Goal: Information Seeking & Learning: Learn about a topic

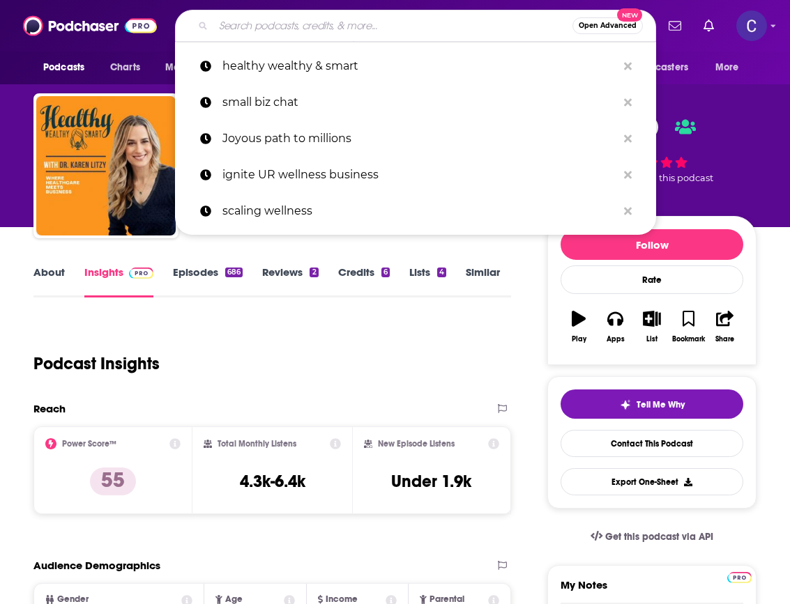
click at [401, 17] on input "Search podcasts, credits, & more..." at bounding box center [392, 26] width 359 height 22
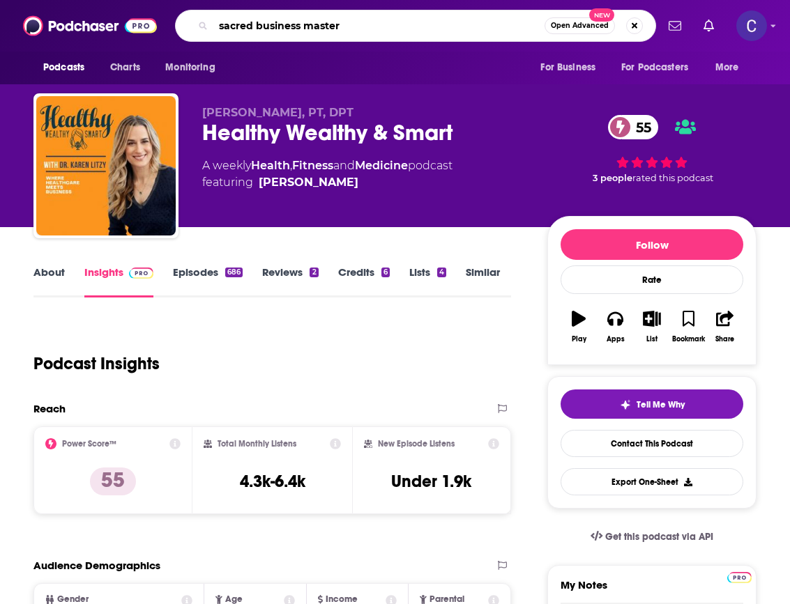
type input "sacred business mastery"
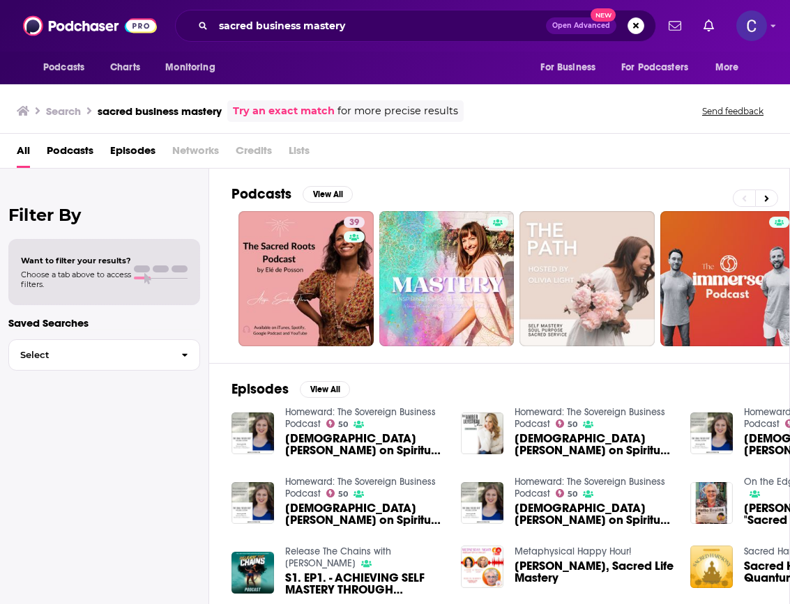
click at [464, 123] on div "Search sacred business mastery Try an exact match for more precise results Send…" at bounding box center [395, 109] width 790 height 50
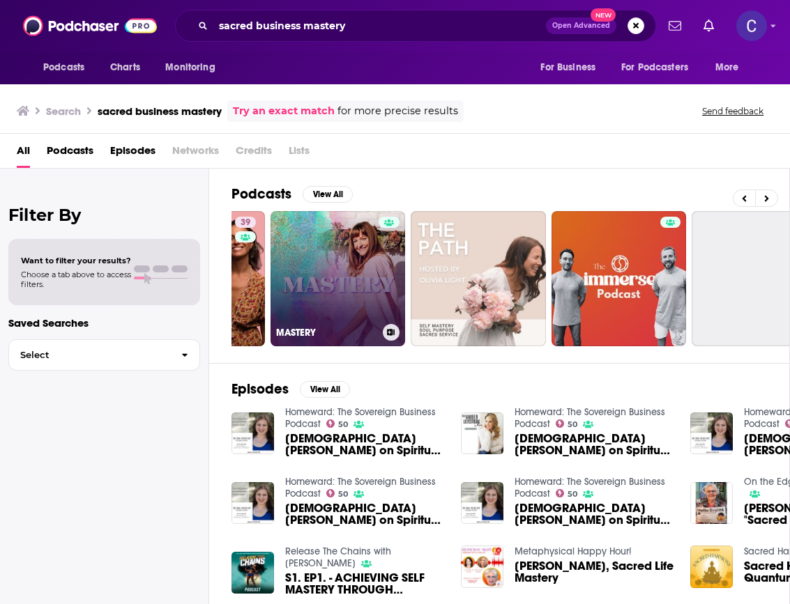
scroll to position [0, 133]
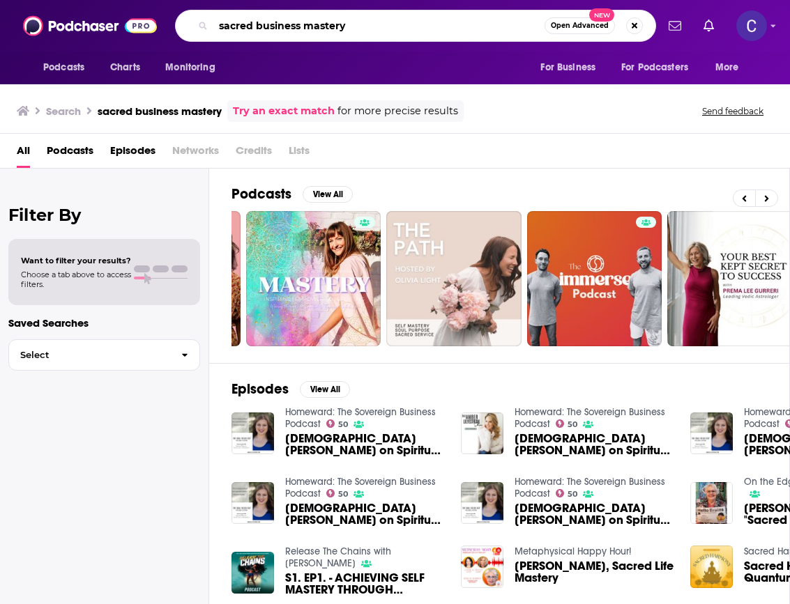
click at [310, 22] on input "sacred business mastery" at bounding box center [378, 26] width 331 height 22
type input "living by numbers"
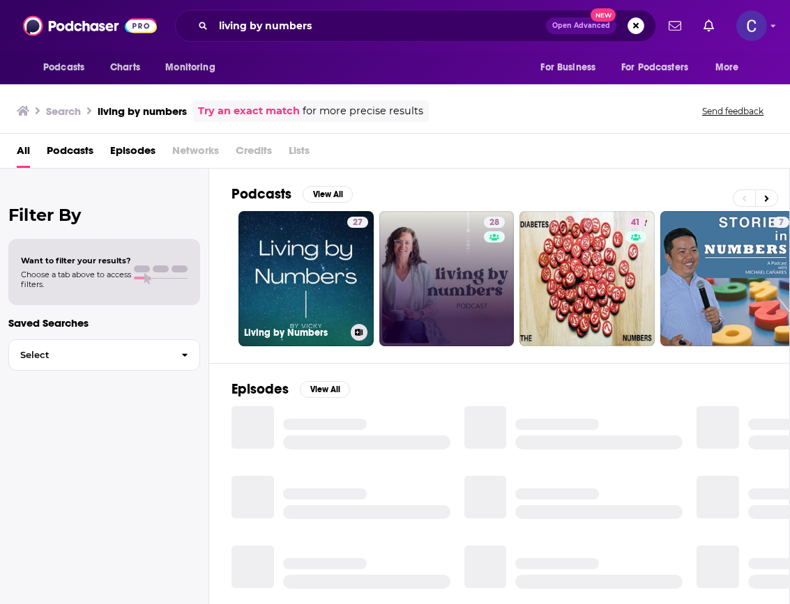
click at [452, 282] on link "28" at bounding box center [446, 278] width 135 height 135
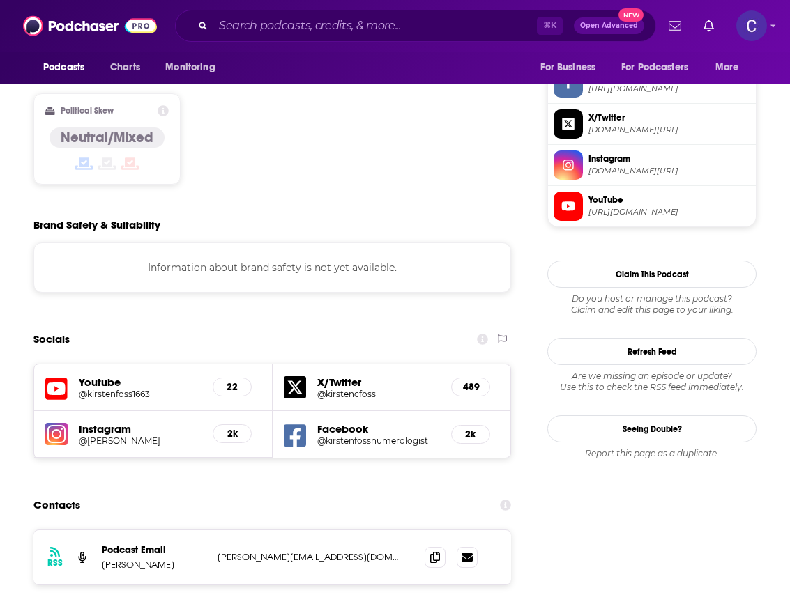
scroll to position [1177, 0]
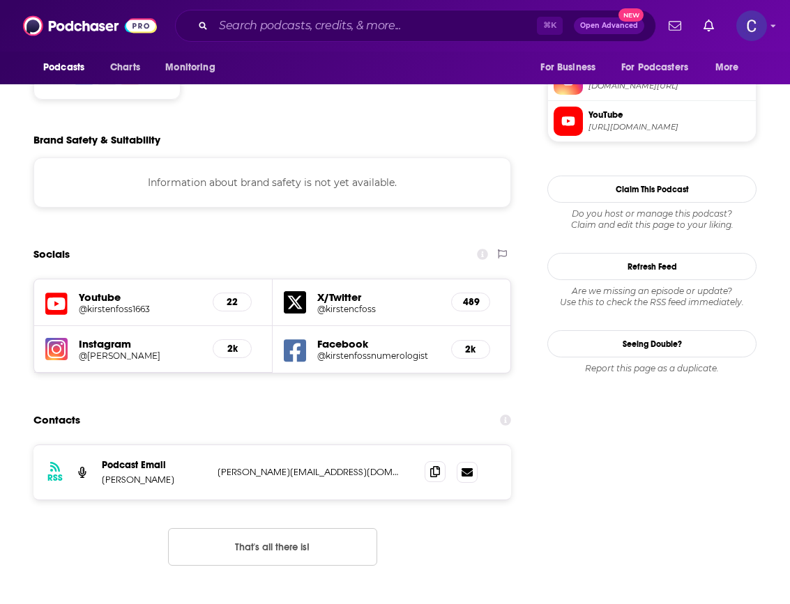
click at [432, 466] on icon at bounding box center [435, 471] width 10 height 11
click at [460, 22] on input "Search podcasts, credits, & more..." at bounding box center [374, 26] width 323 height 22
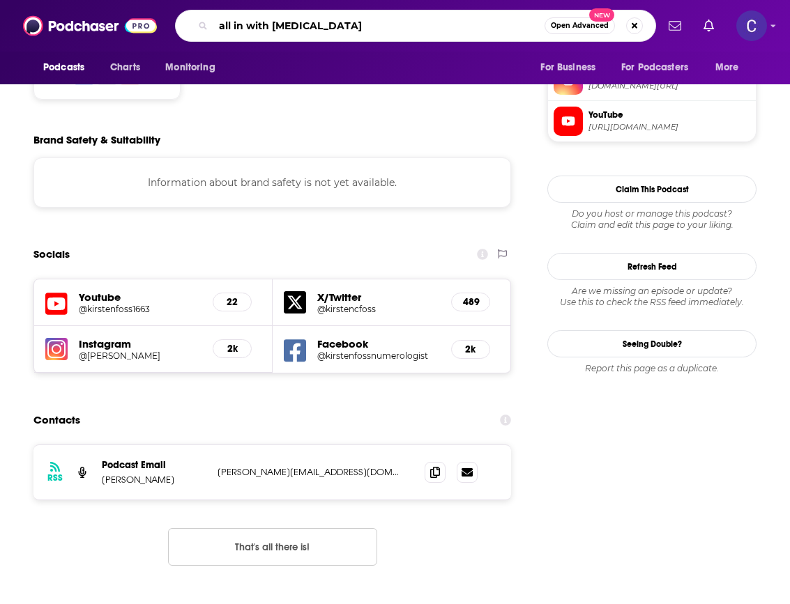
type input "all in with allie"
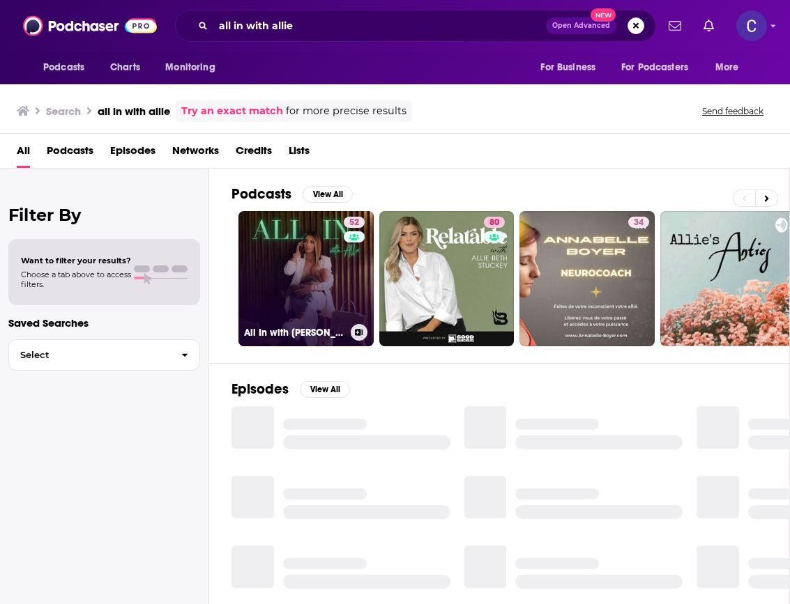
click at [302, 228] on link "52 All In with [PERSON_NAME]" at bounding box center [305, 278] width 135 height 135
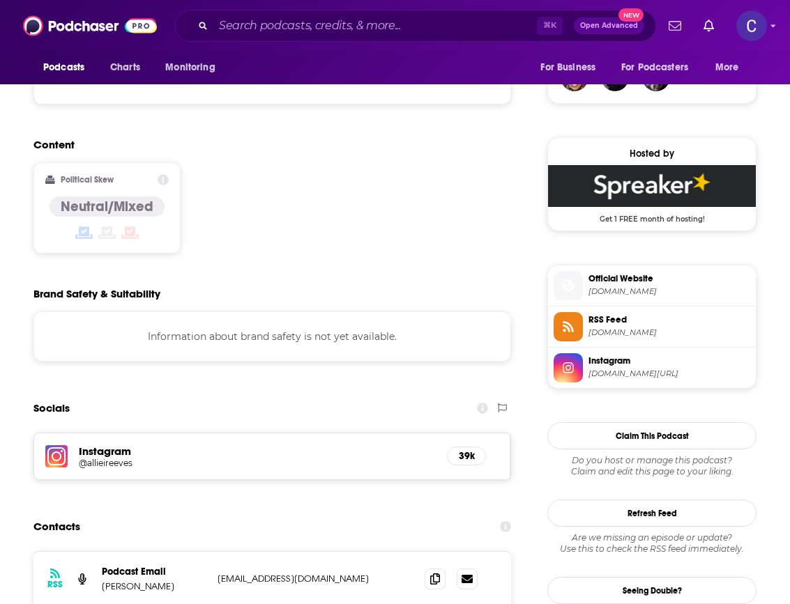
scroll to position [1399, 0]
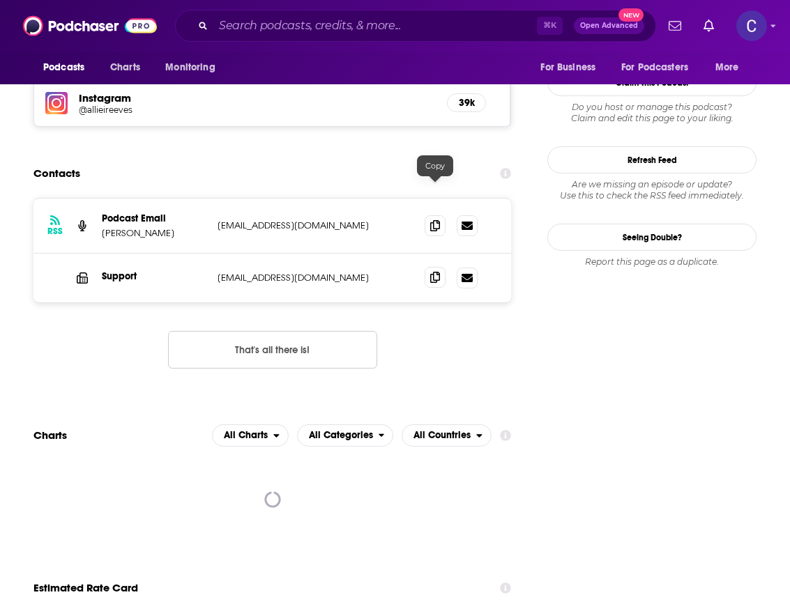
click at [430, 272] on icon at bounding box center [435, 277] width 10 height 11
click at [435, 220] on icon at bounding box center [435, 225] width 10 height 11
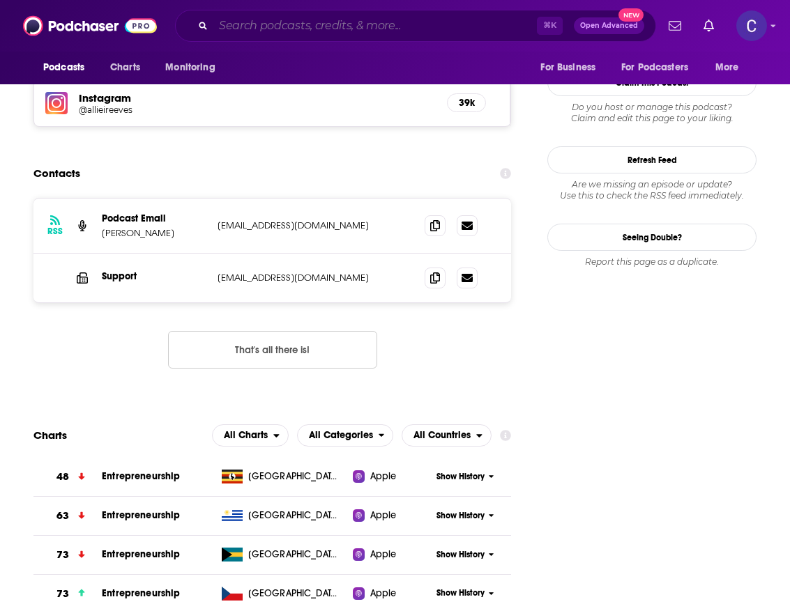
click at [396, 24] on input "Search podcasts, credits, & more..." at bounding box center [374, 26] width 323 height 22
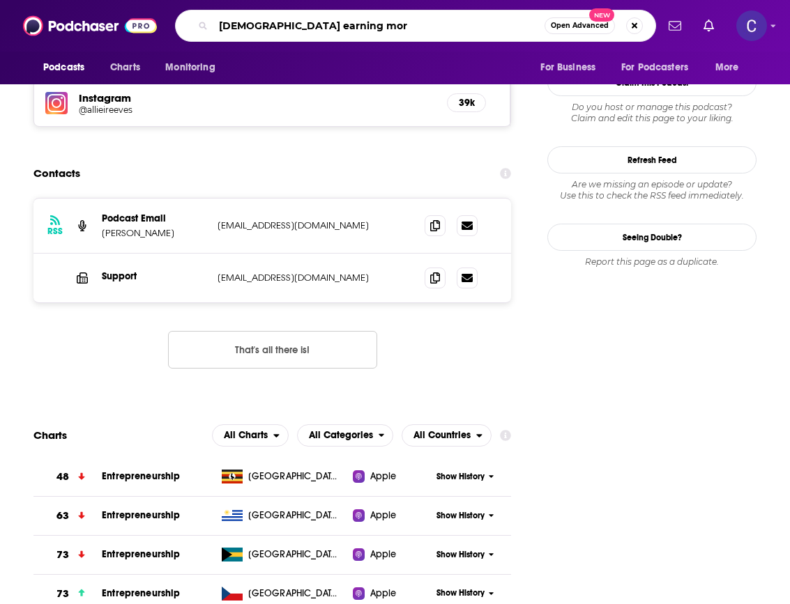
type input "[DEMOGRAPHIC_DATA] earning more"
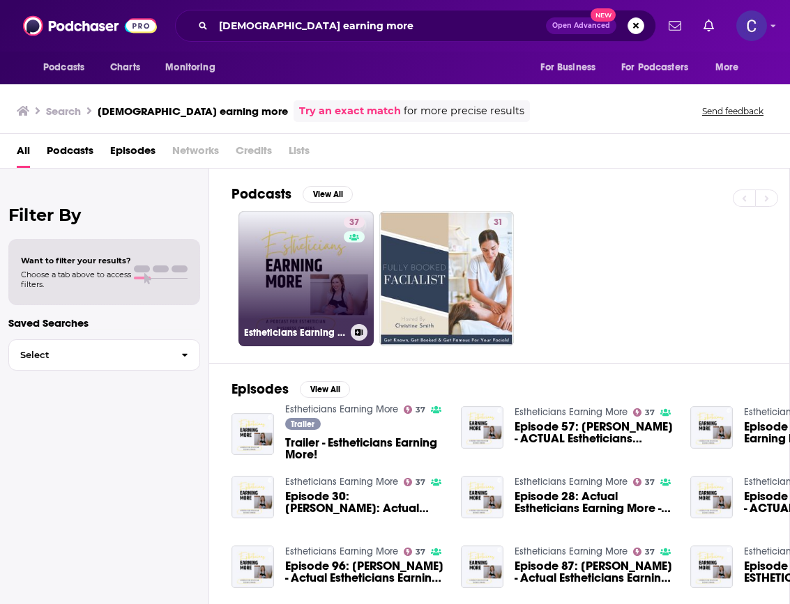
click at [285, 284] on link "37 Estheticians Earning More" at bounding box center [305, 278] width 135 height 135
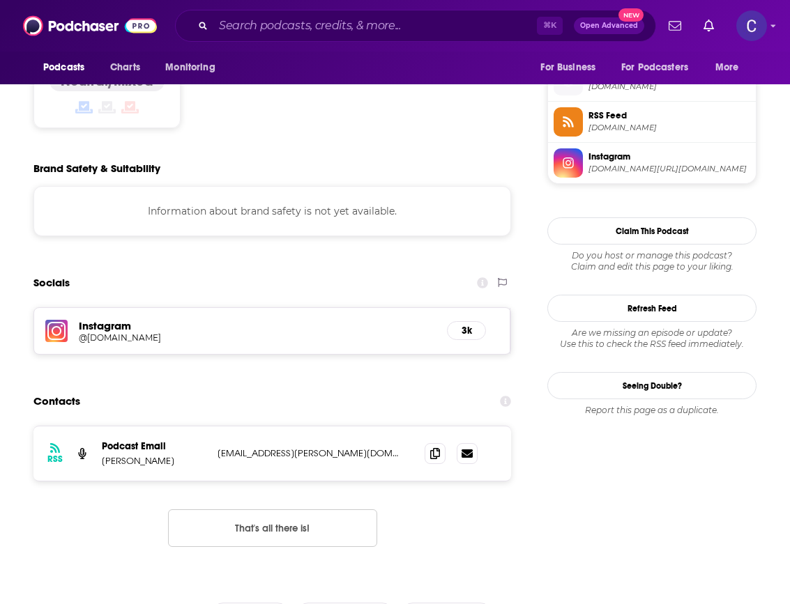
scroll to position [1209, 0]
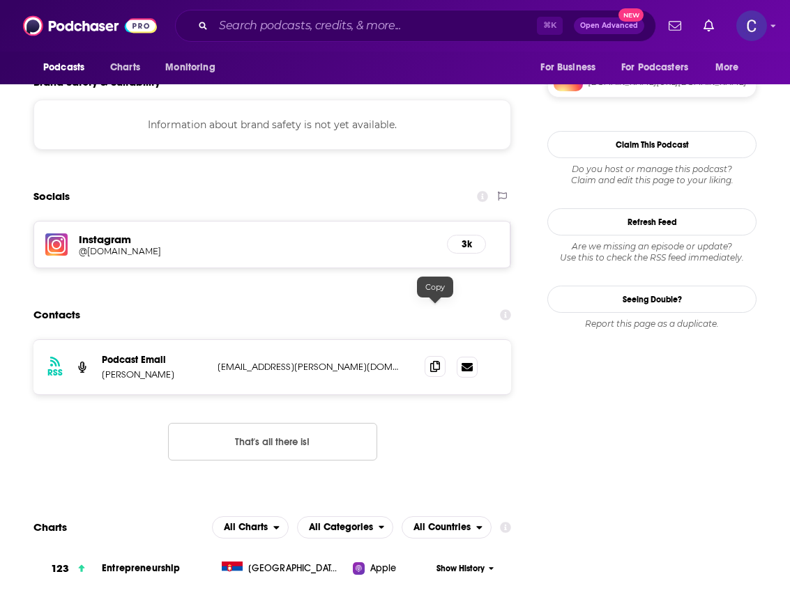
click at [434, 361] on icon at bounding box center [435, 366] width 10 height 11
click at [266, 24] on input "Search podcasts, credits, & more..." at bounding box center [374, 26] width 323 height 22
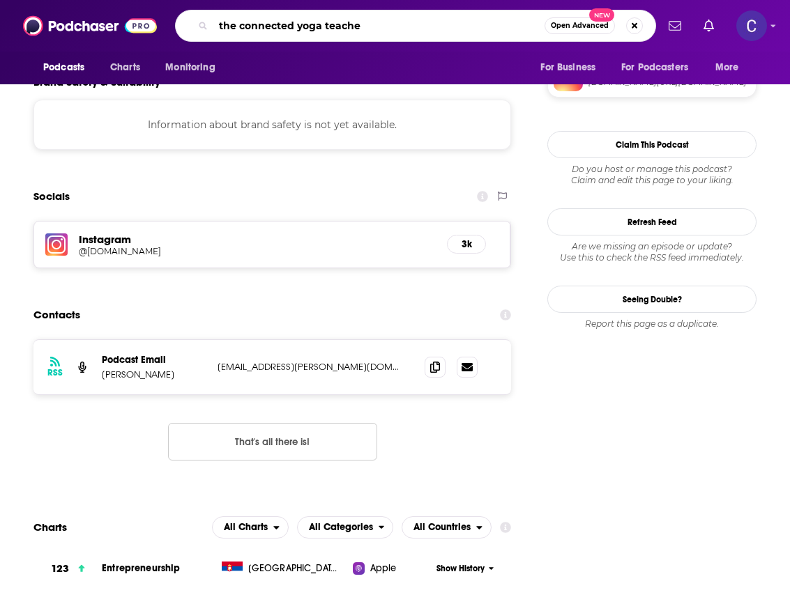
type input "the connected yoga teacher"
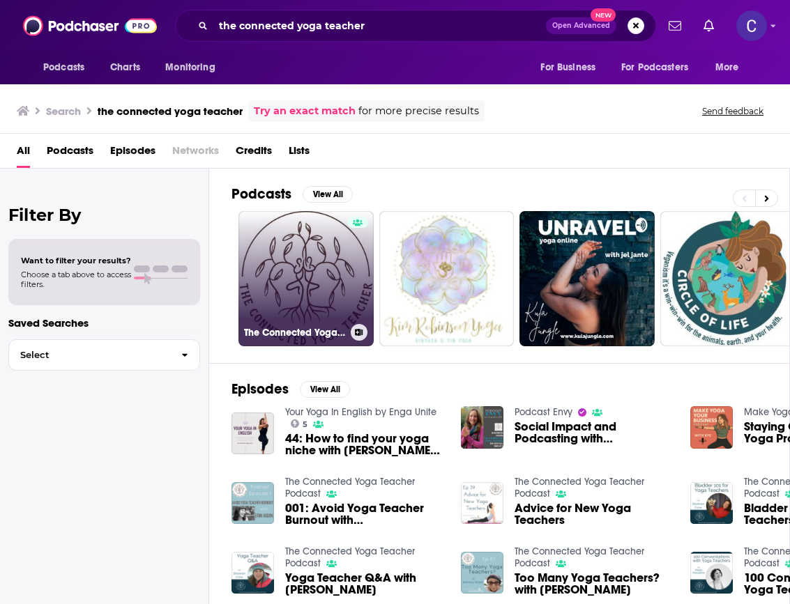
click at [289, 284] on link "The Connected Yoga Teacher Podcast" at bounding box center [305, 278] width 135 height 135
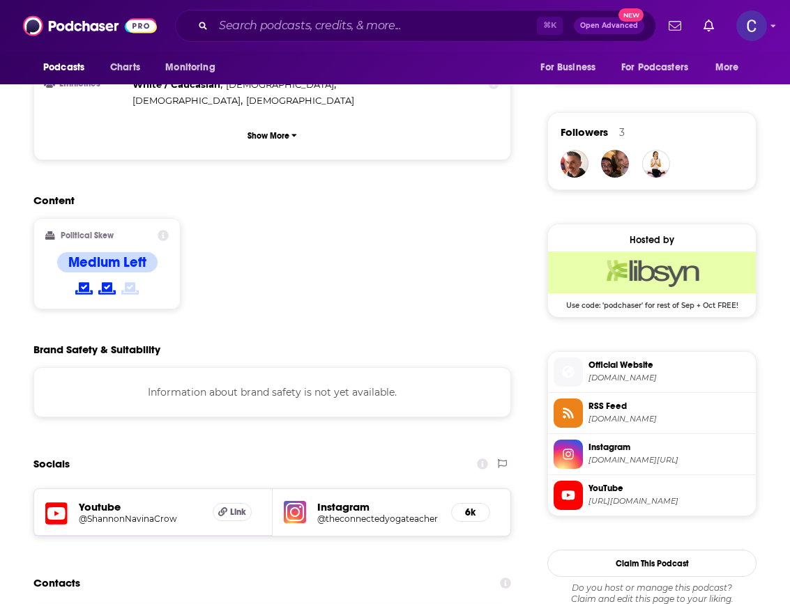
scroll to position [965, 0]
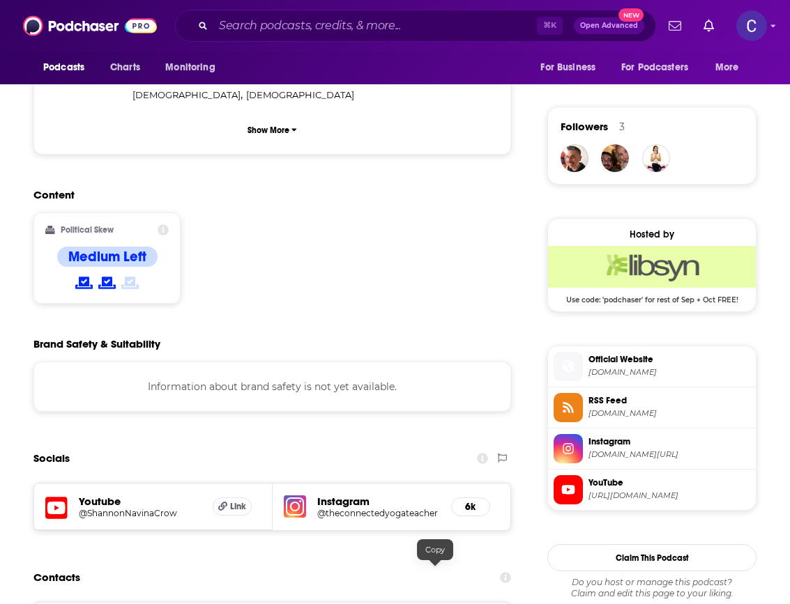
click at [370, 22] on input "Search podcasts, credits, & more..." at bounding box center [374, 26] width 323 height 22
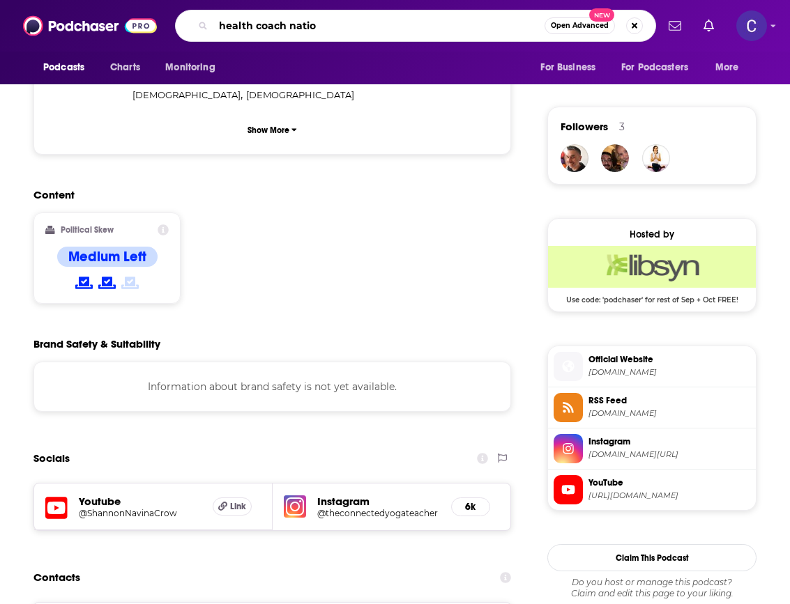
type input "health coach nation"
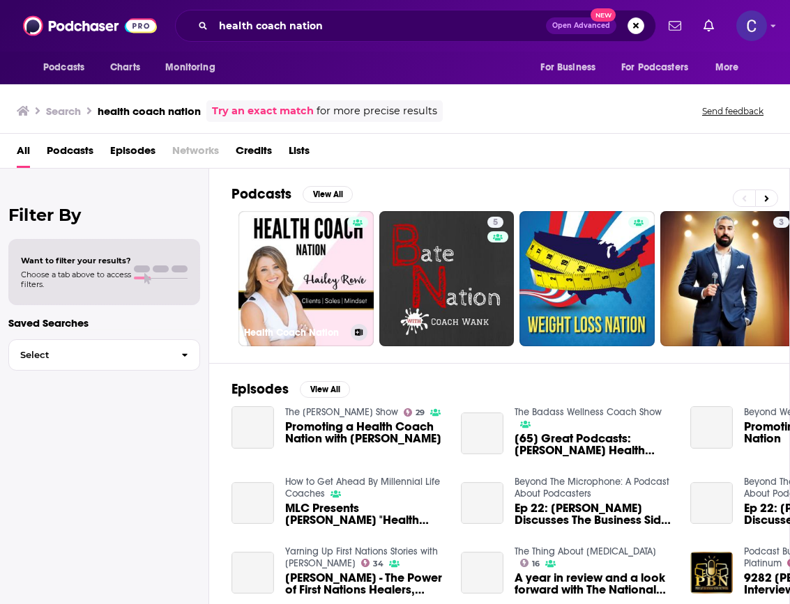
click at [307, 256] on link "Health Coach Nation" at bounding box center [305, 278] width 135 height 135
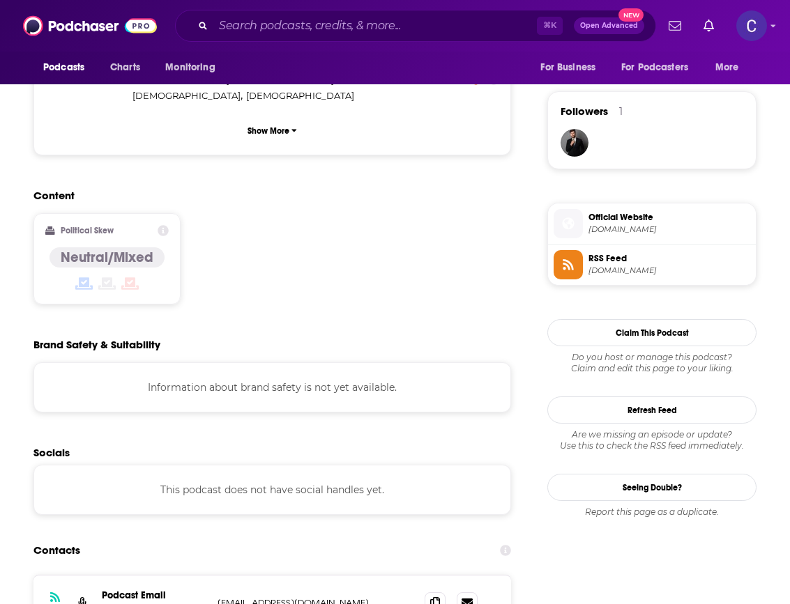
scroll to position [1044, 0]
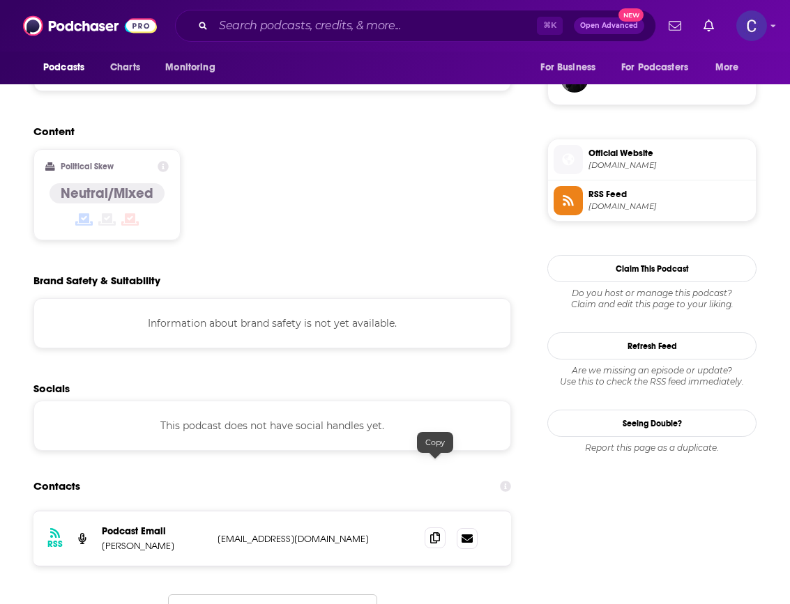
click at [437, 533] on icon at bounding box center [435, 538] width 10 height 11
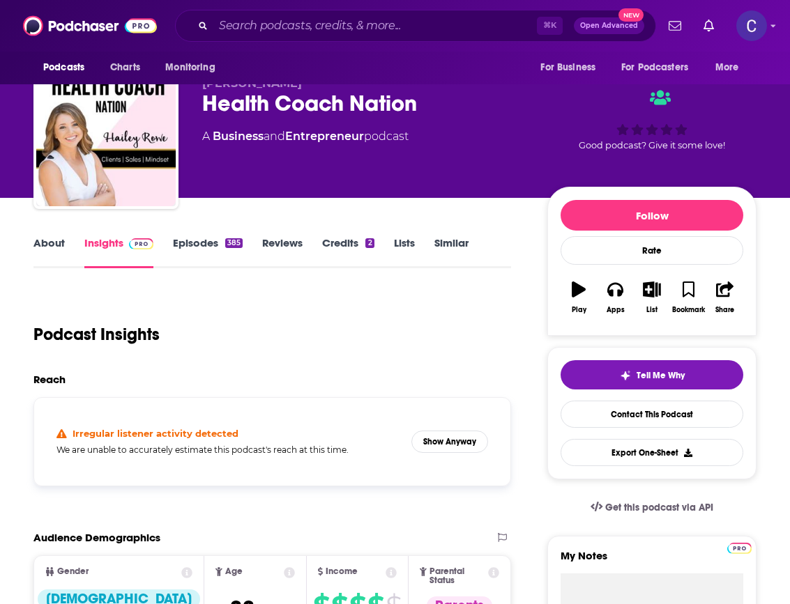
scroll to position [0, 0]
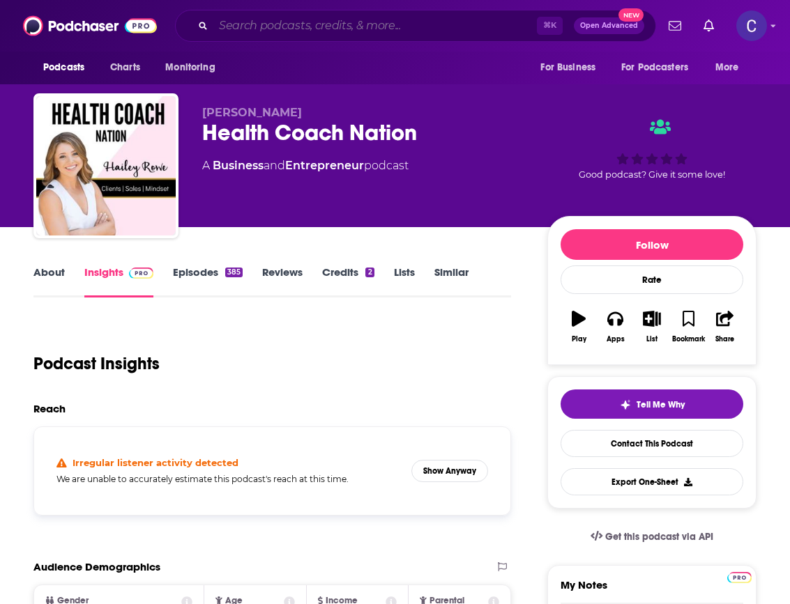
click at [365, 22] on input "Search podcasts, credits, & more..." at bounding box center [374, 26] width 323 height 22
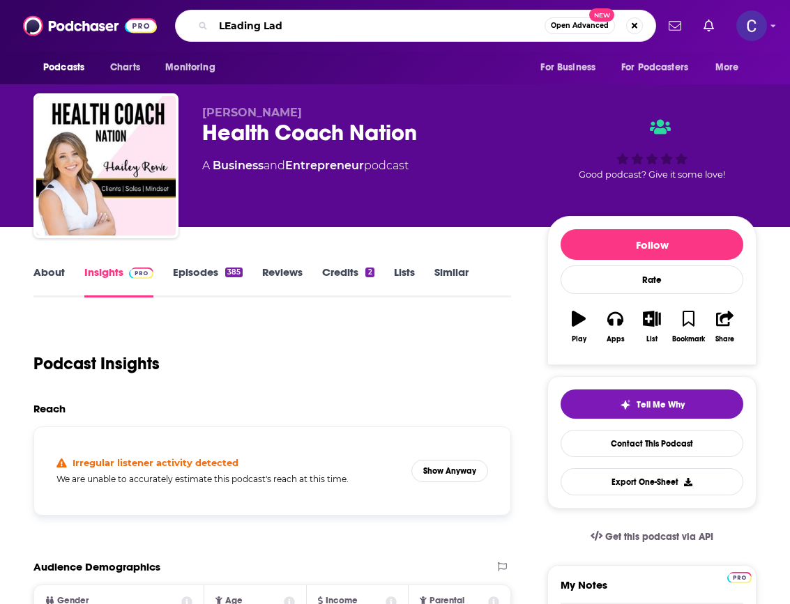
type input "LEading [DEMOGRAPHIC_DATA]"
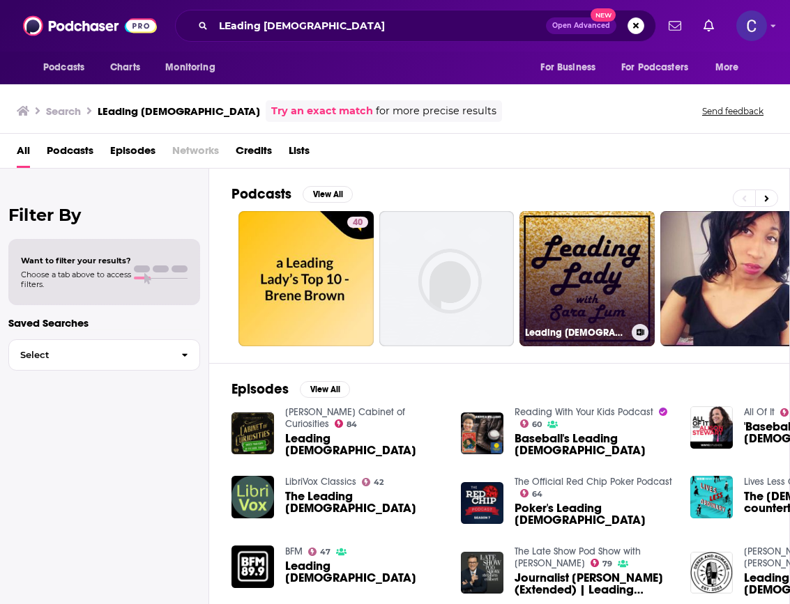
click at [554, 301] on link "Leading [DEMOGRAPHIC_DATA]" at bounding box center [586, 278] width 135 height 135
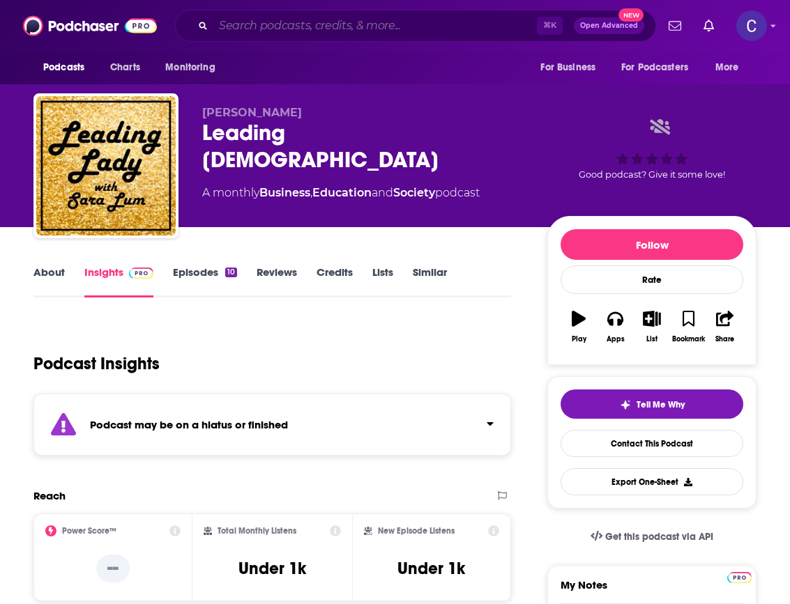
click at [407, 26] on input "Search podcasts, credits, & more..." at bounding box center [374, 26] width 323 height 22
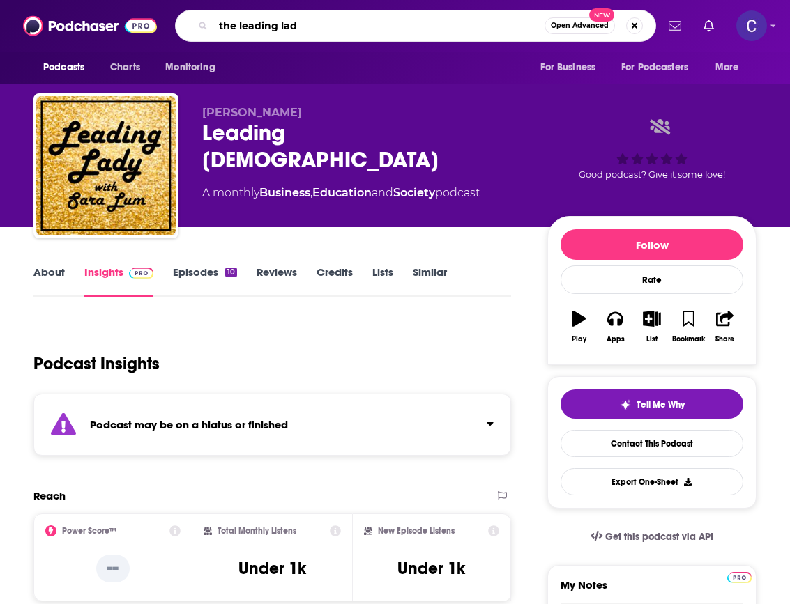
type input "the leading [DEMOGRAPHIC_DATA]"
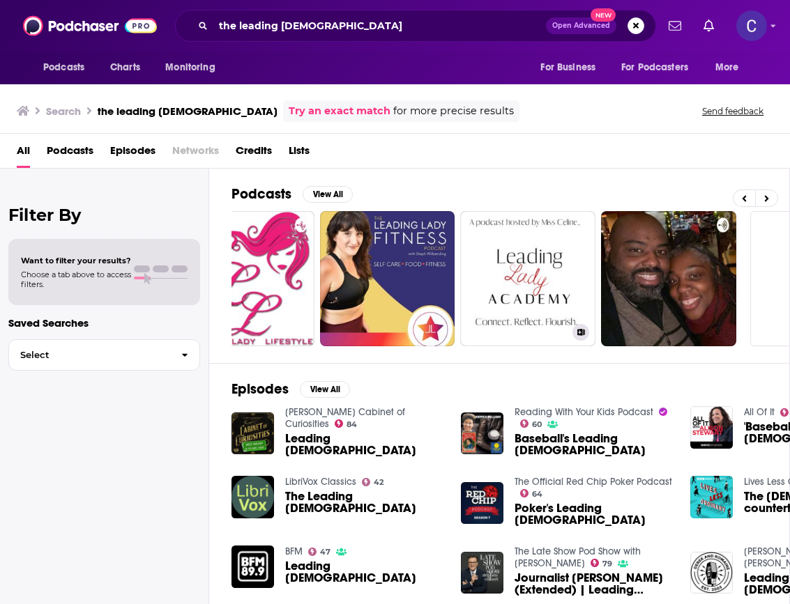
scroll to position [0, 722]
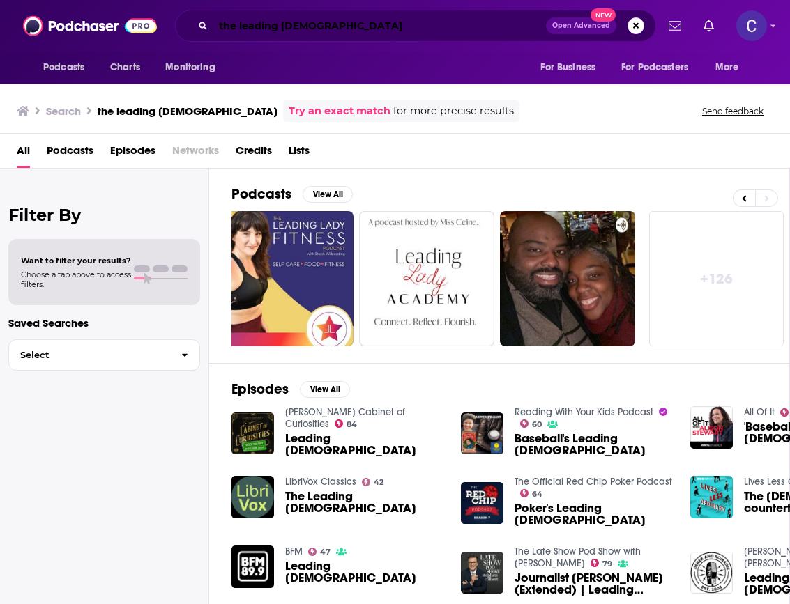
click at [328, 21] on input "the leading [DEMOGRAPHIC_DATA]" at bounding box center [379, 26] width 332 height 22
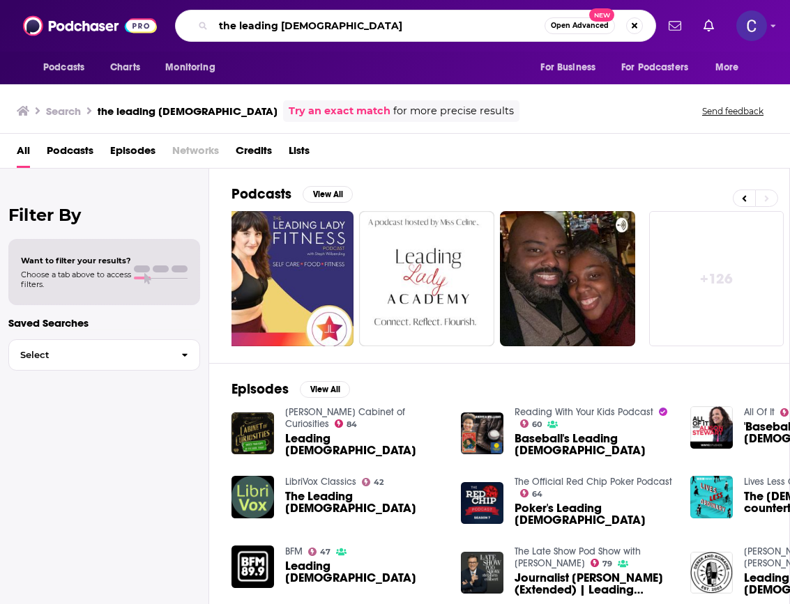
click at [328, 21] on input "the leading [DEMOGRAPHIC_DATA]" at bounding box center [378, 26] width 331 height 22
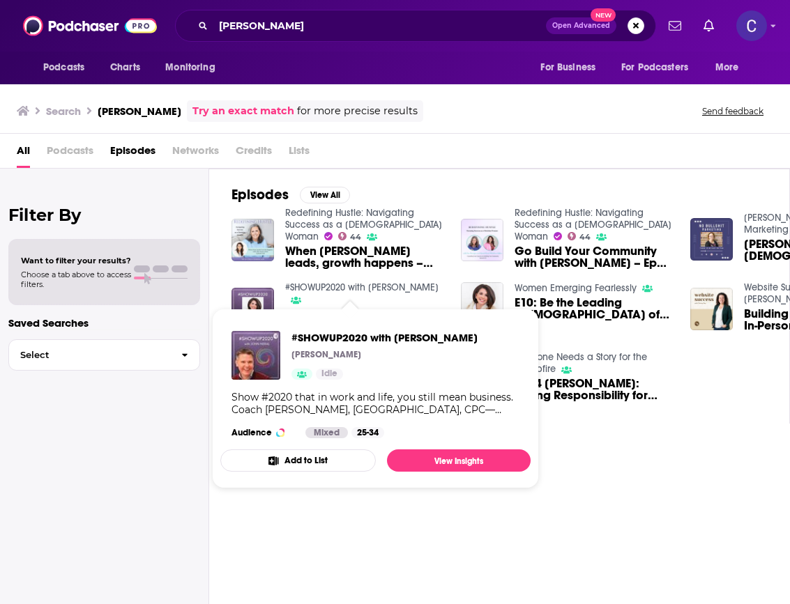
scroll to position [0, 113]
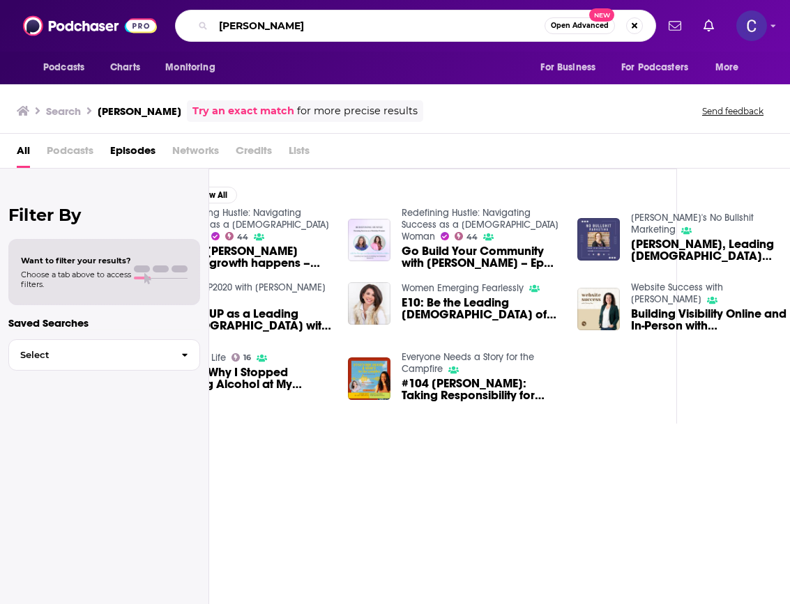
click at [326, 24] on input "[PERSON_NAME]" at bounding box center [378, 26] width 331 height 22
type input "worth every [PERSON_NAME]"
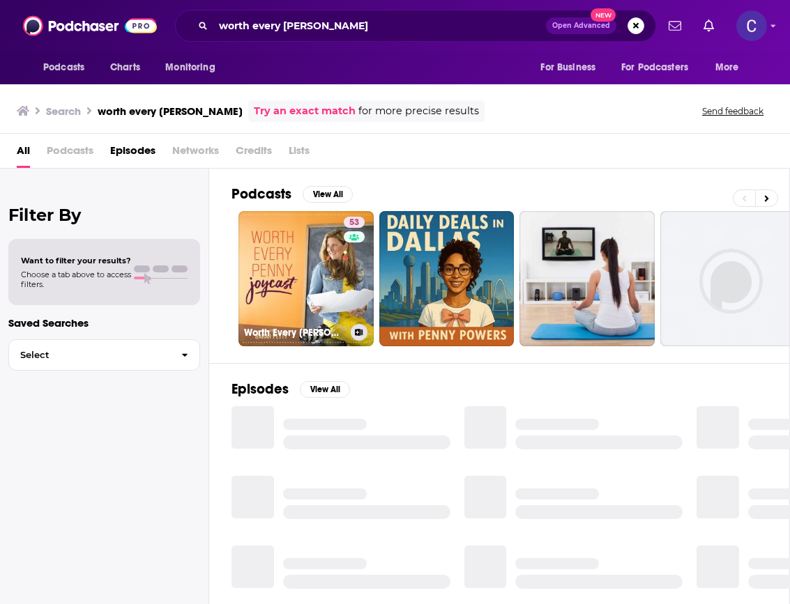
click at [307, 240] on link "53 Worth Every [PERSON_NAME] Joycast" at bounding box center [305, 278] width 135 height 135
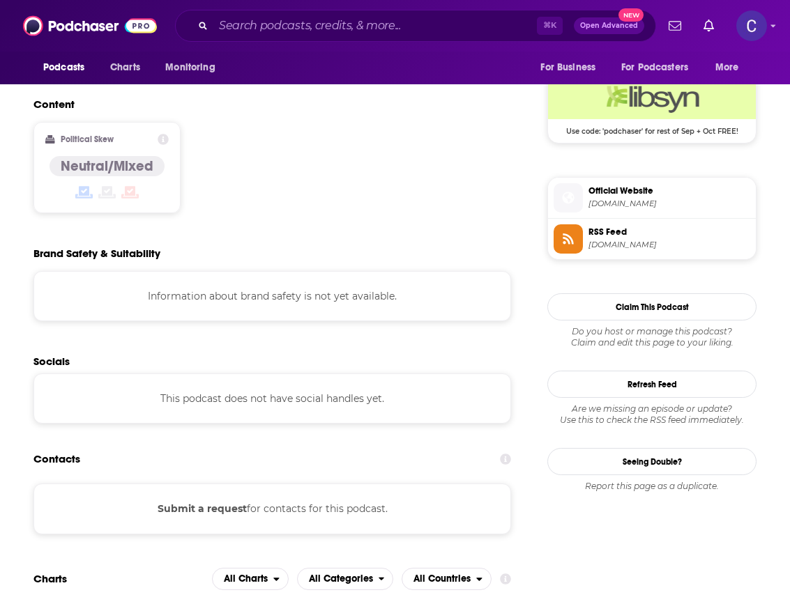
scroll to position [737, 0]
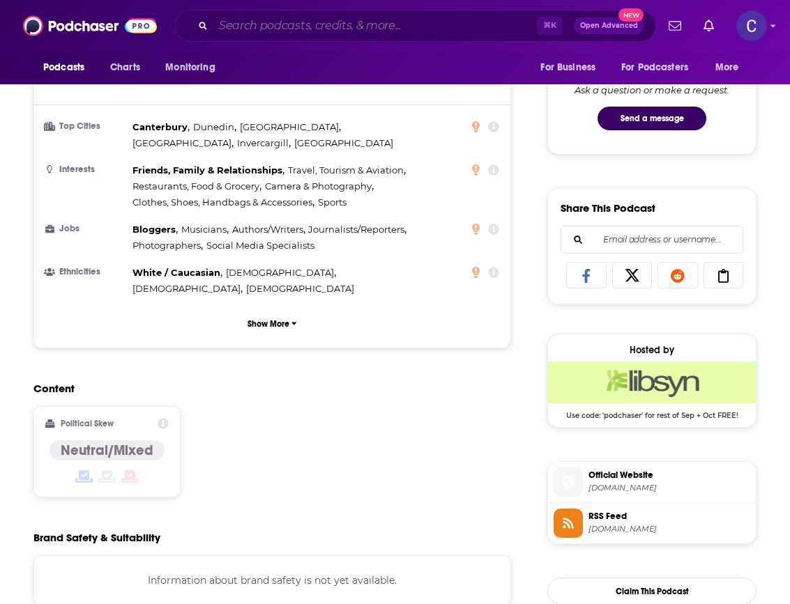
click at [358, 29] on input "Search podcasts, credits, & more..." at bounding box center [374, 26] width 323 height 22
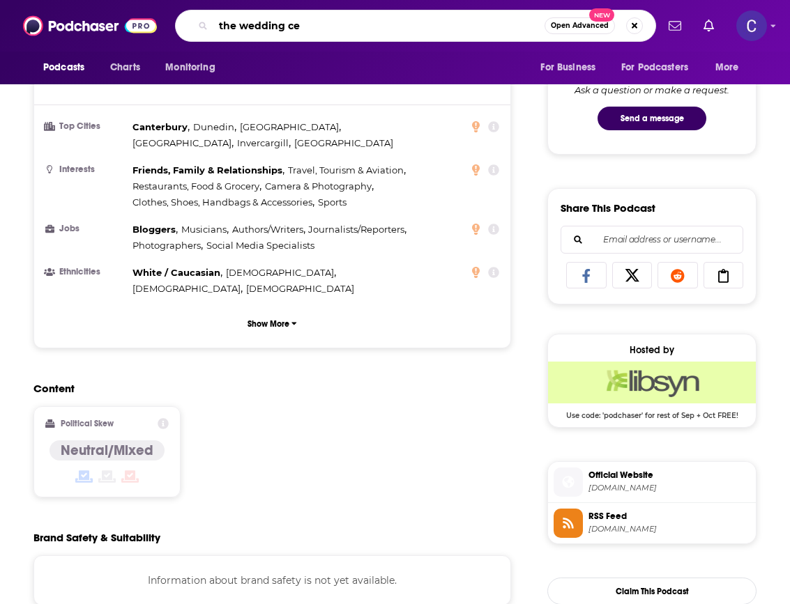
type input "the wedding ceo"
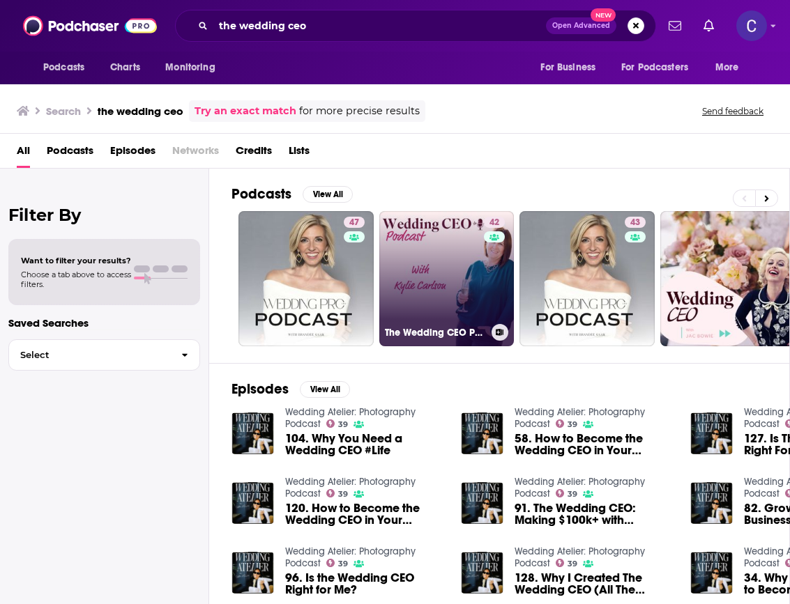
click at [422, 254] on link "42 The Wedding CEO Podcast Show" at bounding box center [446, 278] width 135 height 135
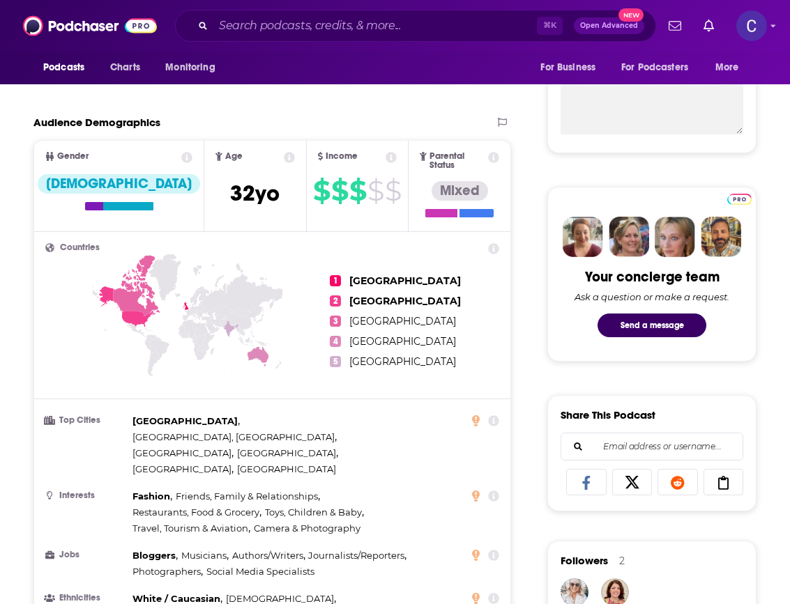
scroll to position [367, 0]
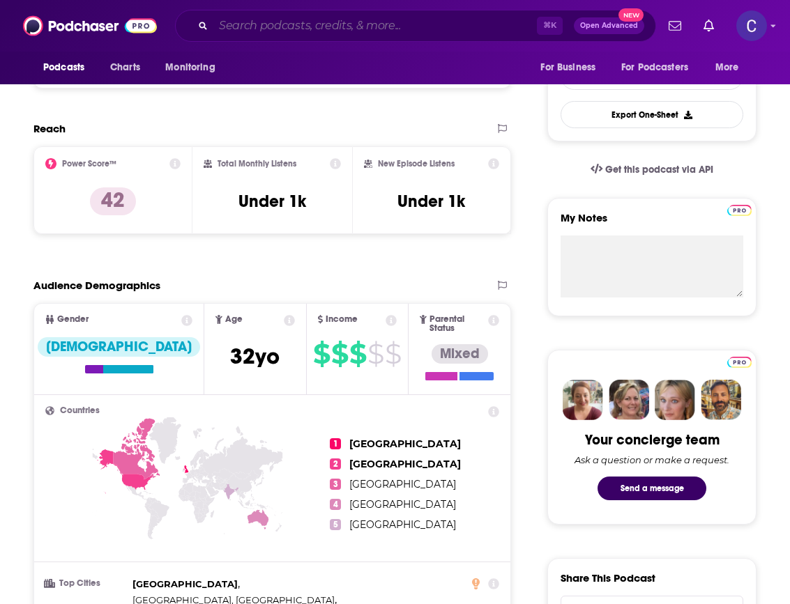
click at [305, 23] on input "Search podcasts, credits, & more..." at bounding box center [374, 26] width 323 height 22
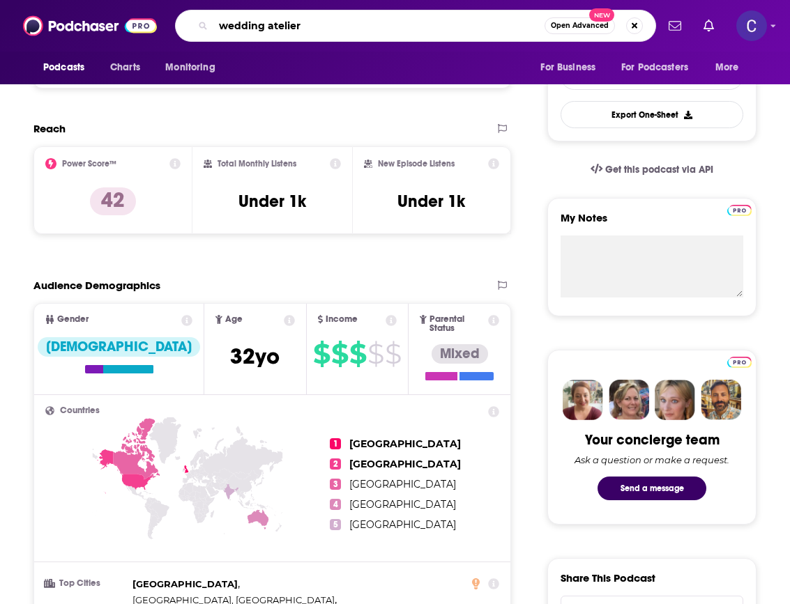
scroll to position [0, 0]
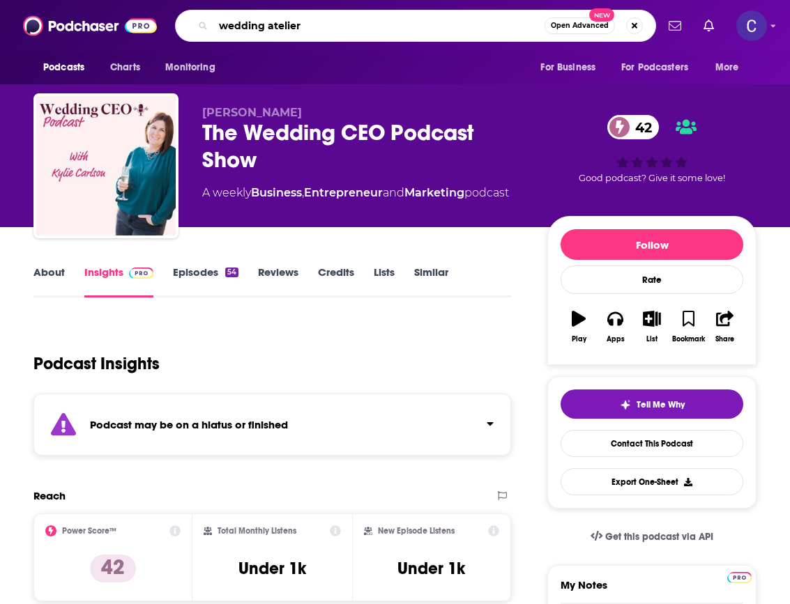
type input "wedding atelier"
click at [192, 270] on link "Episodes 54" at bounding box center [206, 282] width 66 height 32
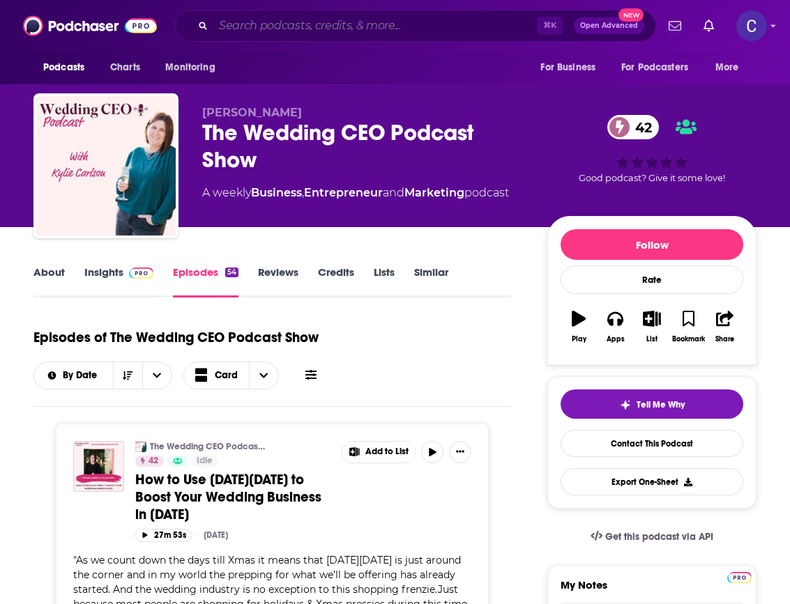
click at [366, 23] on input "Search podcasts, credits, & more..." at bounding box center [374, 26] width 323 height 22
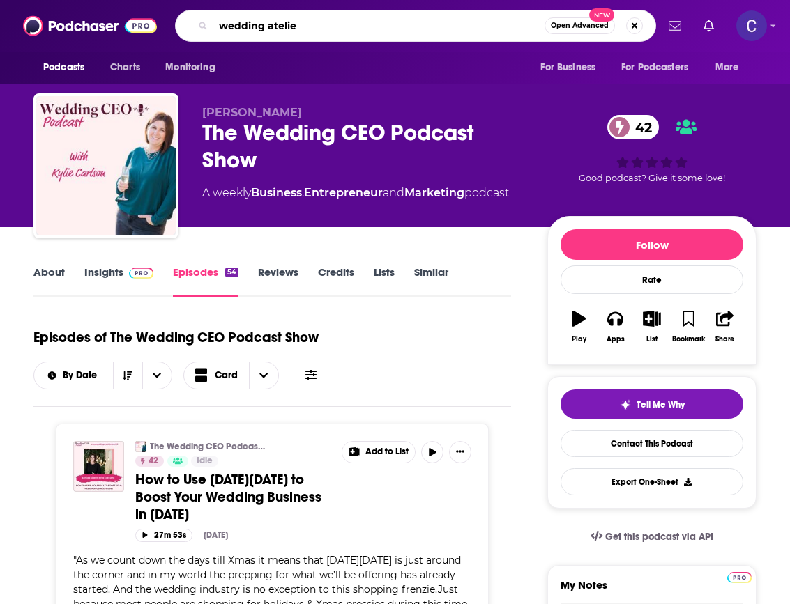
type input "wedding atelier"
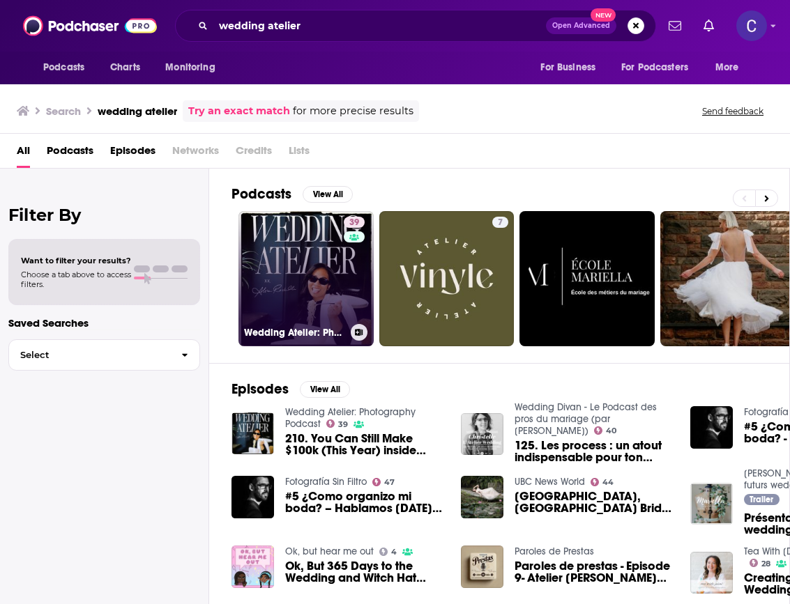
click at [355, 250] on div "39" at bounding box center [356, 270] width 24 height 107
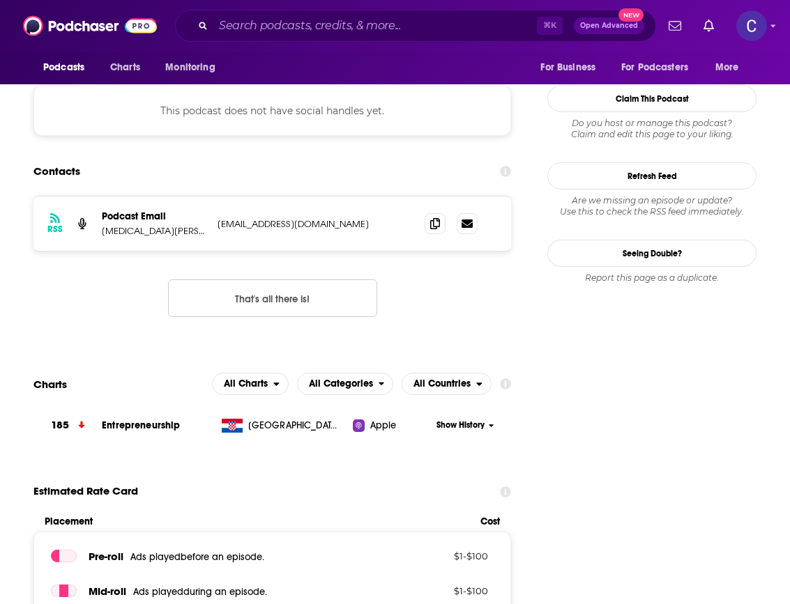
scroll to position [1294, 0]
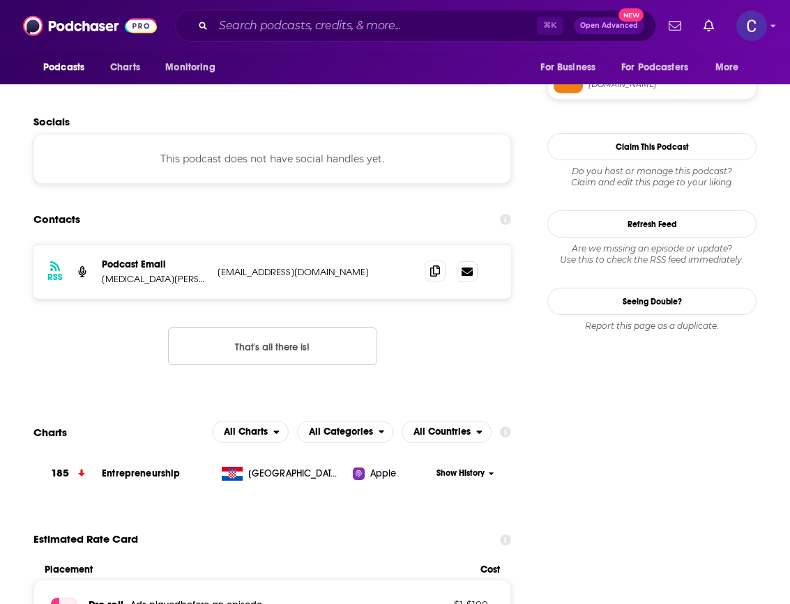
click at [436, 266] on icon at bounding box center [435, 271] width 10 height 11
click at [342, 22] on input "Search podcasts, credits, & more..." at bounding box center [374, 26] width 323 height 22
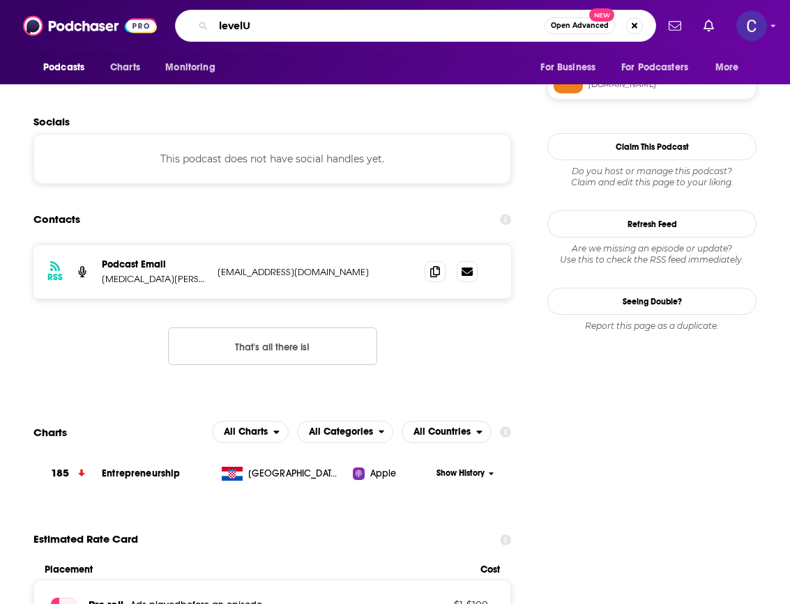
type input "levelUP"
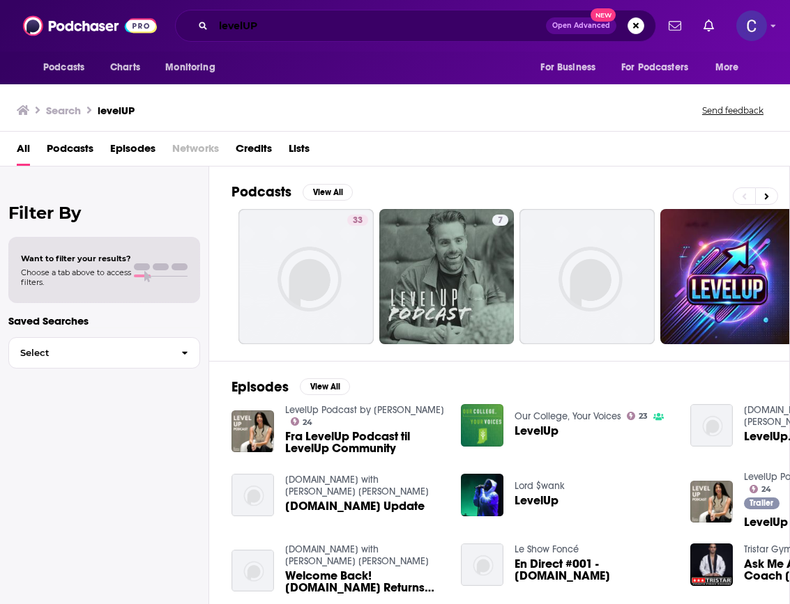
click at [244, 29] on input "levelUP" at bounding box center [379, 26] width 332 height 22
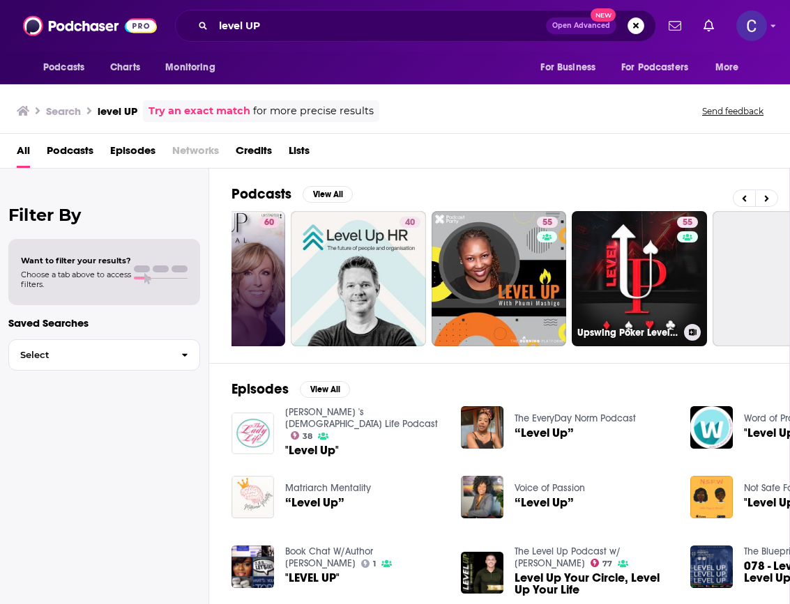
scroll to position [0, 722]
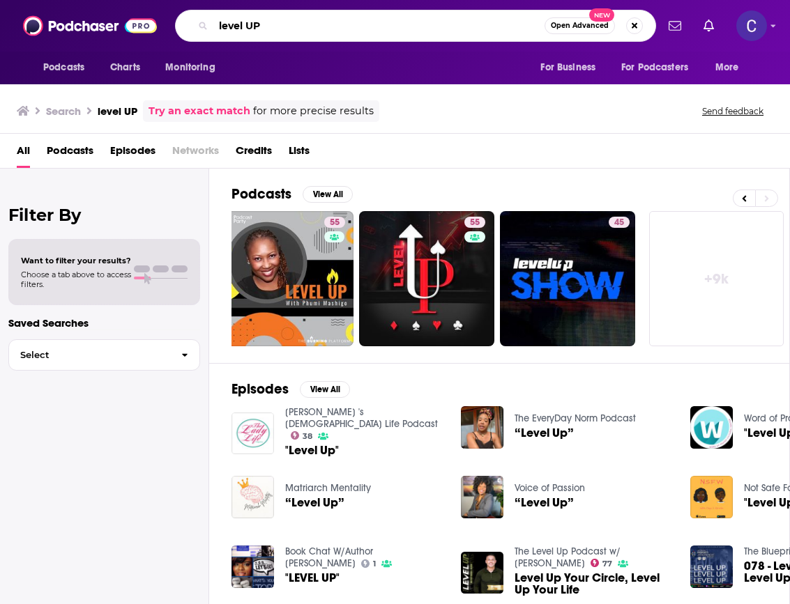
click at [344, 26] on input "level UP" at bounding box center [378, 26] width 331 height 22
type input "level UP wedding photography"
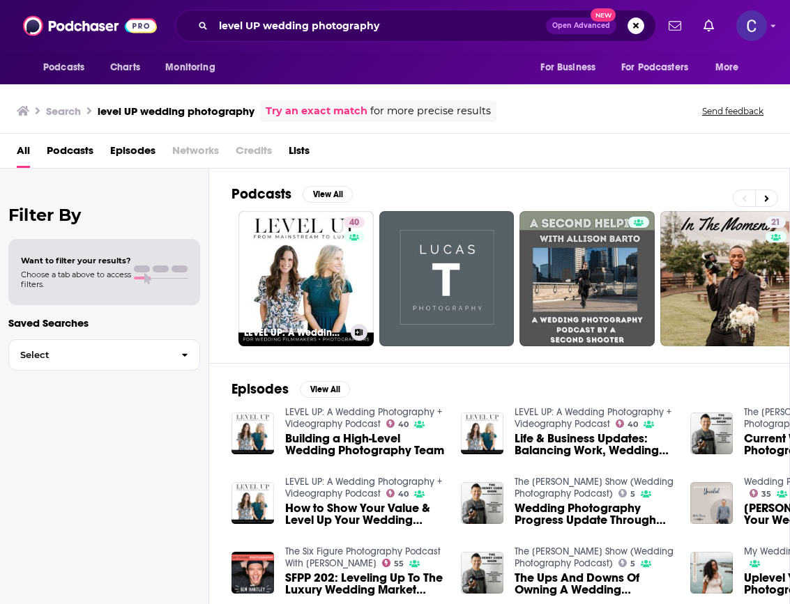
click at [345, 272] on div "40" at bounding box center [356, 270] width 24 height 107
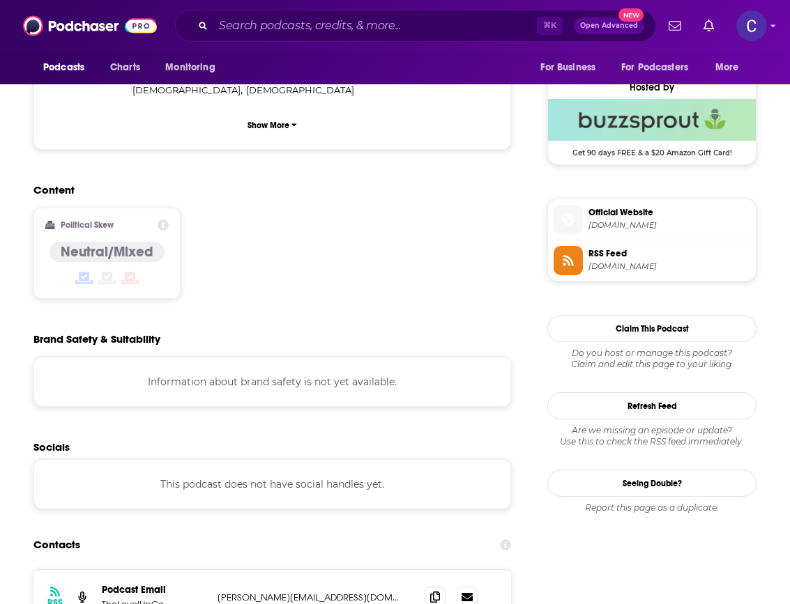
scroll to position [1097, 0]
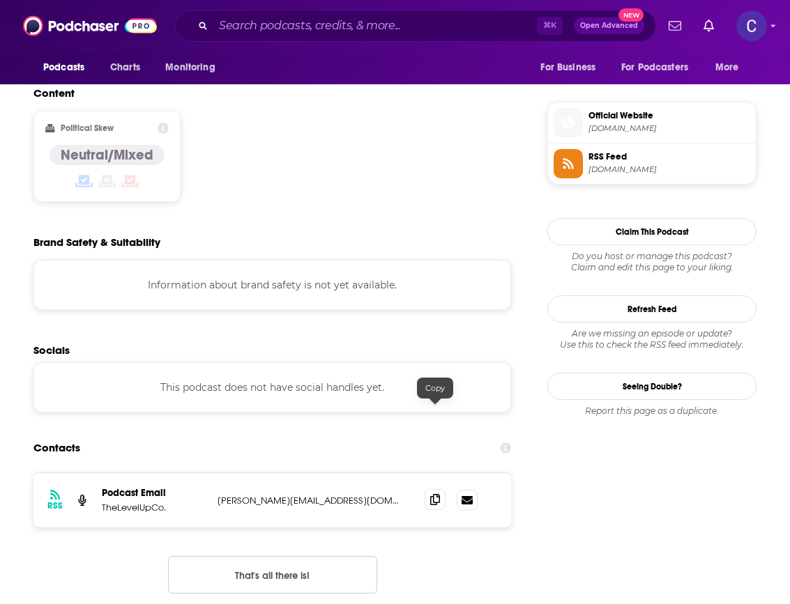
click at [437, 494] on icon at bounding box center [435, 499] width 10 height 11
click at [374, 26] on input "Search podcasts, credits, & more..." at bounding box center [374, 26] width 323 height 22
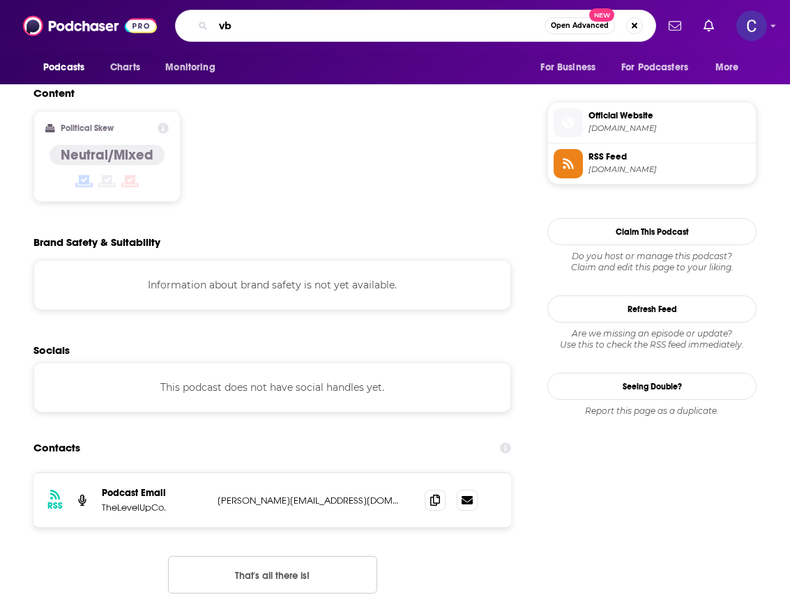
type input "v"
type input "beauty business game changer"
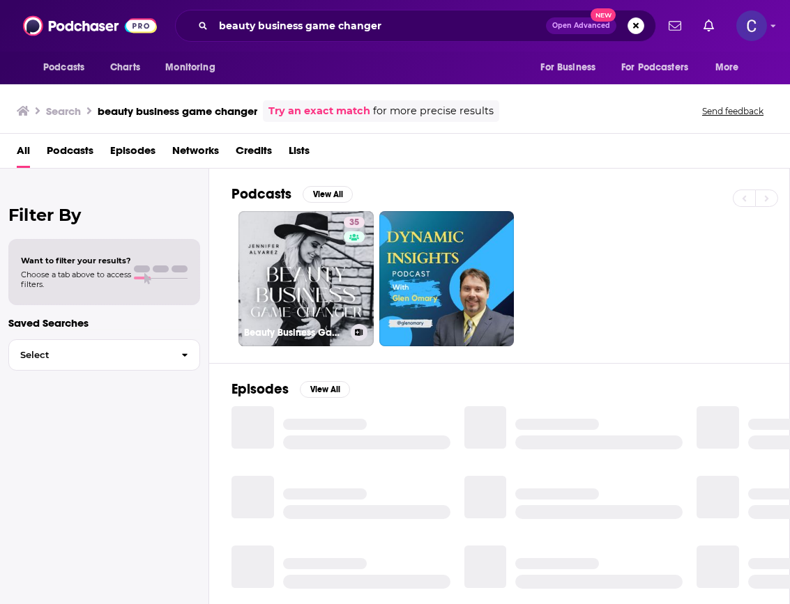
click at [314, 266] on link "35 Beauty Business Game-Changer" at bounding box center [305, 278] width 135 height 135
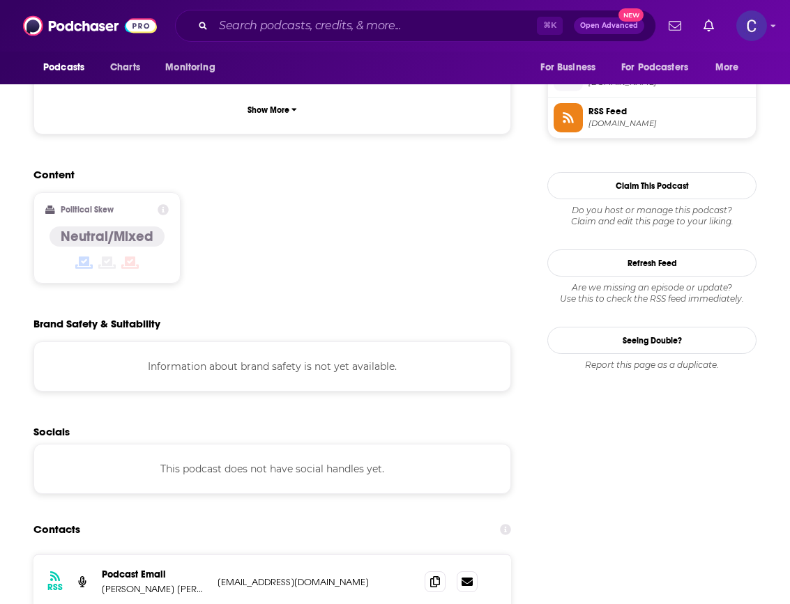
scroll to position [1174, 0]
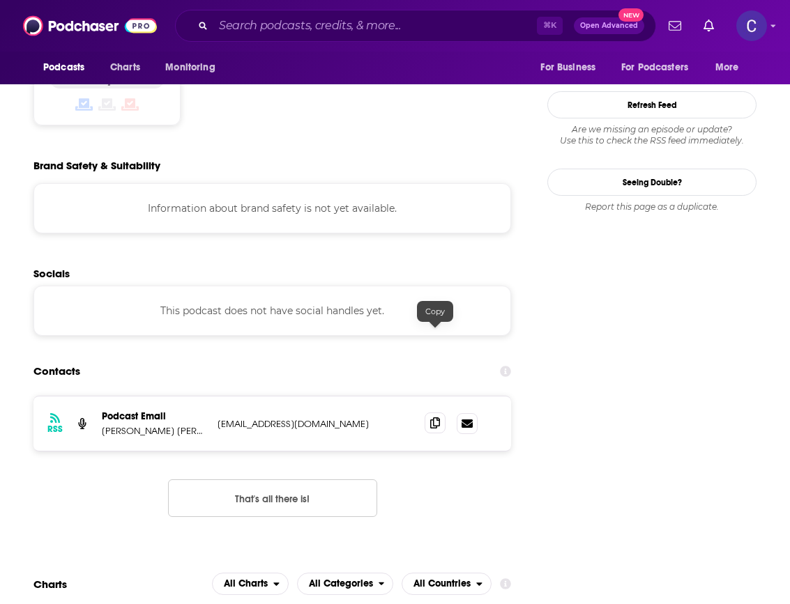
click at [430, 418] on icon at bounding box center [435, 423] width 10 height 11
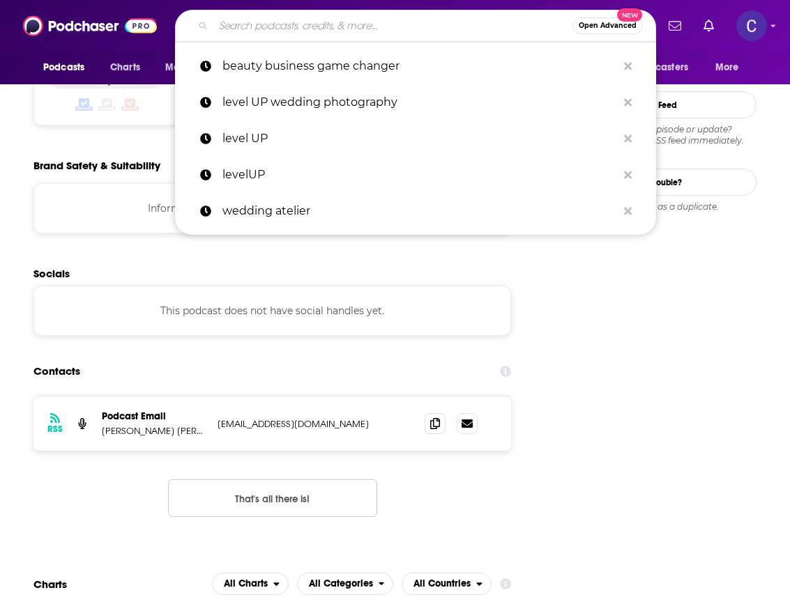
click at [481, 33] on input "Search podcasts, credits, & more..." at bounding box center [392, 26] width 359 height 22
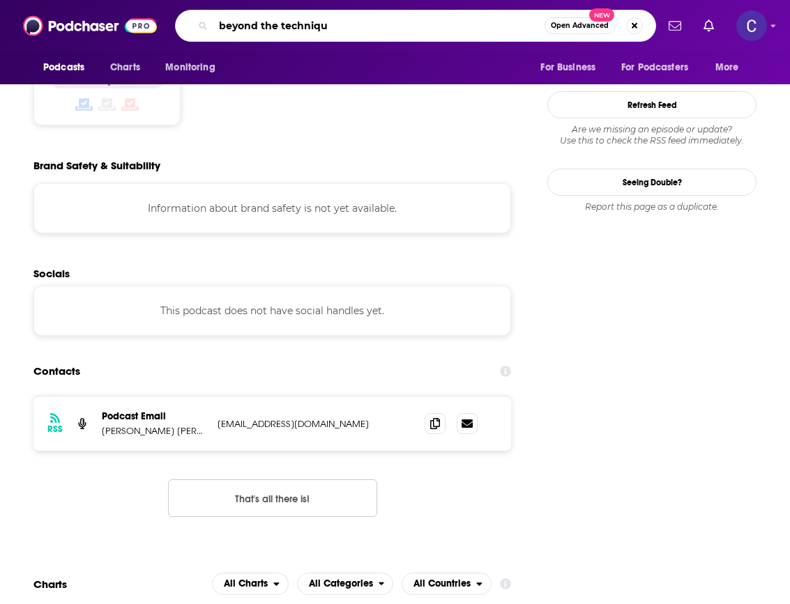
type input "beyond the technique"
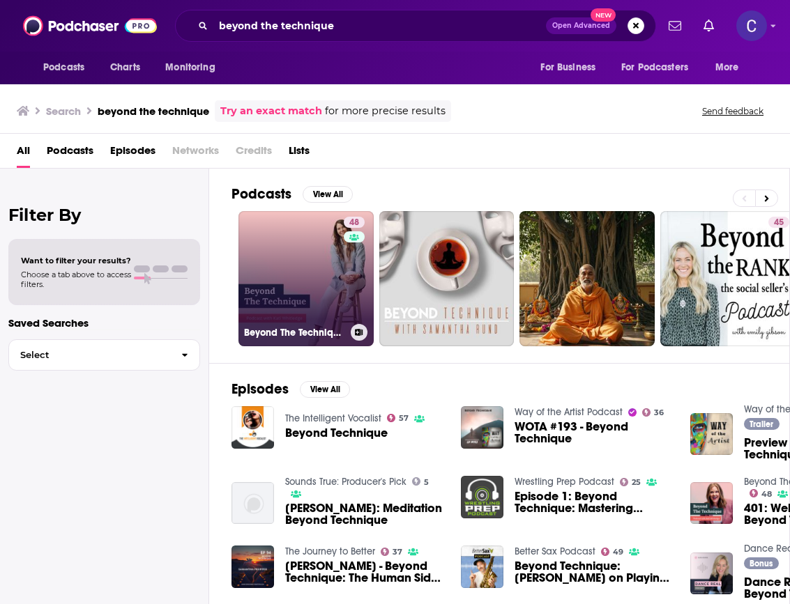
click at [304, 298] on link "48 Beyond The Technique Podcast" at bounding box center [305, 278] width 135 height 135
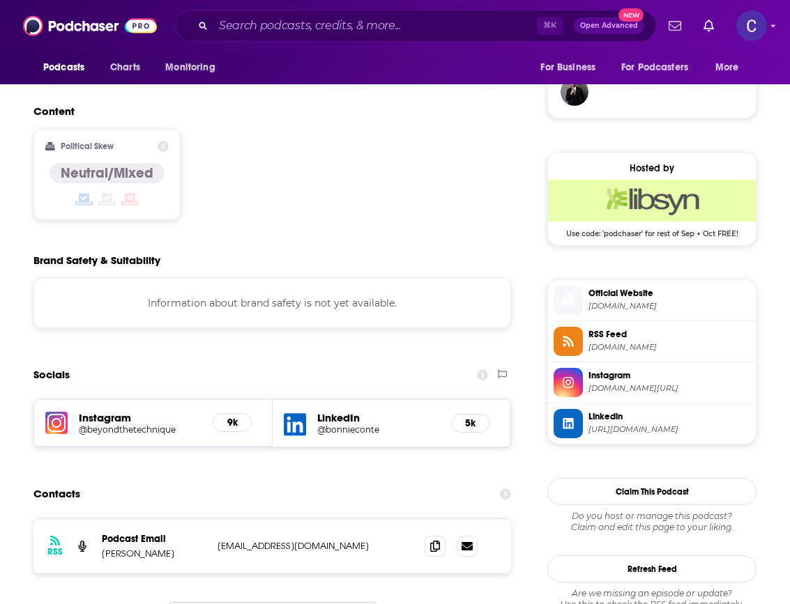
scroll to position [1049, 0]
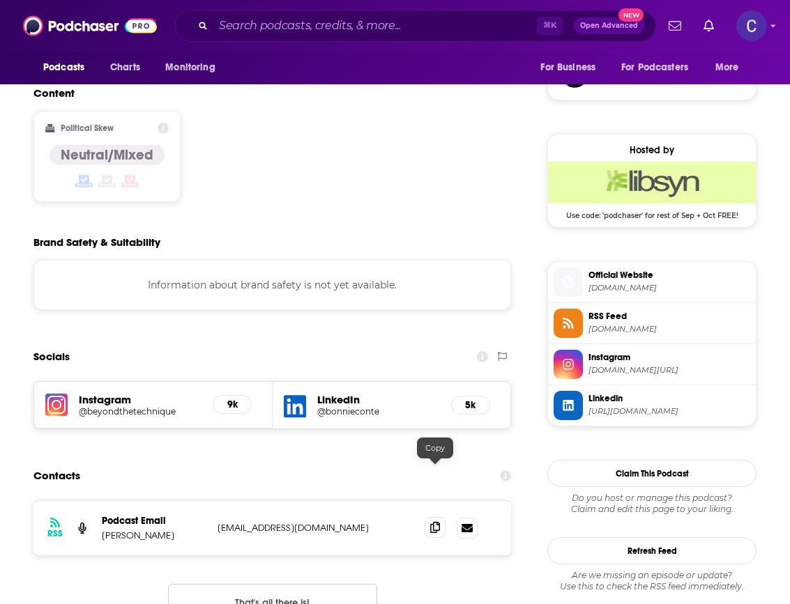
click at [430, 522] on icon at bounding box center [435, 527] width 10 height 11
click at [497, 26] on input "Search podcasts, credits, & more..." at bounding box center [374, 26] width 323 height 22
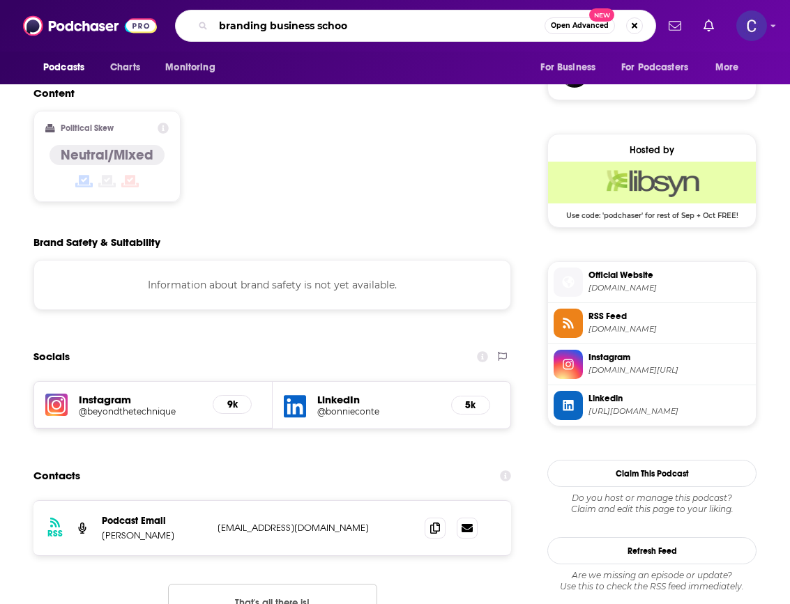
type input "branding business school"
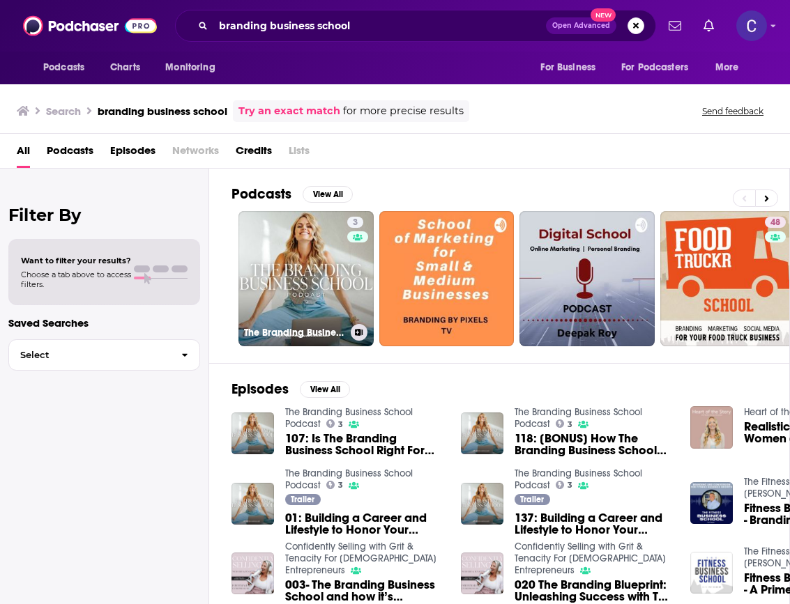
click at [327, 277] on link "3 The Branding Business School Podcast" at bounding box center [305, 278] width 135 height 135
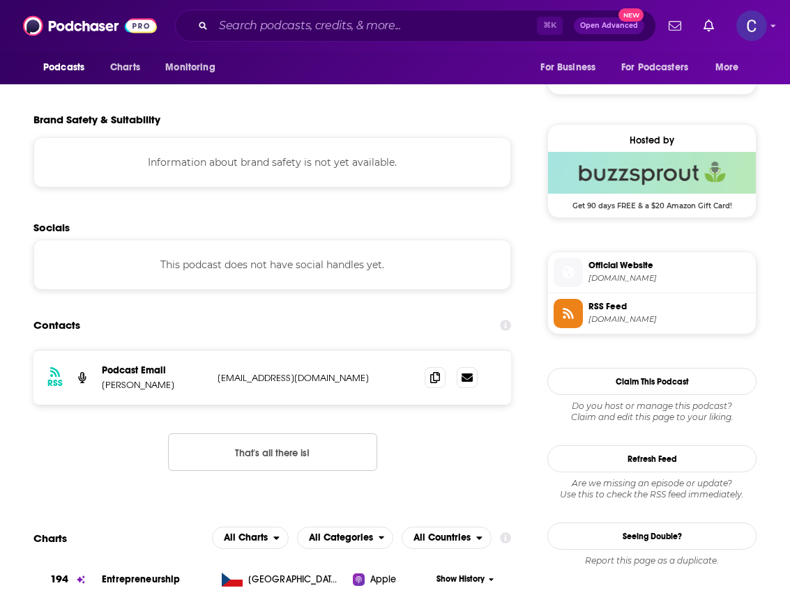
scroll to position [998, 0]
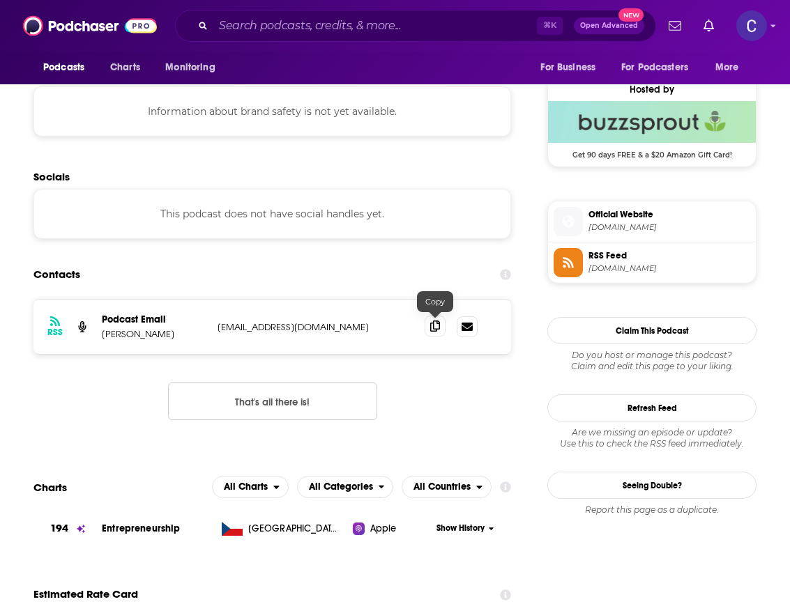
click at [426, 325] on span at bounding box center [434, 326] width 21 height 21
click at [455, 38] on div "⌘ K Open Advanced New" at bounding box center [415, 26] width 481 height 32
click at [428, 17] on input "Search podcasts, credits, & more..." at bounding box center [374, 26] width 323 height 22
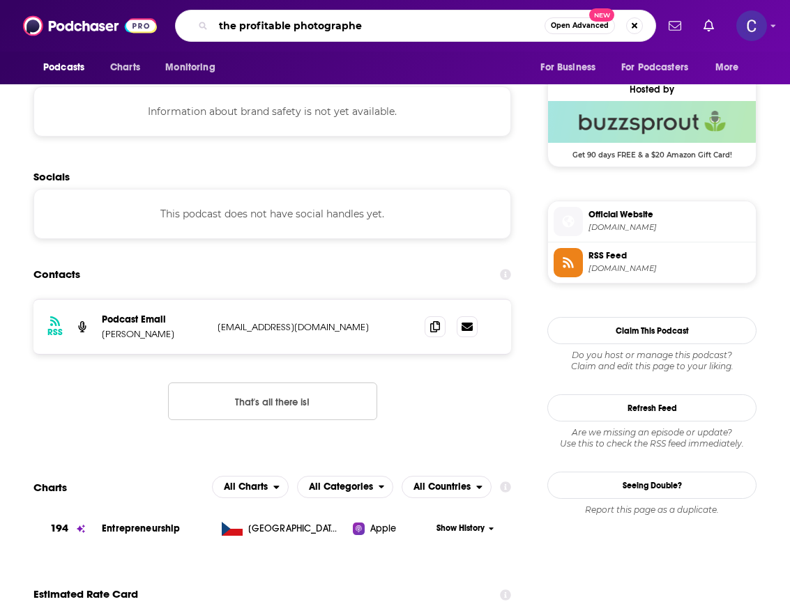
type input "the profitable photographer"
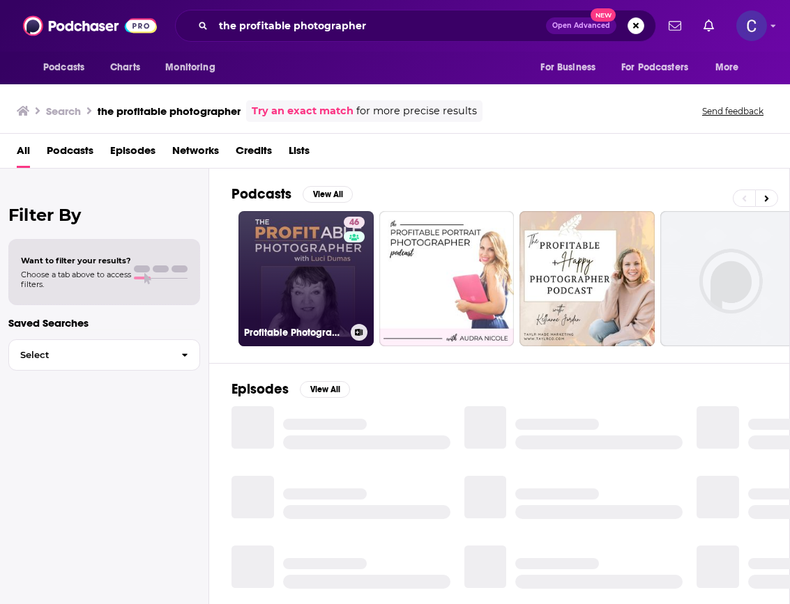
click at [312, 313] on link "46 Profitable Photographer Podcast" at bounding box center [305, 278] width 135 height 135
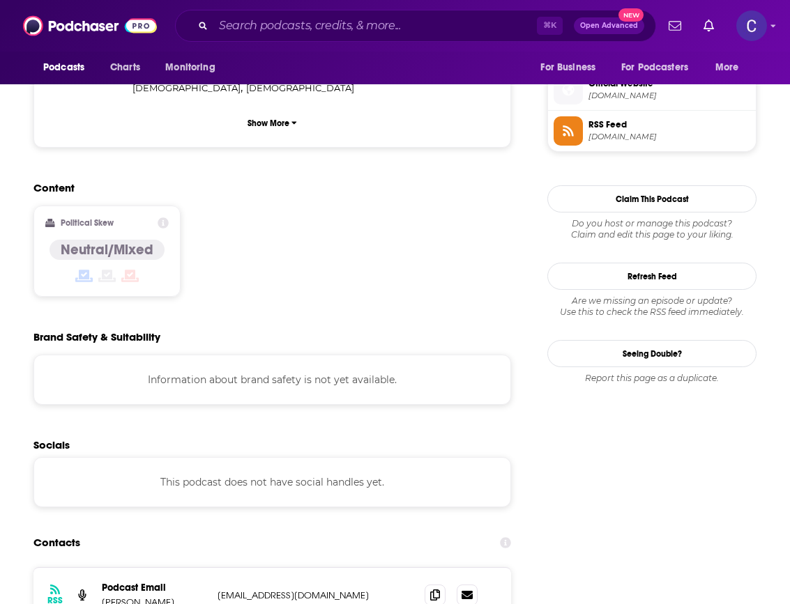
scroll to position [1140, 0]
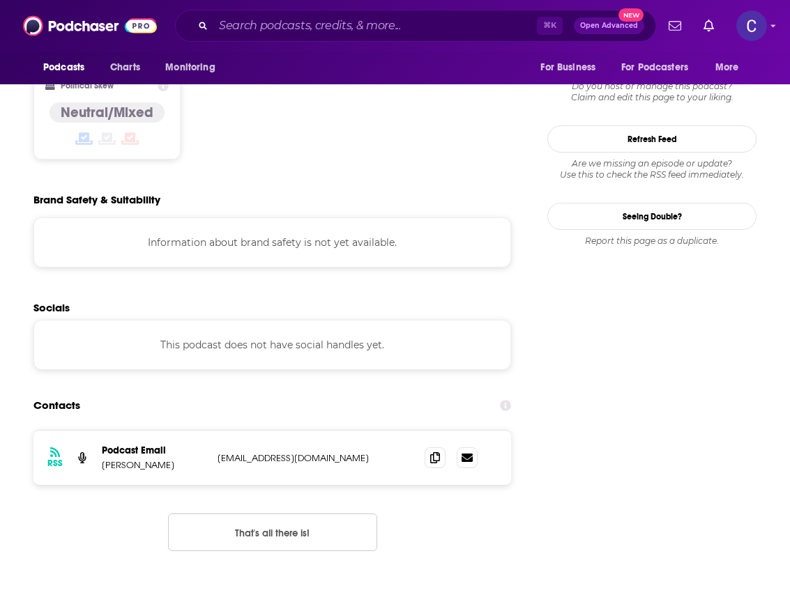
click at [424, 431] on div "RSS Podcast Email [PERSON_NAME] [PERSON_NAME][EMAIL_ADDRESS][DOMAIN_NAME] [EMAI…" at bounding box center [271, 458] width 477 height 54
click at [433, 452] on icon at bounding box center [435, 457] width 10 height 11
click at [452, 40] on div "⌘ K Open Advanced New" at bounding box center [415, 26] width 481 height 32
click at [447, 26] on input "Search podcasts, credits, & more..." at bounding box center [374, 26] width 323 height 22
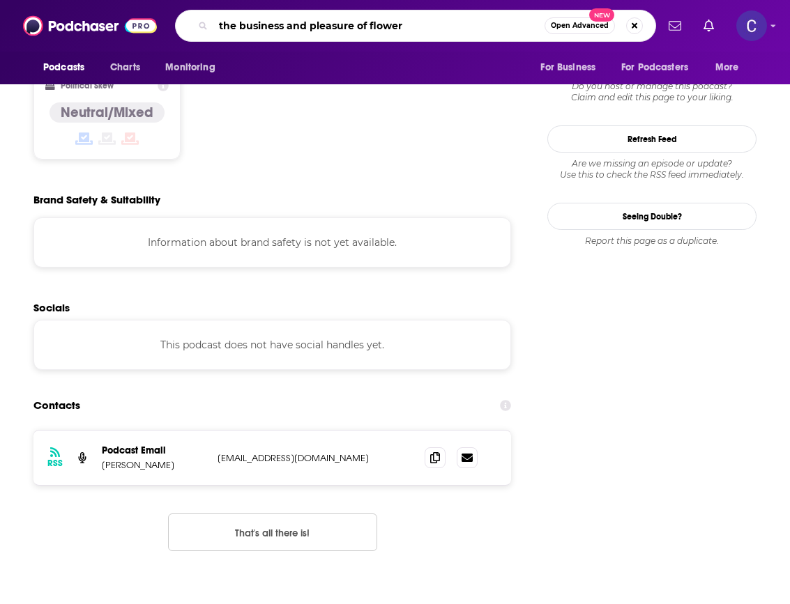
type input "the business and pleasure of flowers"
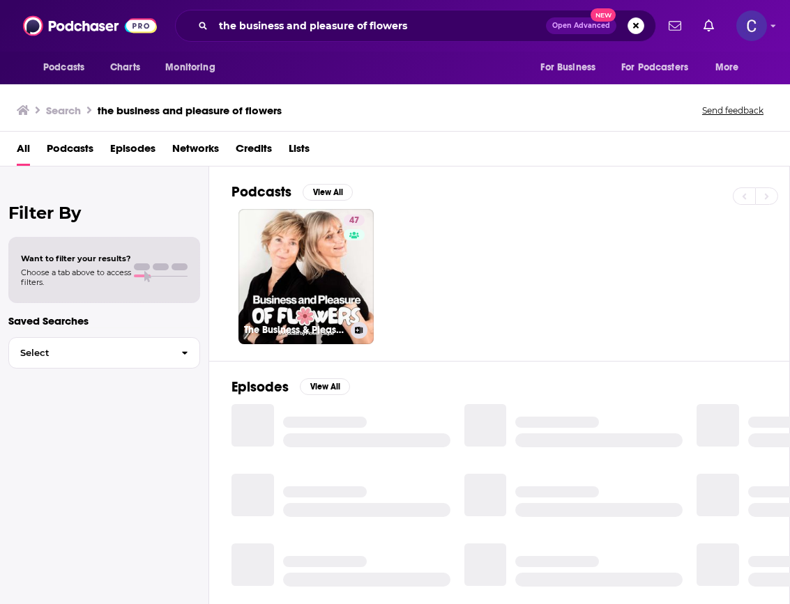
click at [314, 269] on link "47 The Business & Pleasure of Flowers" at bounding box center [305, 276] width 135 height 135
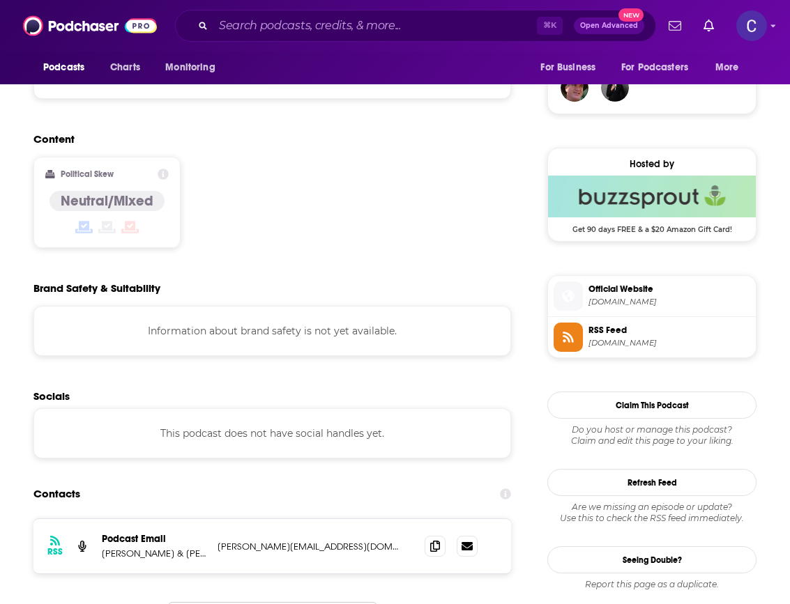
scroll to position [1135, 0]
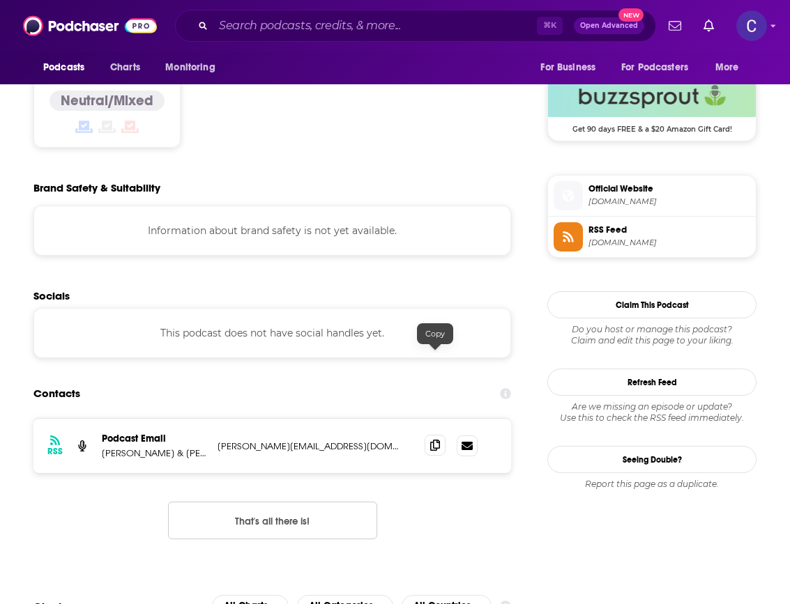
click at [434, 435] on span at bounding box center [434, 445] width 21 height 21
click at [381, 38] on div "⌘ K Open Advanced New" at bounding box center [415, 26] width 481 height 32
click at [380, 28] on input "Search podcasts, credits, & more..." at bounding box center [374, 26] width 323 height 22
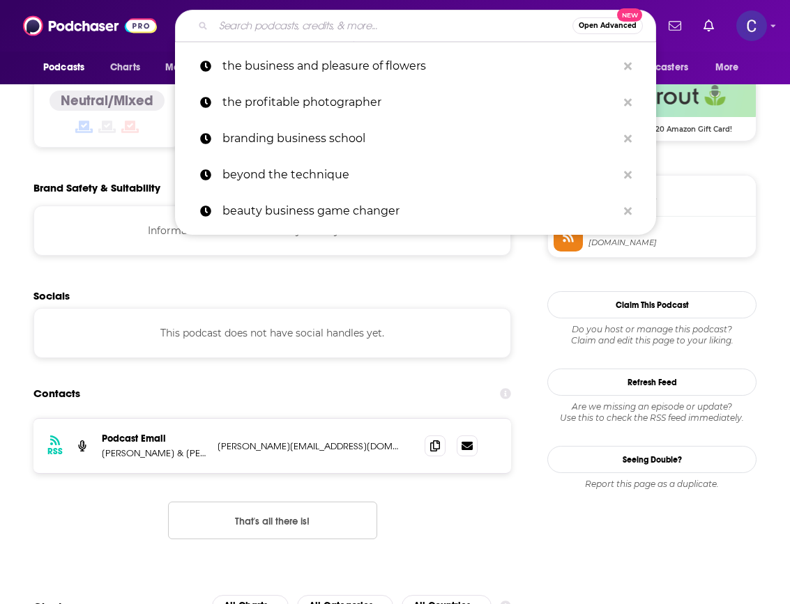
click at [380, 28] on input "Search podcasts, credits, & more..." at bounding box center [392, 26] width 359 height 22
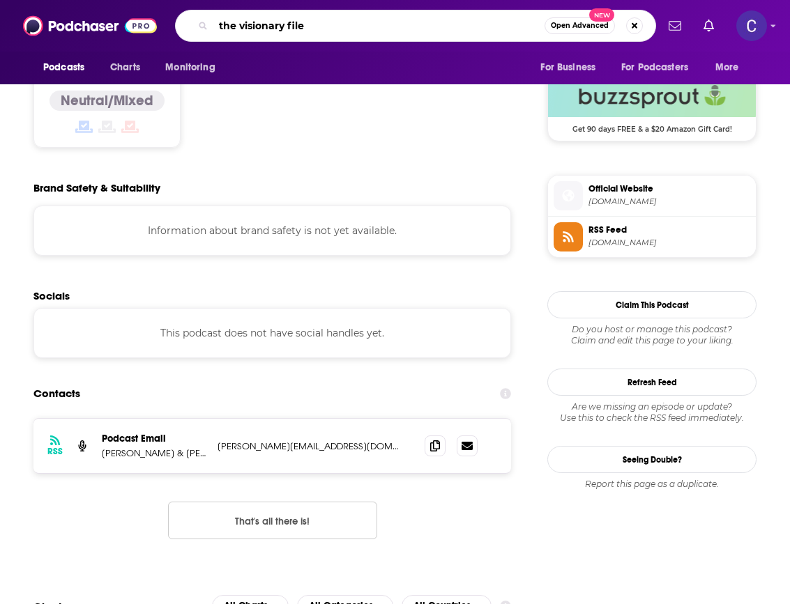
type input "the visionary files"
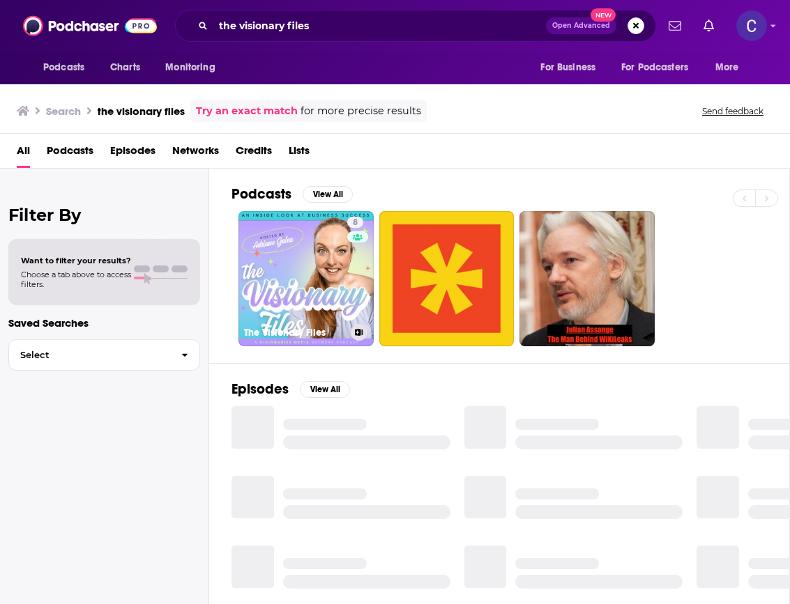
click at [305, 245] on link "8 The Visionary Files" at bounding box center [305, 278] width 135 height 135
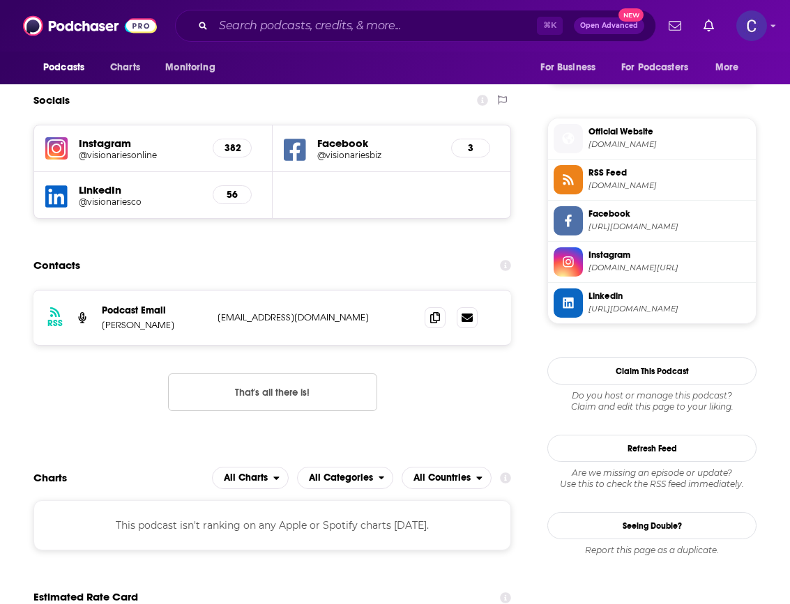
scroll to position [1041, 0]
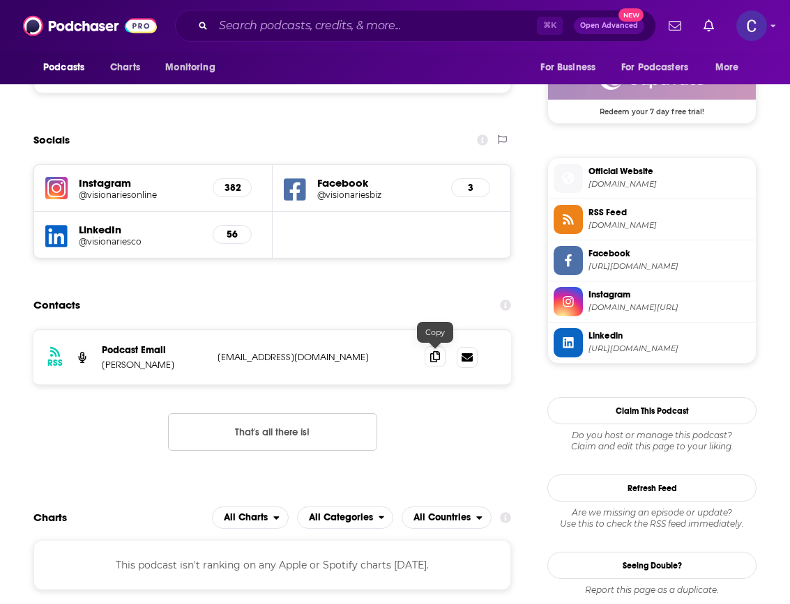
click at [432, 351] on icon at bounding box center [435, 356] width 10 height 11
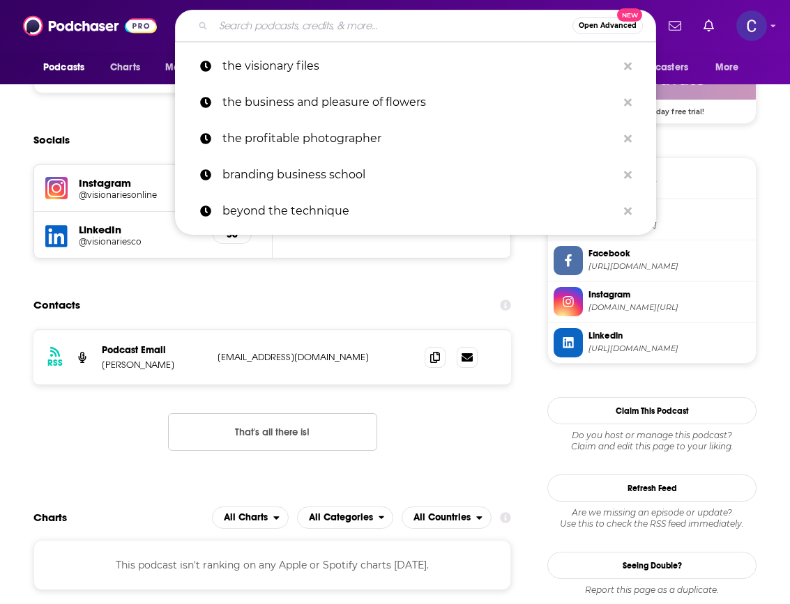
click at [392, 24] on input "Search podcasts, credits, & more..." at bounding box center [392, 26] width 359 height 22
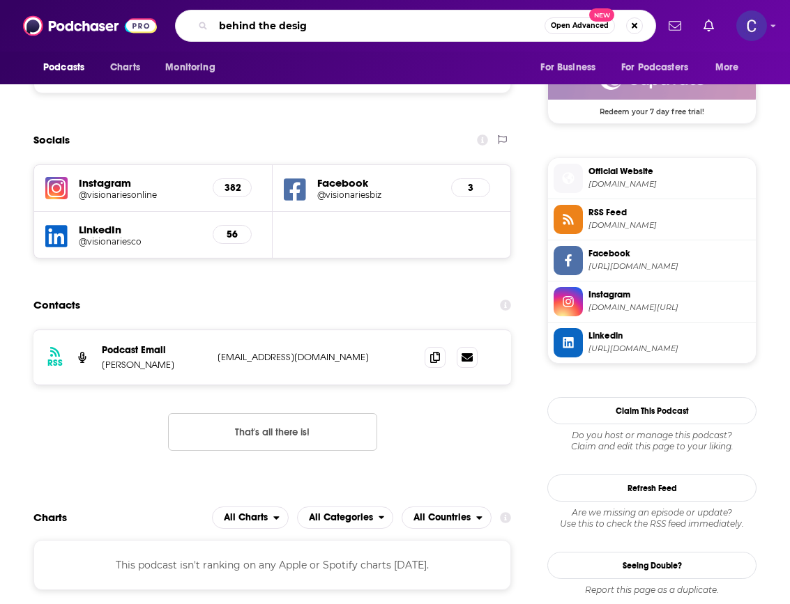
type input "behind the design"
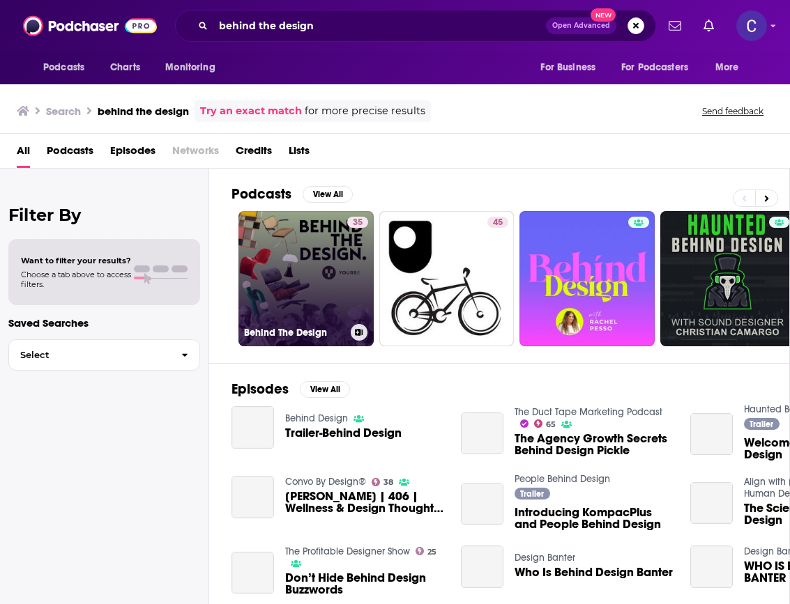
click at [310, 252] on link "35 Behind The Design" at bounding box center [305, 278] width 135 height 135
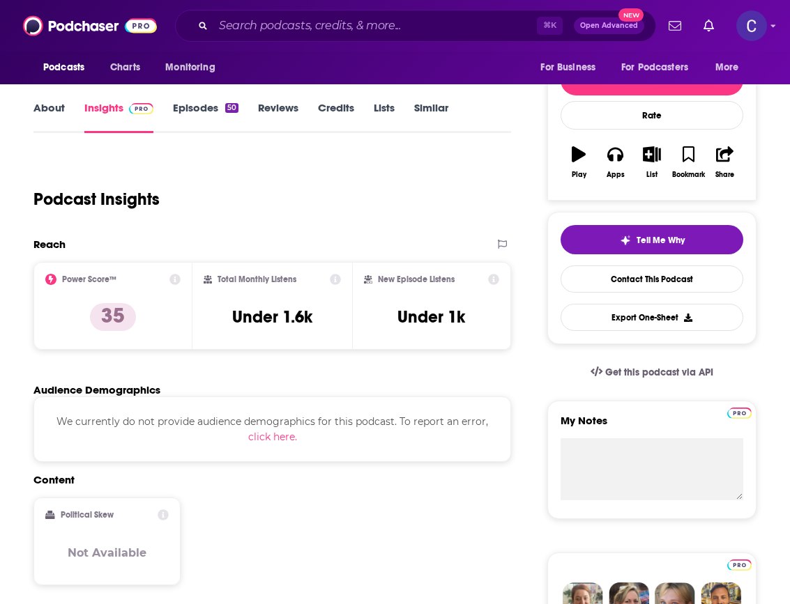
scroll to position [206, 0]
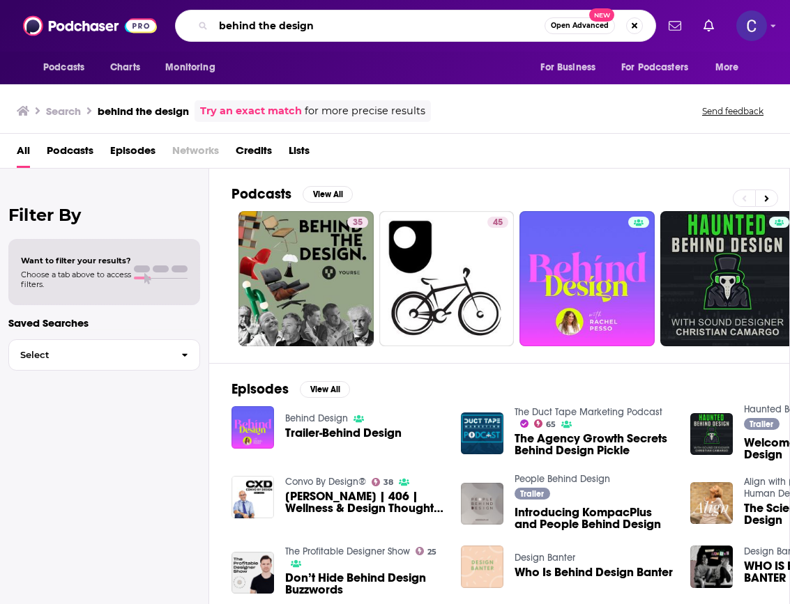
click at [367, 20] on input "behind the design" at bounding box center [378, 26] width 331 height 22
type input "b"
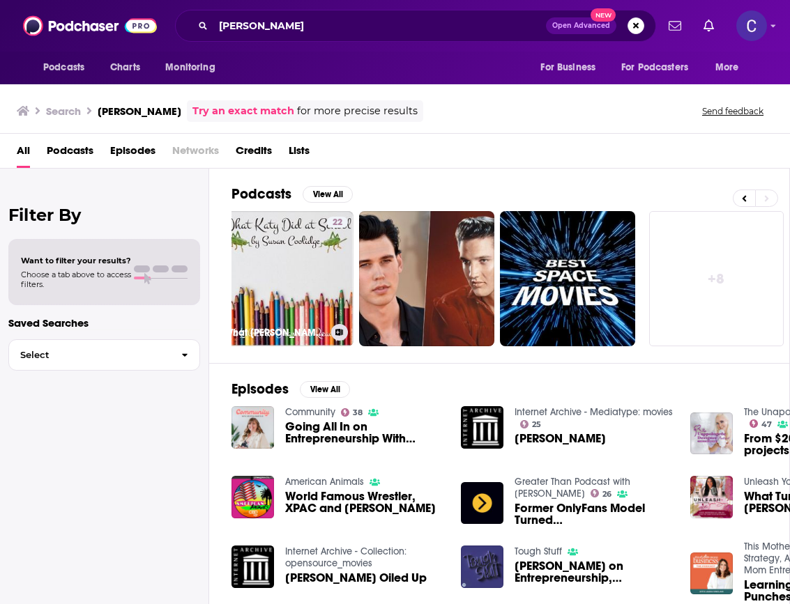
scroll to position [0, 113]
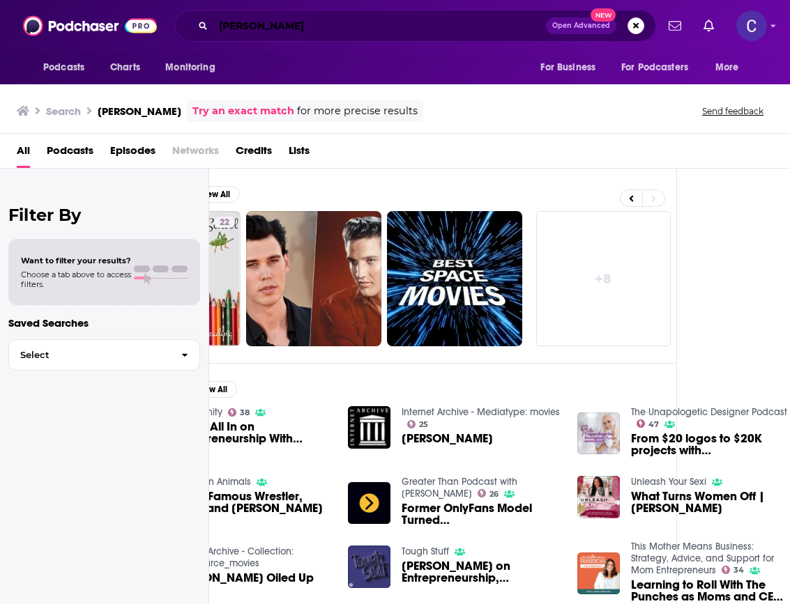
click at [319, 36] on input "[PERSON_NAME]" at bounding box center [379, 26] width 332 height 22
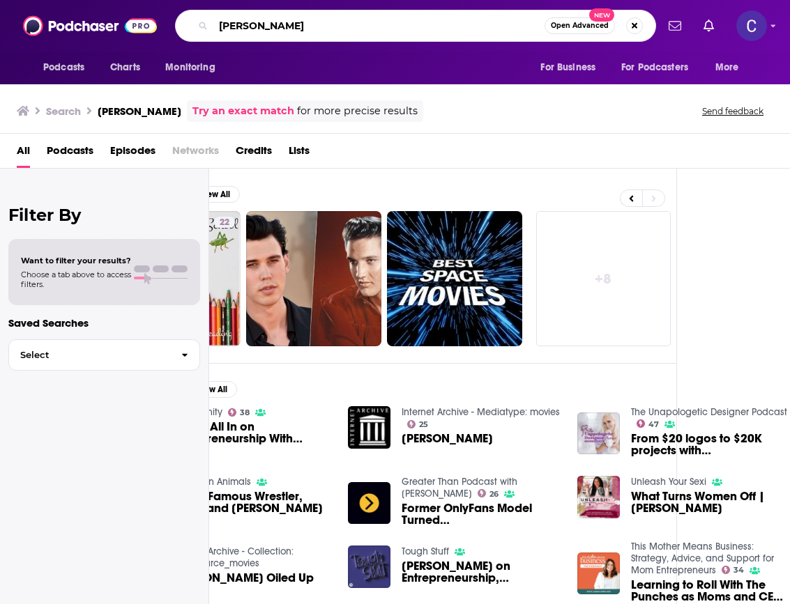
click at [319, 36] on input "[PERSON_NAME]" at bounding box center [378, 26] width 331 height 22
type input "behind the design [PERSON_NAME]"
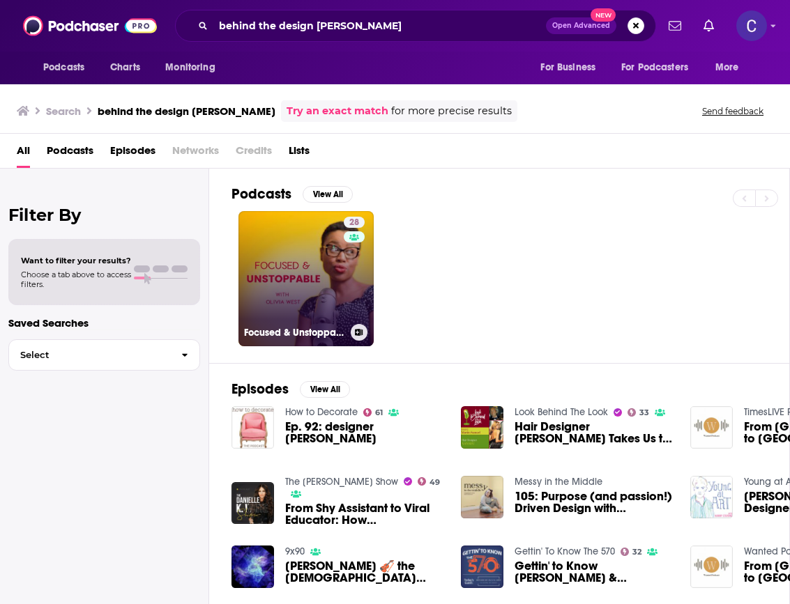
click at [324, 298] on link "28 Focused & Unstoppable with [PERSON_NAME]" at bounding box center [305, 278] width 135 height 135
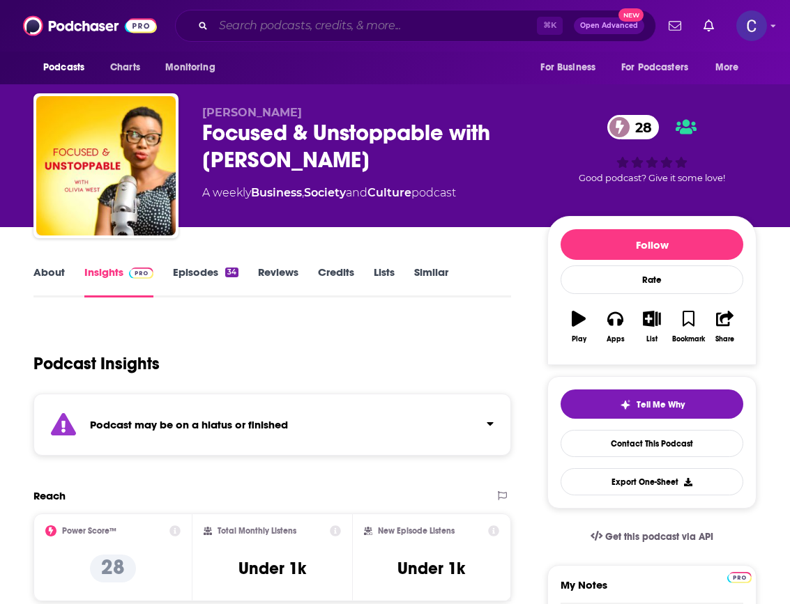
click at [363, 26] on input "Search podcasts, credits, & more..." at bounding box center [374, 26] width 323 height 22
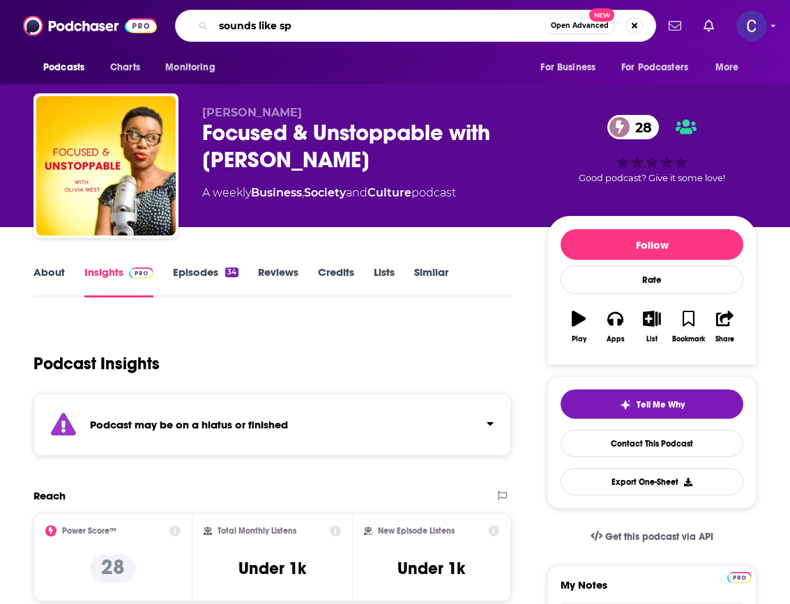
type input "sounds like spa"
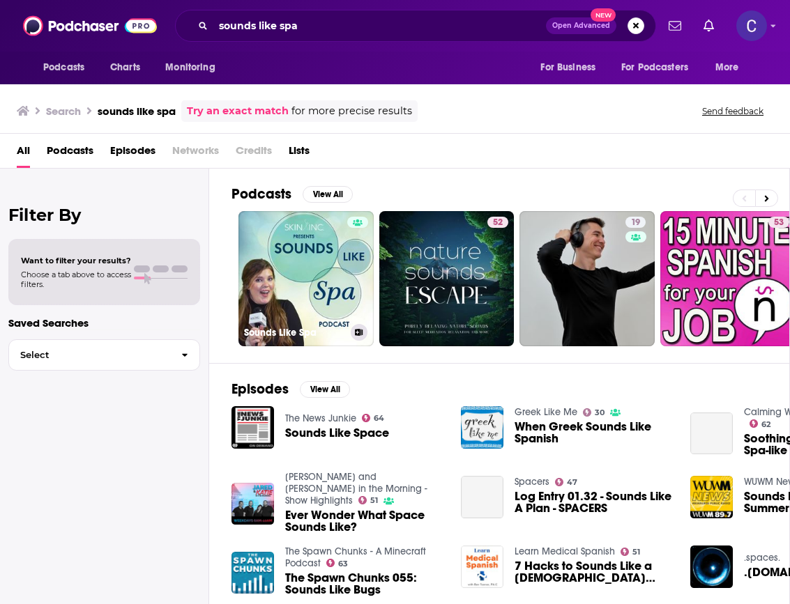
click at [291, 247] on link "Sounds Like Spa" at bounding box center [305, 278] width 135 height 135
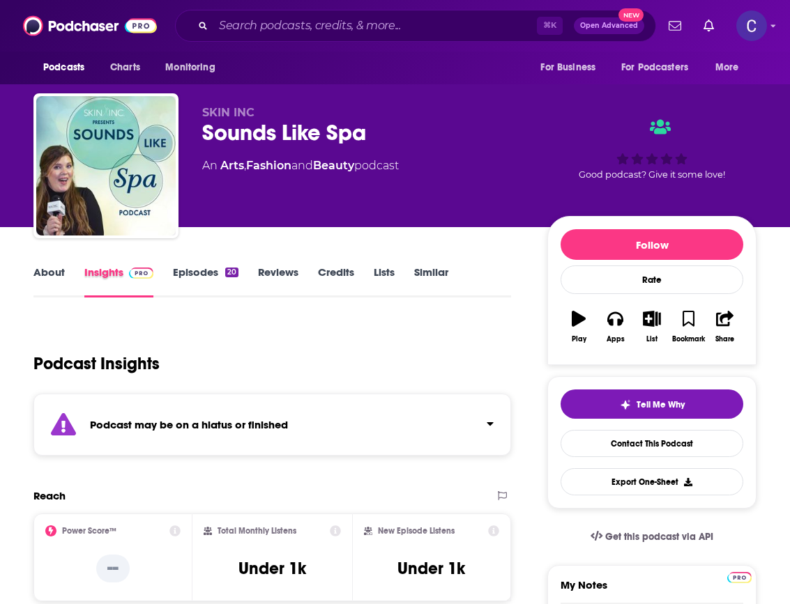
click at [170, 270] on div "Insights" at bounding box center [128, 282] width 89 height 32
click at [187, 270] on link "Episodes 20" at bounding box center [206, 282] width 66 height 32
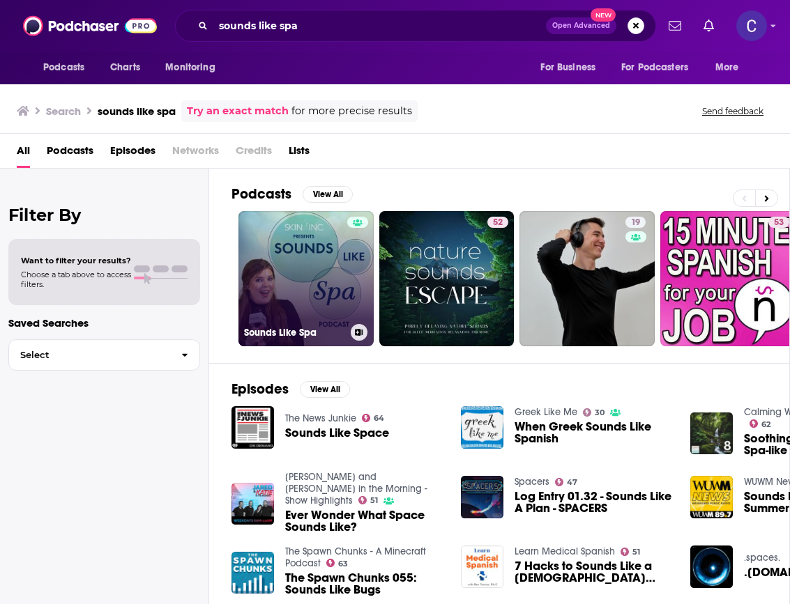
click at [347, 252] on div at bounding box center [357, 270] width 21 height 107
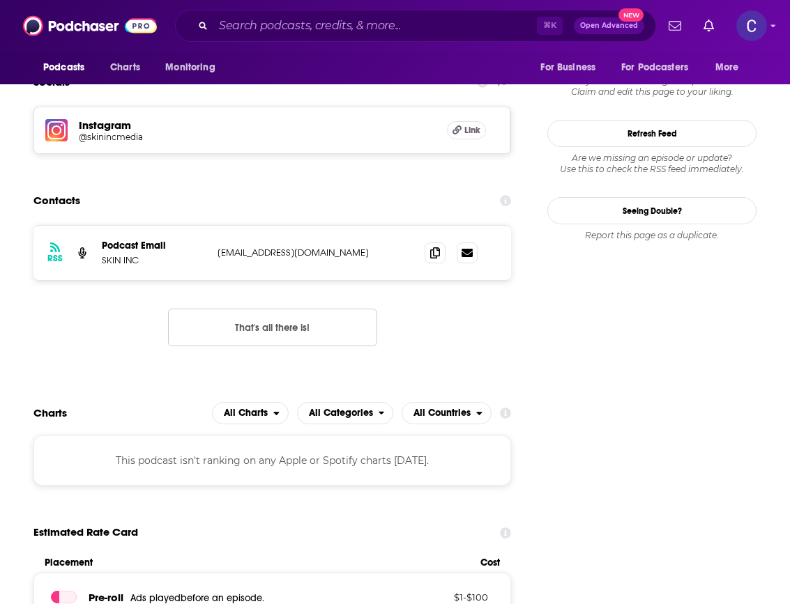
scroll to position [1186, 0]
click at [433, 256] on icon at bounding box center [435, 252] width 10 height 11
click at [426, 25] on input "Search podcasts, credits, & more..." at bounding box center [374, 26] width 323 height 22
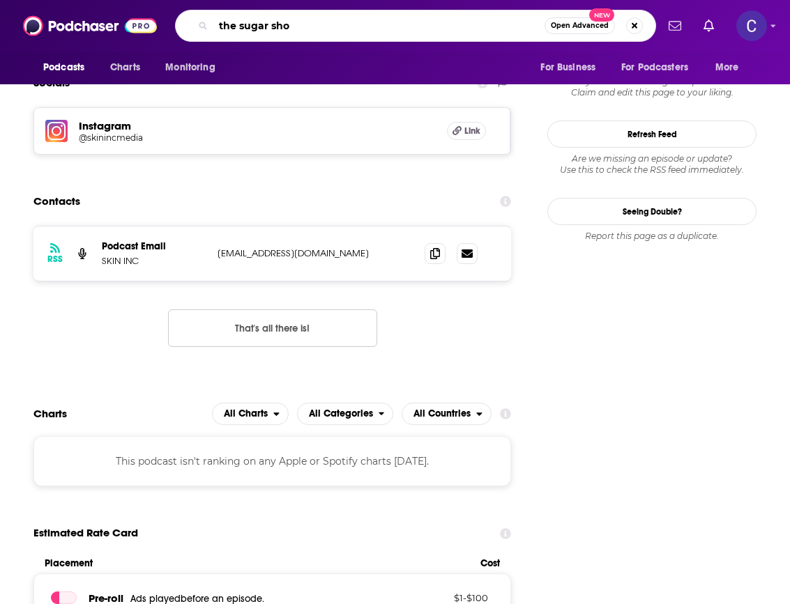
type input "the sugar show"
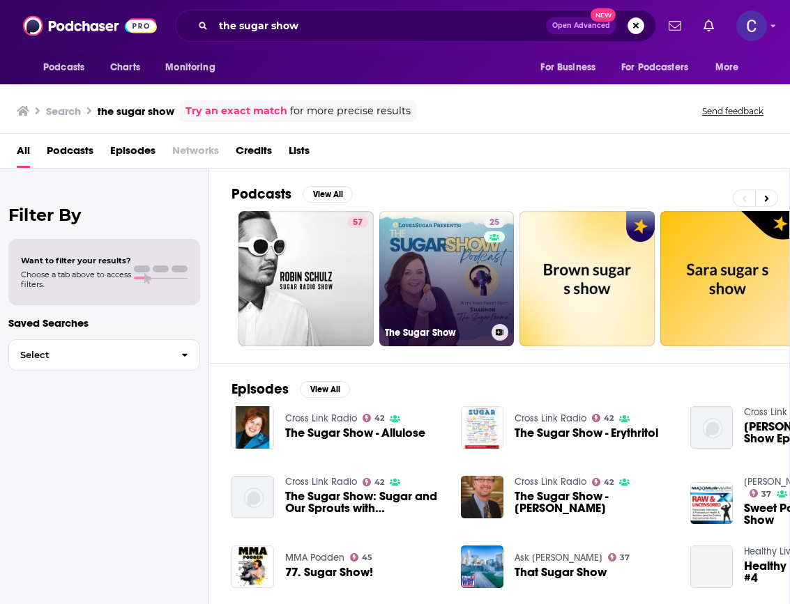
click at [417, 277] on link "25 The Sugar Show" at bounding box center [446, 278] width 135 height 135
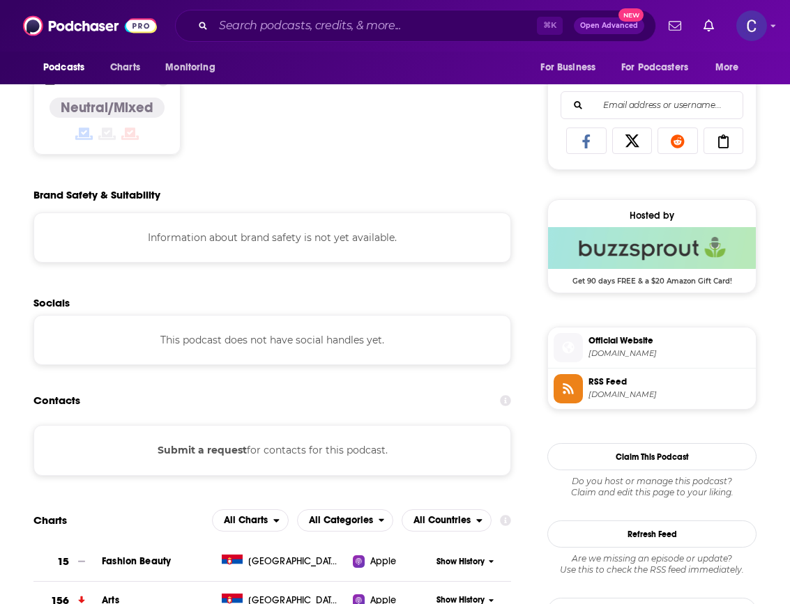
scroll to position [873, 0]
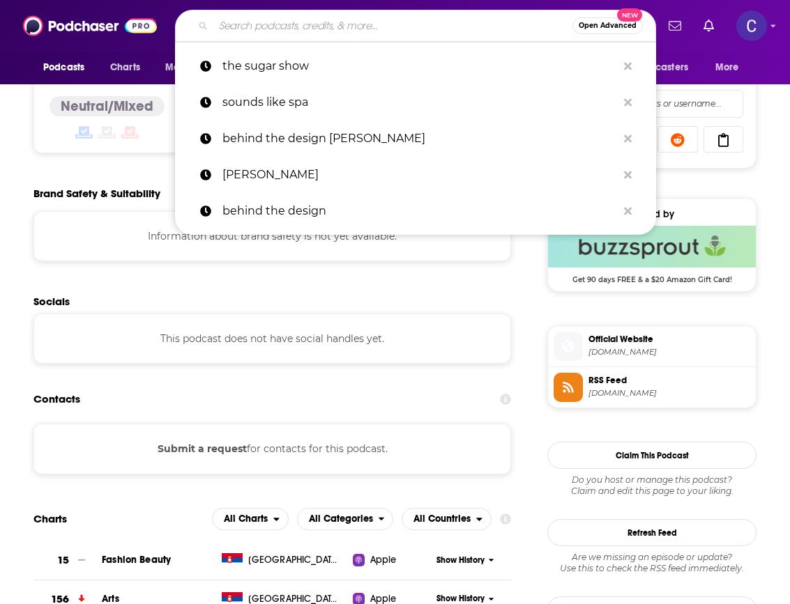
click at [439, 32] on input "Search podcasts, credits, & more..." at bounding box center [392, 26] width 359 height 22
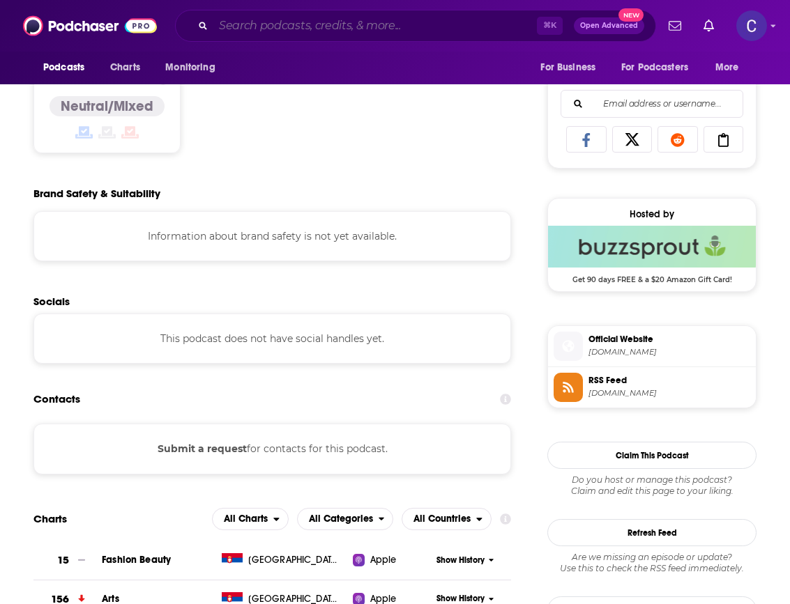
click at [439, 22] on input "Search podcasts, credits, & more..." at bounding box center [374, 26] width 323 height 22
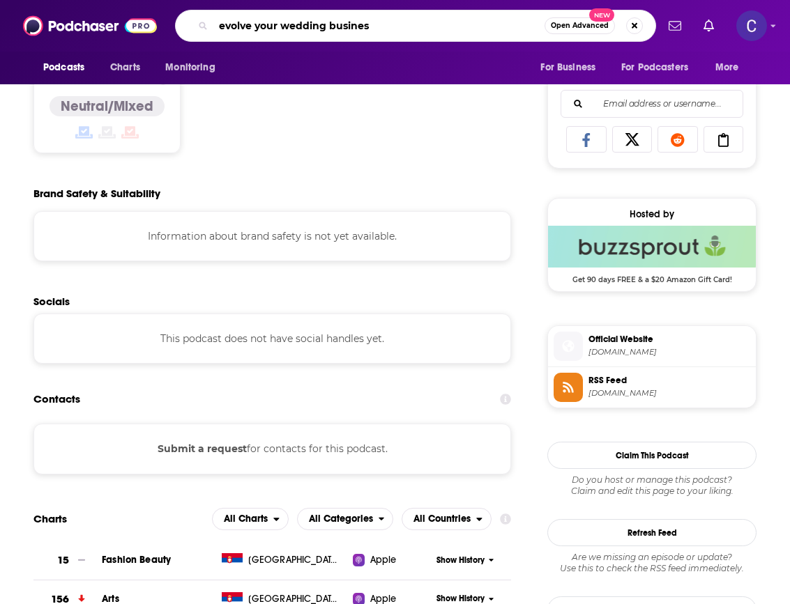
type input "evolve your wedding business"
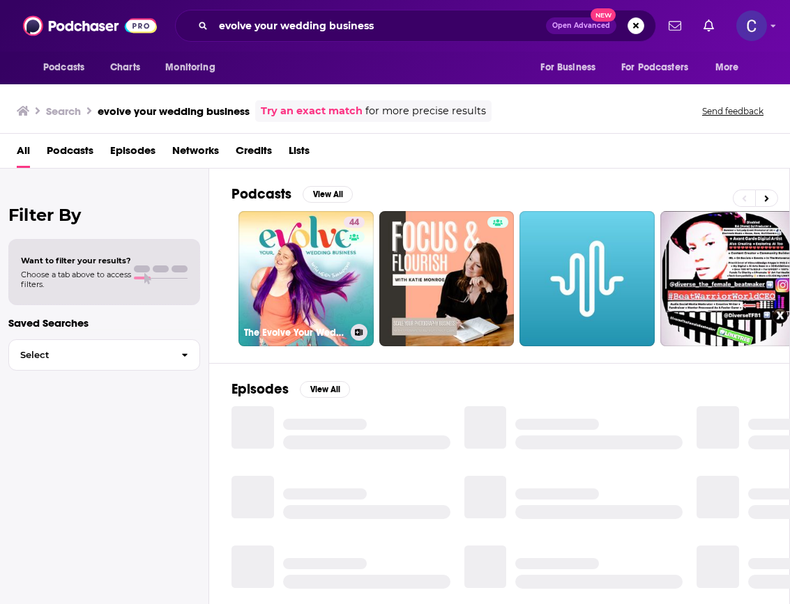
click at [299, 259] on link "44 The Evolve Your Wedding Business Podcast: Marketing & Business Strategies fo…" at bounding box center [305, 278] width 135 height 135
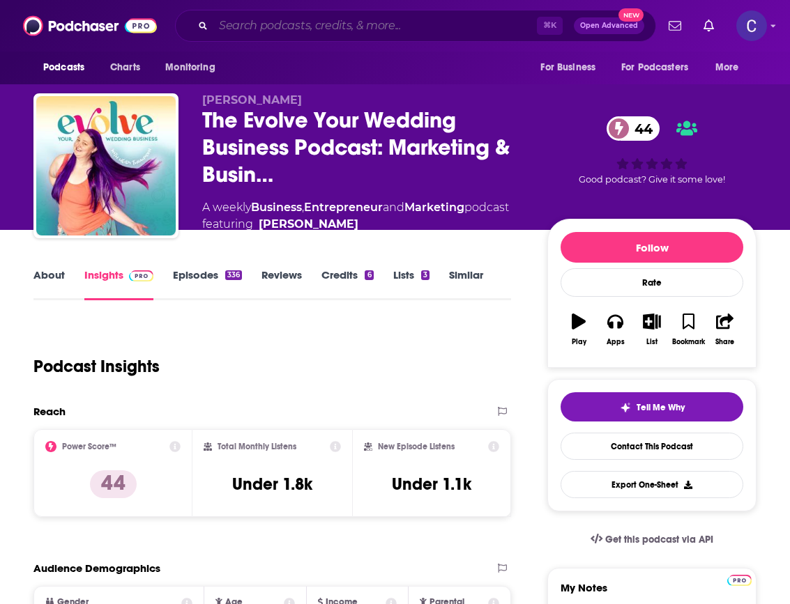
click at [267, 25] on input "Search podcasts, credits, & more..." at bounding box center [374, 26] width 323 height 22
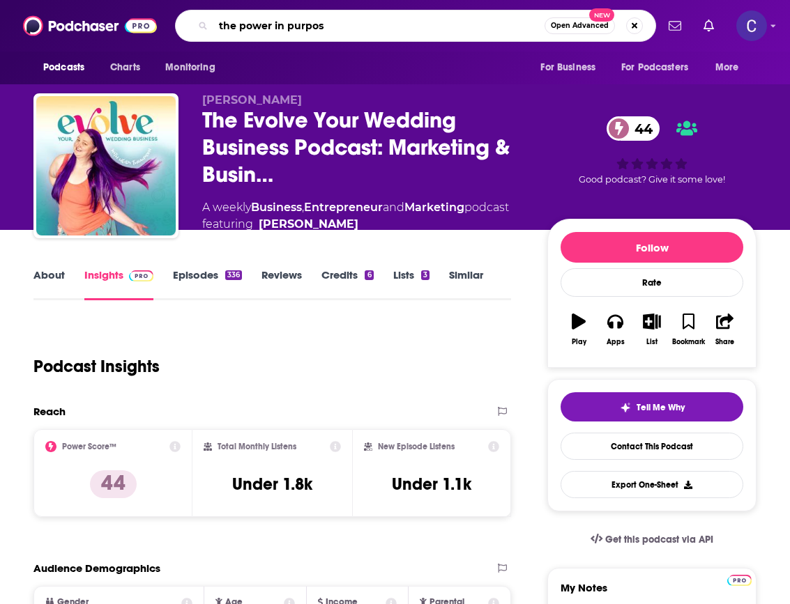
type input "the power in purpose"
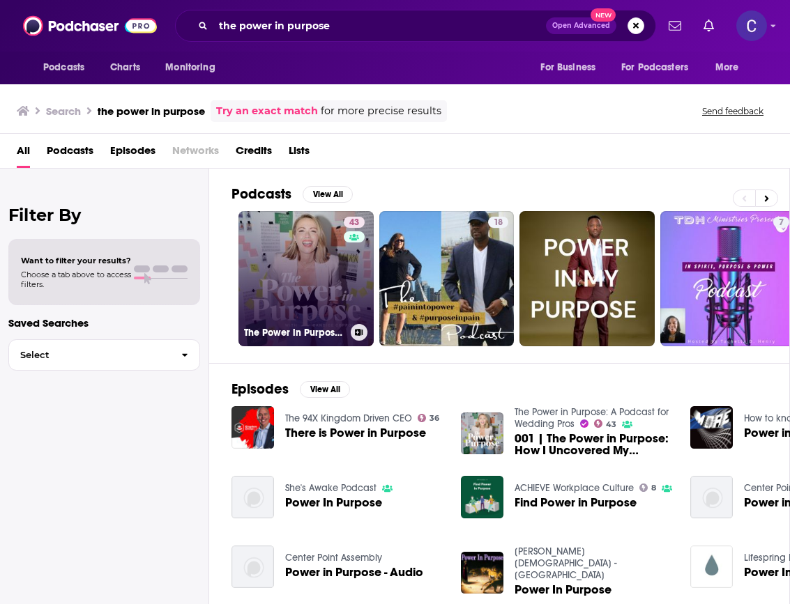
click at [303, 254] on link "43 The Power in Purpose: A Podcast for Wedding Pros" at bounding box center [305, 278] width 135 height 135
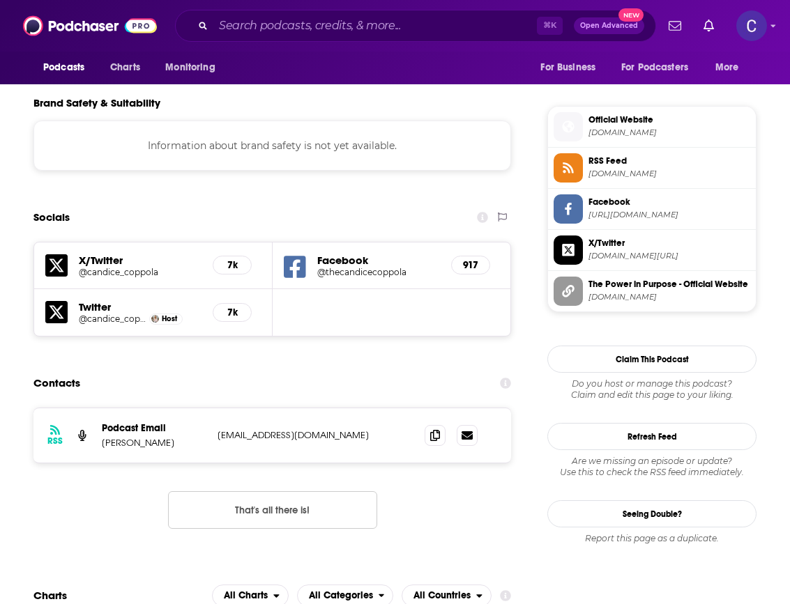
scroll to position [1262, 0]
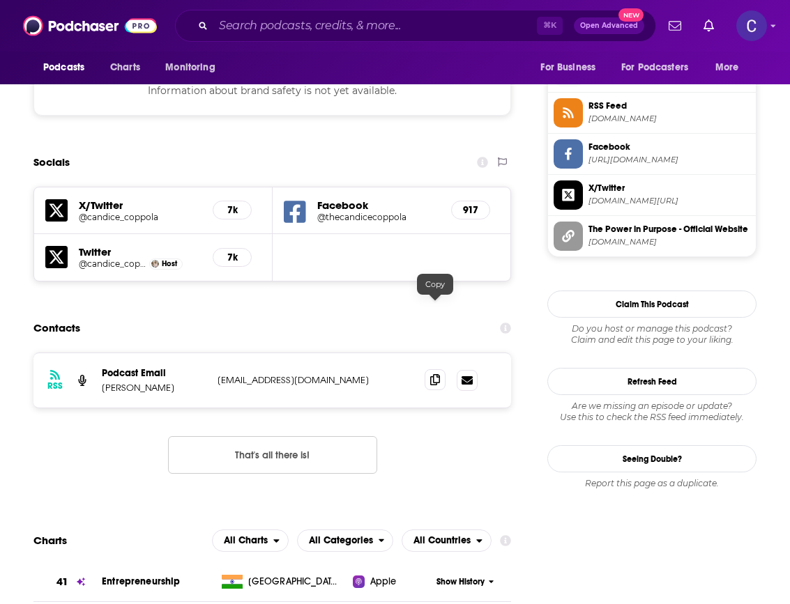
click at [434, 374] on icon at bounding box center [435, 379] width 10 height 11
click at [391, 29] on input "Search podcasts, credits, & more..." at bounding box center [374, 26] width 323 height 22
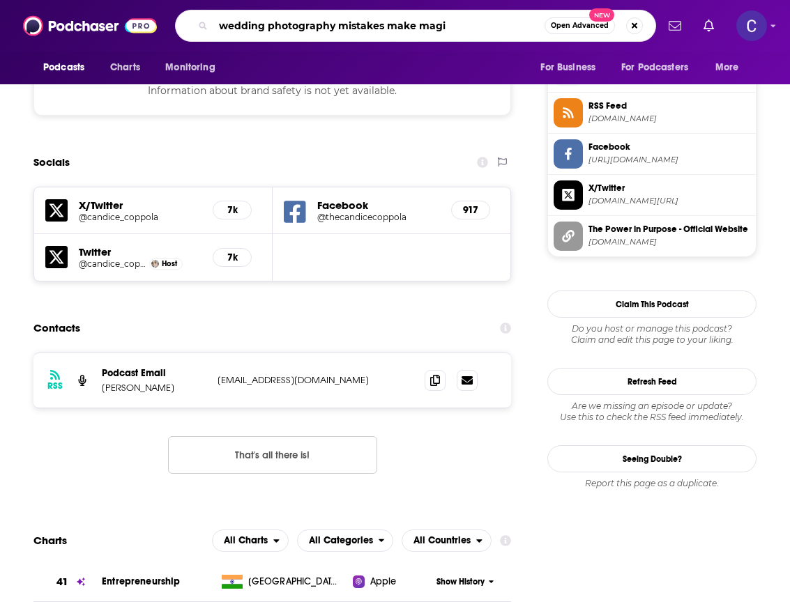
type input "wedding photography mistakes make magic"
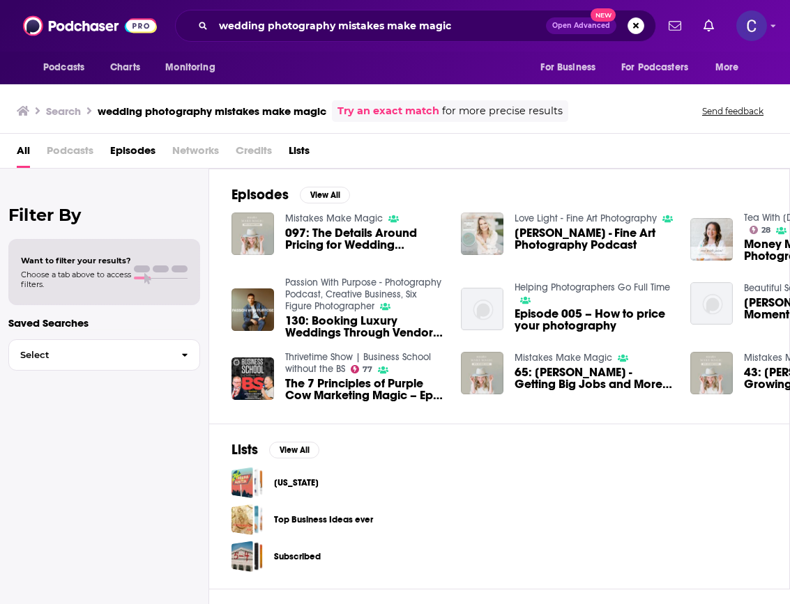
click at [305, 224] on div "Mistakes Make Magic 097: The Details Around Pricing for Wedding Photography wit…" at bounding box center [364, 233] width 159 height 43
click at [264, 227] on img "097: The Details Around Pricing for Wedding Photography with Sapphire Events" at bounding box center [252, 234] width 43 height 43
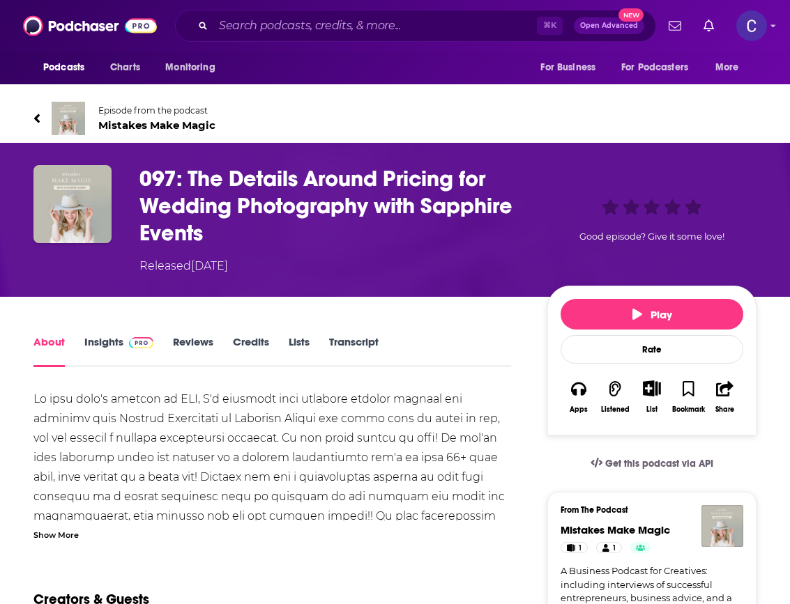
click at [199, 125] on span "Mistakes Make Magic" at bounding box center [156, 124] width 117 height 13
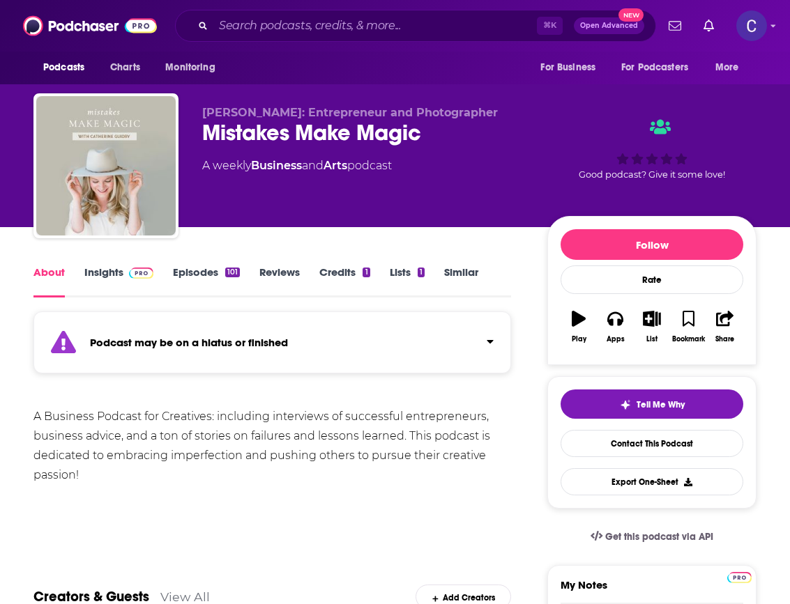
click at [198, 268] on link "Episodes 101" at bounding box center [206, 282] width 67 height 32
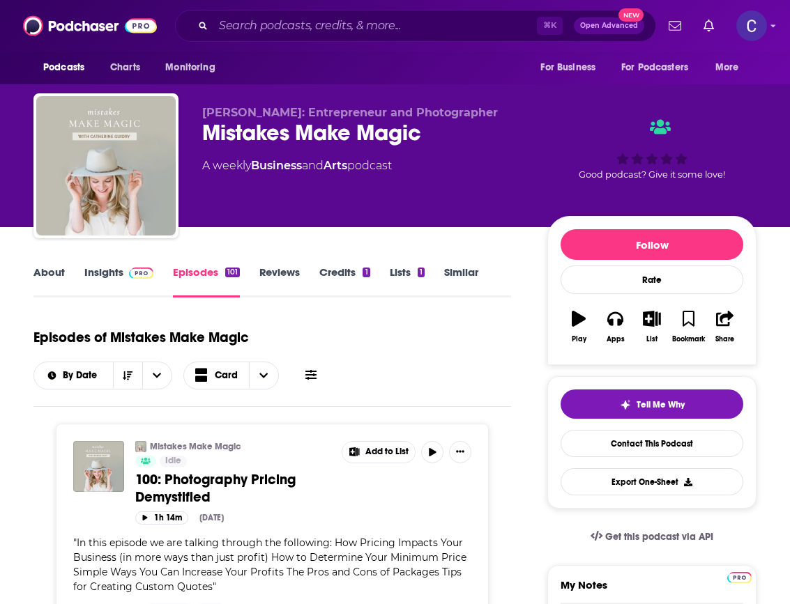
click at [135, 275] on img at bounding box center [141, 273] width 24 height 11
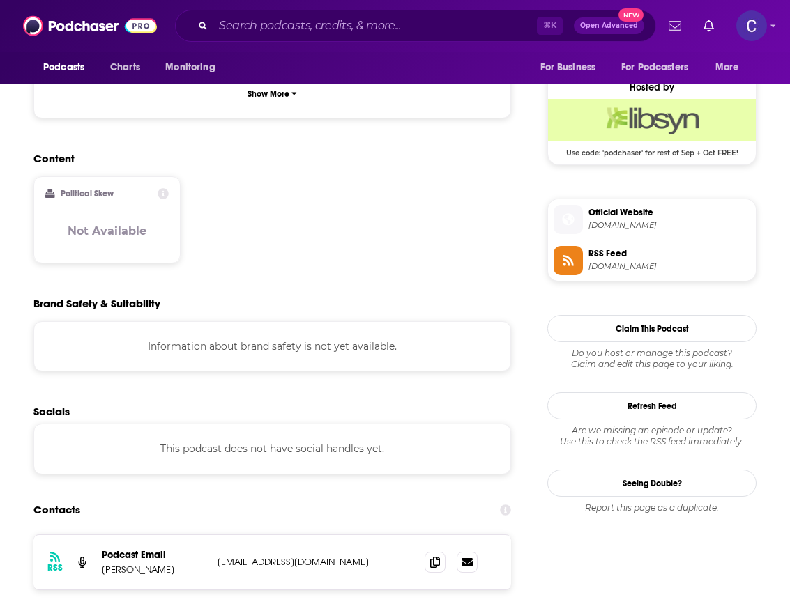
scroll to position [1117, 0]
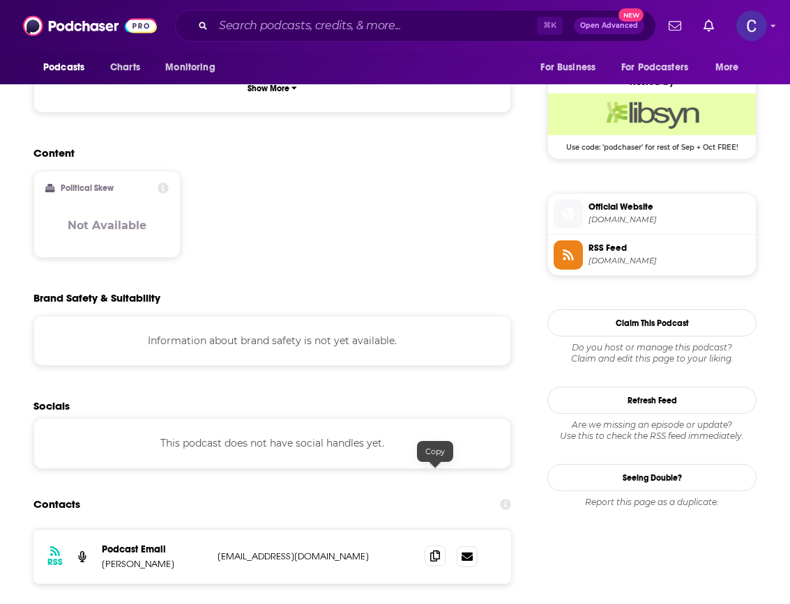
click at [439, 551] on icon at bounding box center [435, 556] width 10 height 11
click at [429, 34] on input "Search podcasts, credits, & more..." at bounding box center [374, 26] width 323 height 22
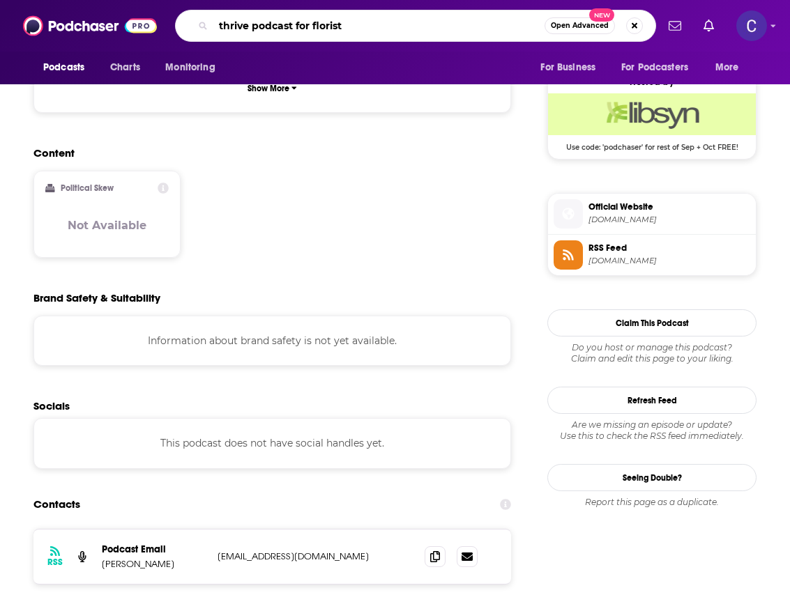
type input "thrive podcast for florists"
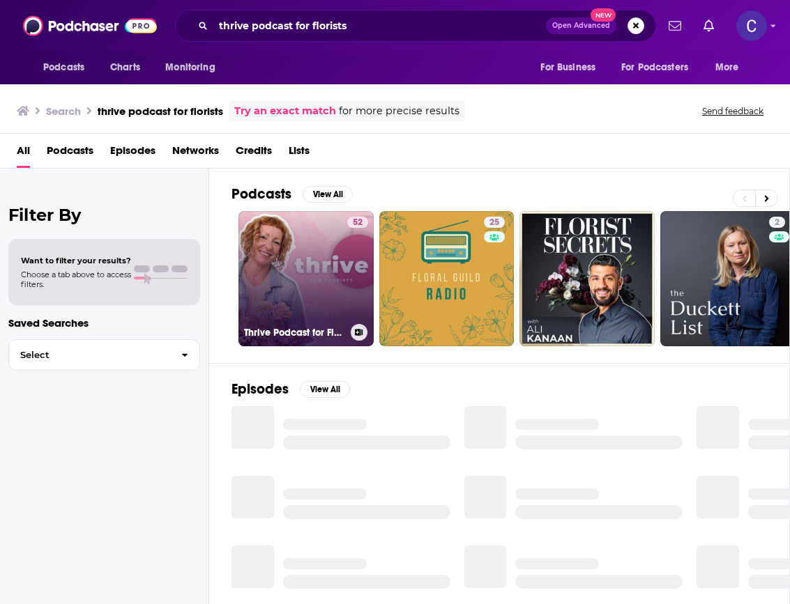
click at [328, 277] on link "52 Thrive Podcast for Florists" at bounding box center [305, 278] width 135 height 135
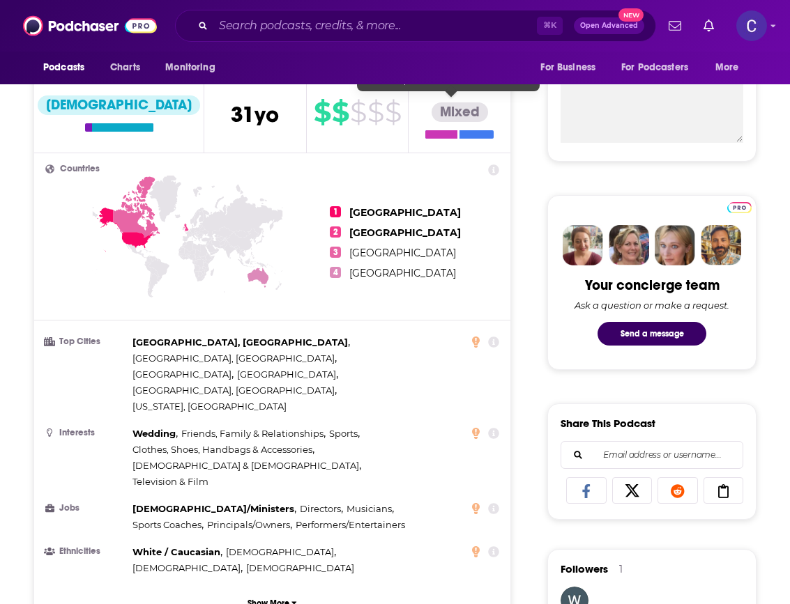
scroll to position [70, 0]
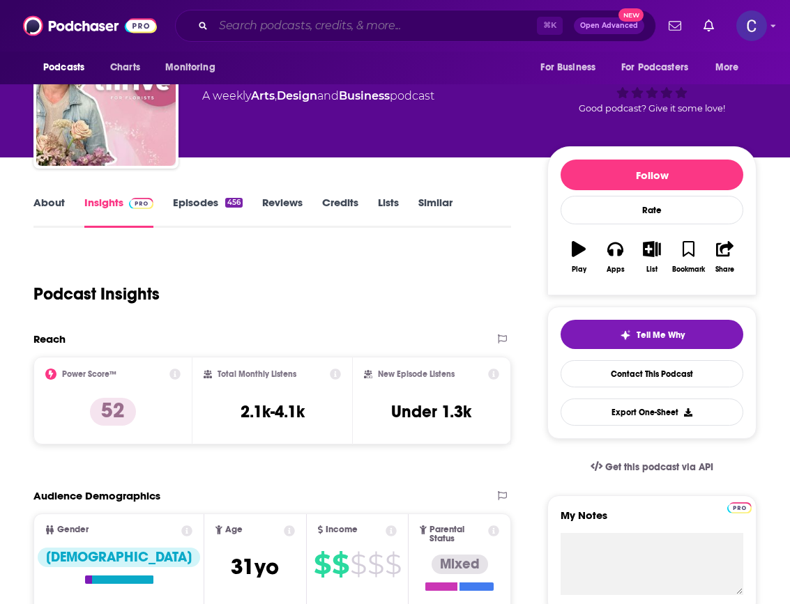
click at [344, 32] on input "Search podcasts, credits, & more..." at bounding box center [374, 26] width 323 height 22
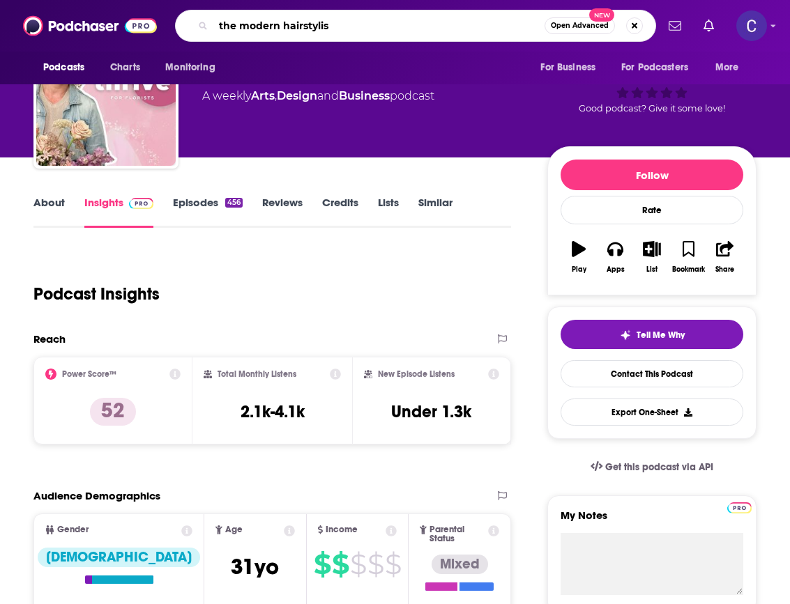
type input "the modern hairstylist"
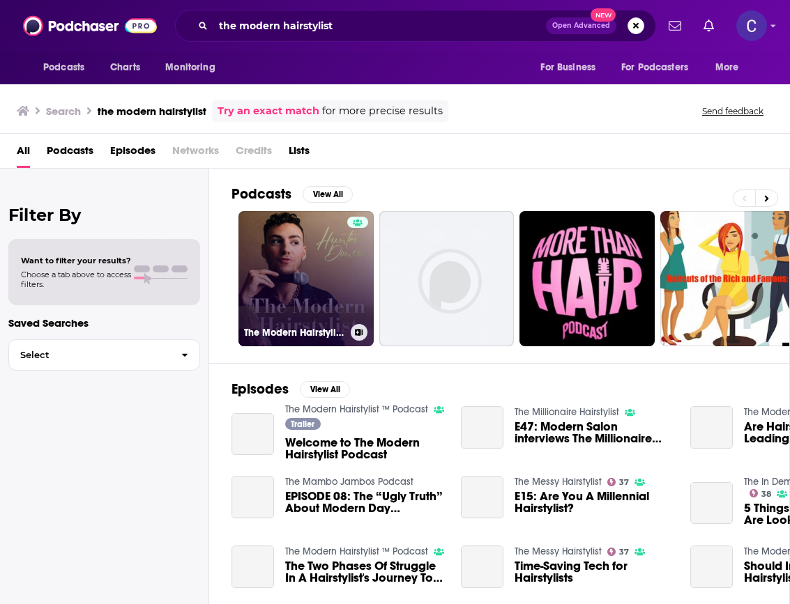
click at [263, 265] on link "The Modern Hairstylist ™ Podcast" at bounding box center [305, 278] width 135 height 135
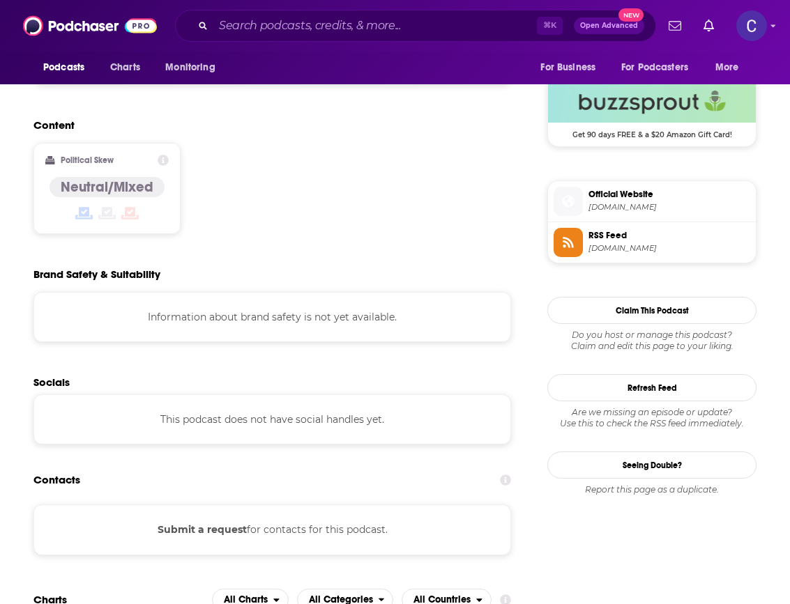
scroll to position [1218, 0]
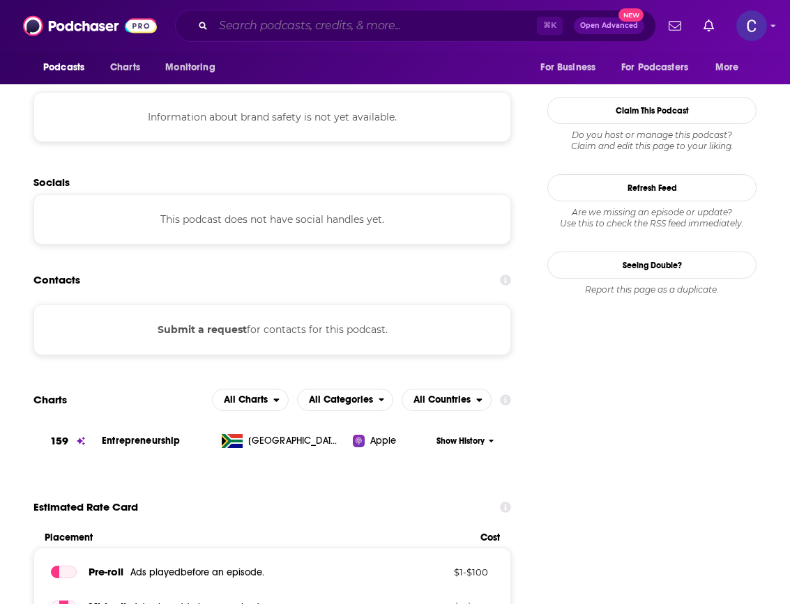
click at [388, 20] on input "Search podcasts, credits, & more..." at bounding box center [374, 26] width 323 height 22
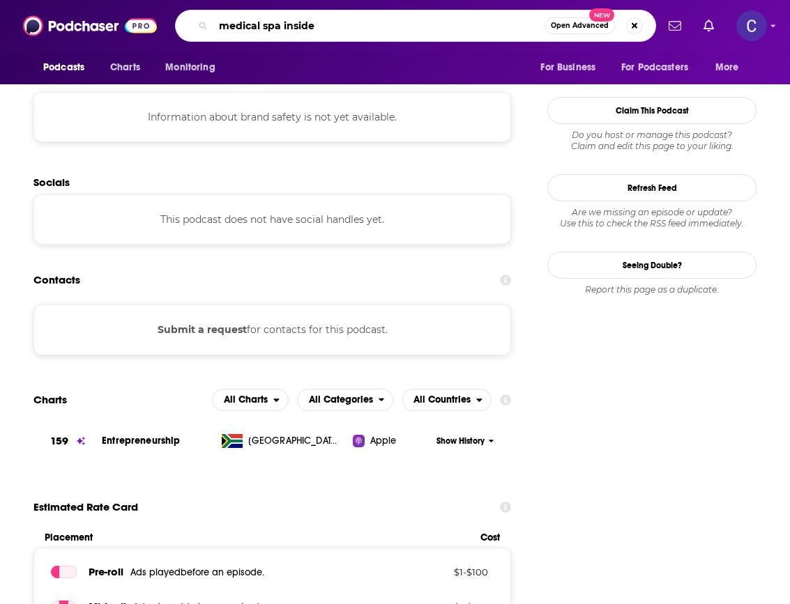
type input "medical spa insider"
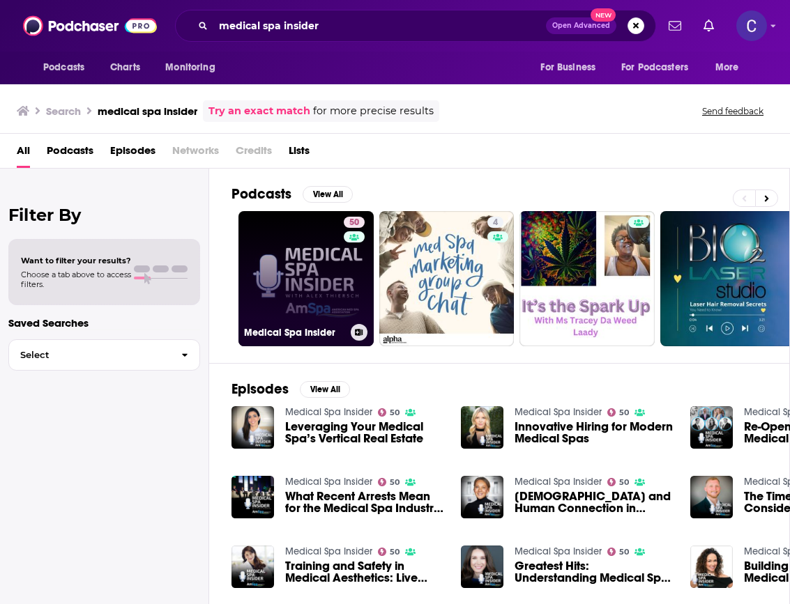
click at [319, 247] on link "50 Medical Spa Insider" at bounding box center [305, 278] width 135 height 135
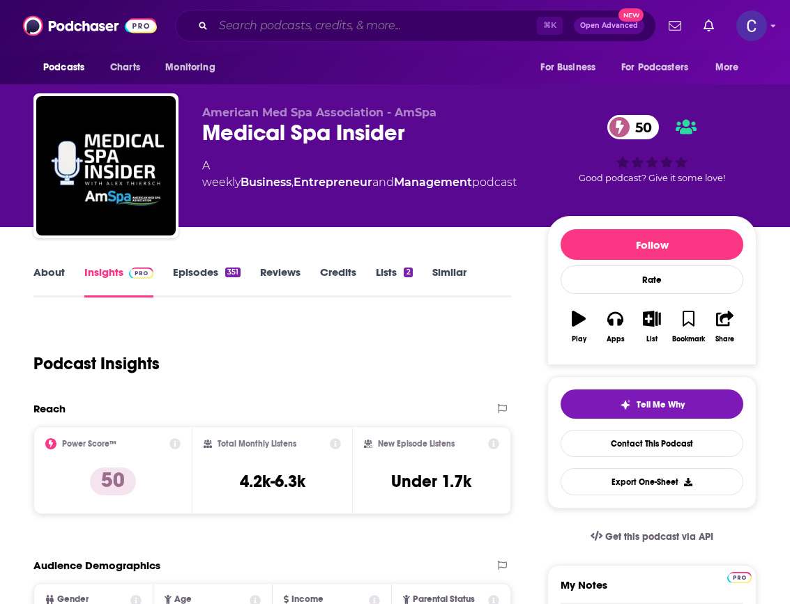
click at [424, 15] on input "Search podcasts, credits, & more..." at bounding box center [374, 26] width 323 height 22
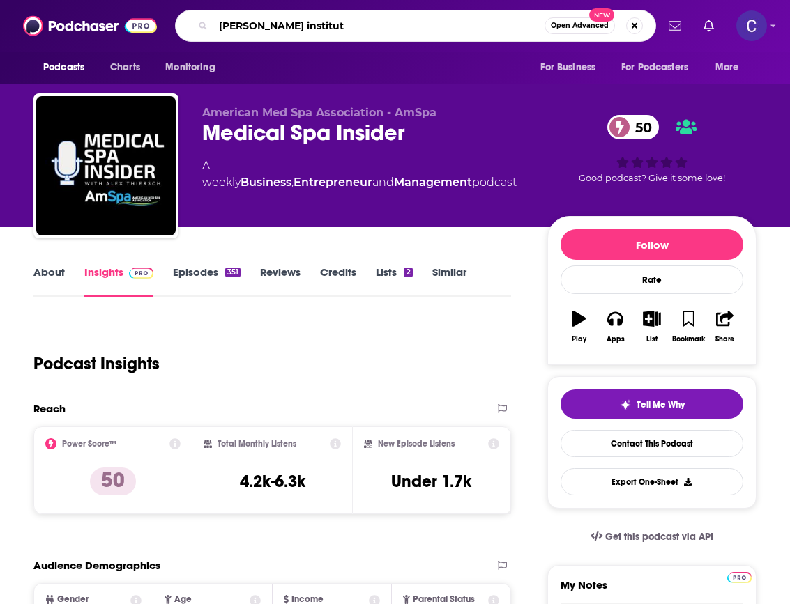
type input "[PERSON_NAME] institute"
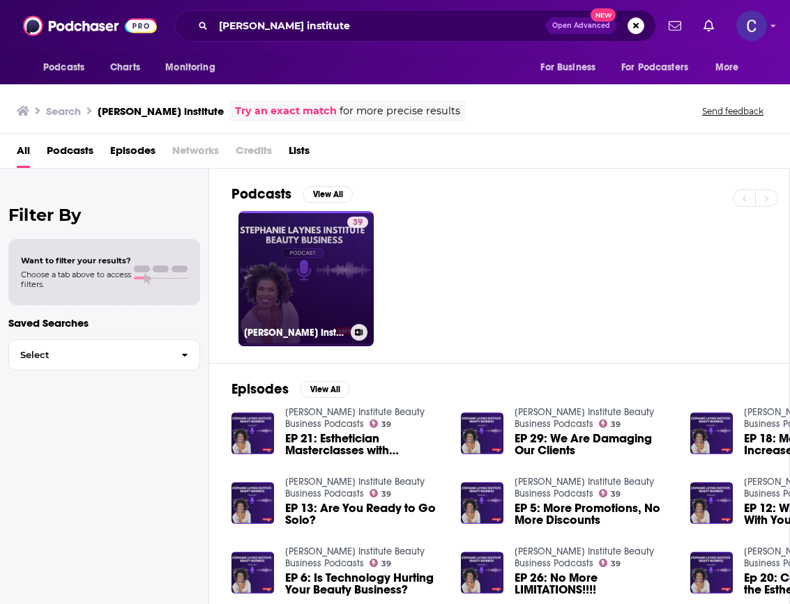
click at [315, 268] on link "39 [PERSON_NAME] Institute Beauty Business Podcasts" at bounding box center [305, 278] width 135 height 135
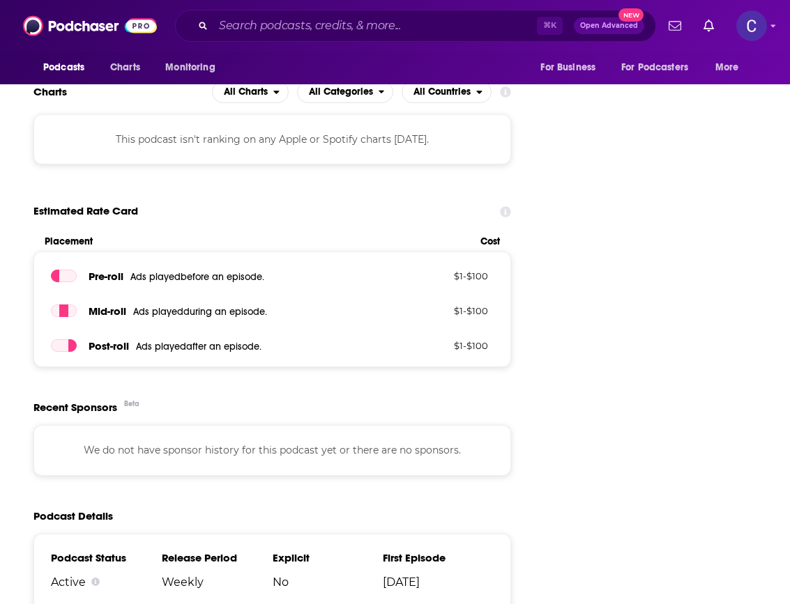
scroll to position [1016, 0]
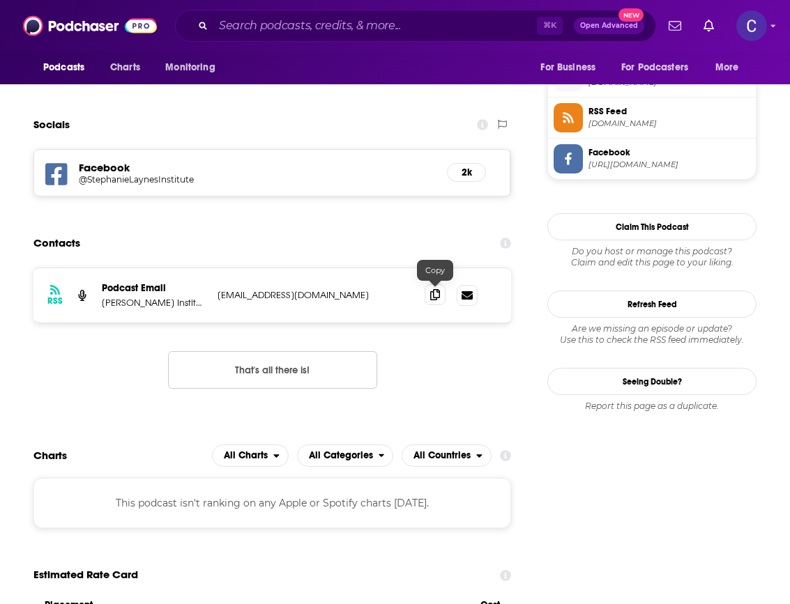
click at [439, 293] on icon at bounding box center [435, 294] width 10 height 11
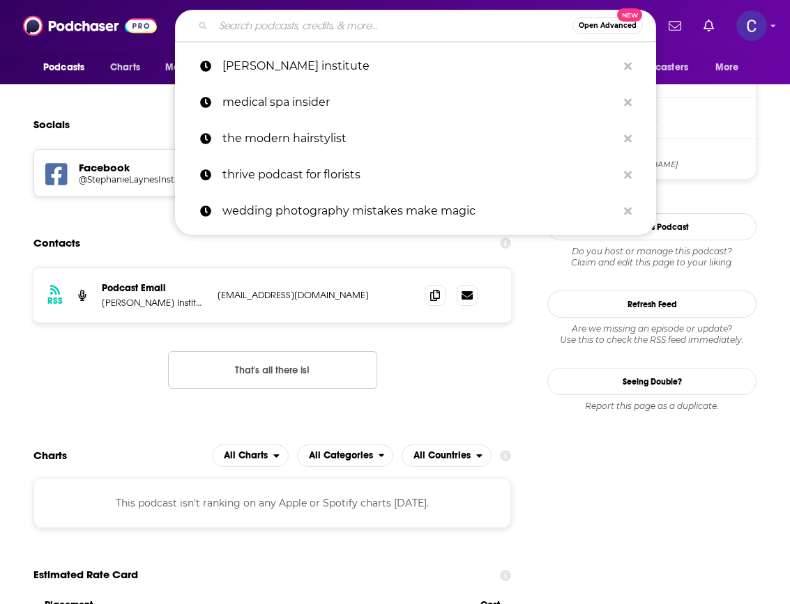
click at [326, 20] on input "Search podcasts, credits, & more..." at bounding box center [392, 26] width 359 height 22
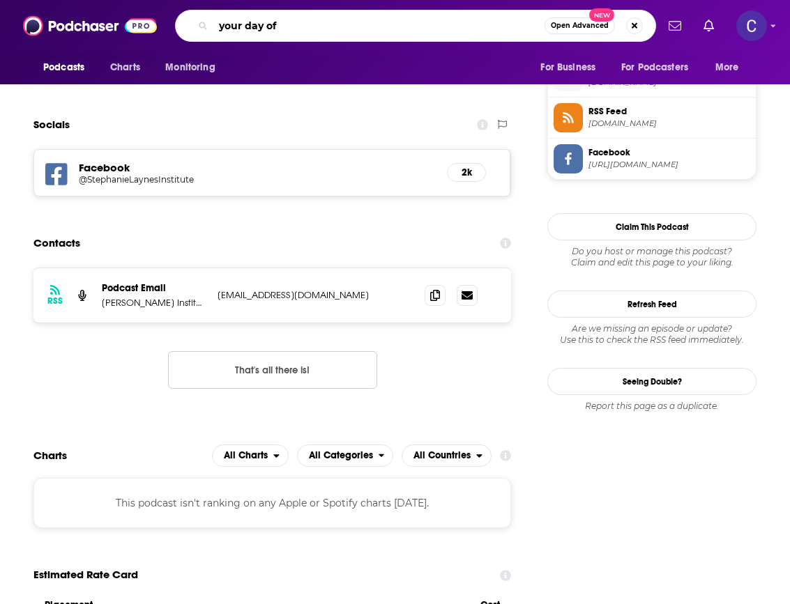
type input "your day off"
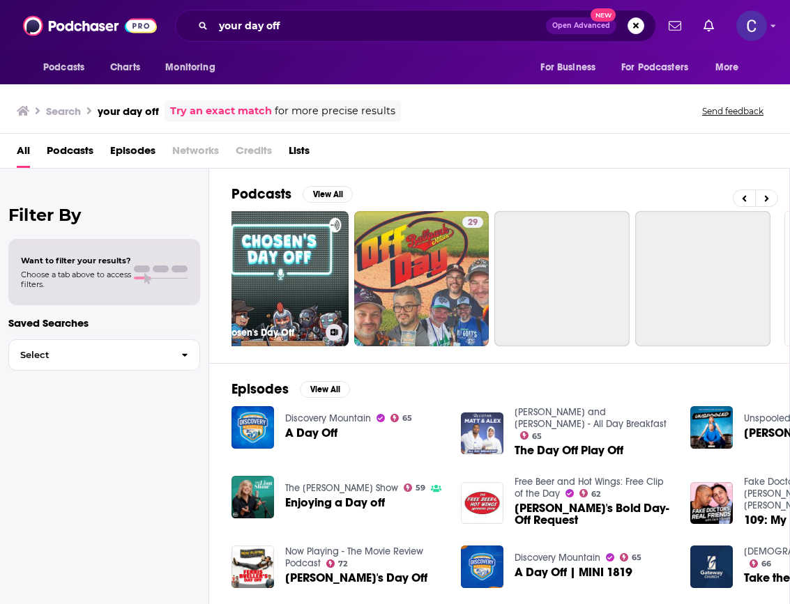
scroll to position [0, 722]
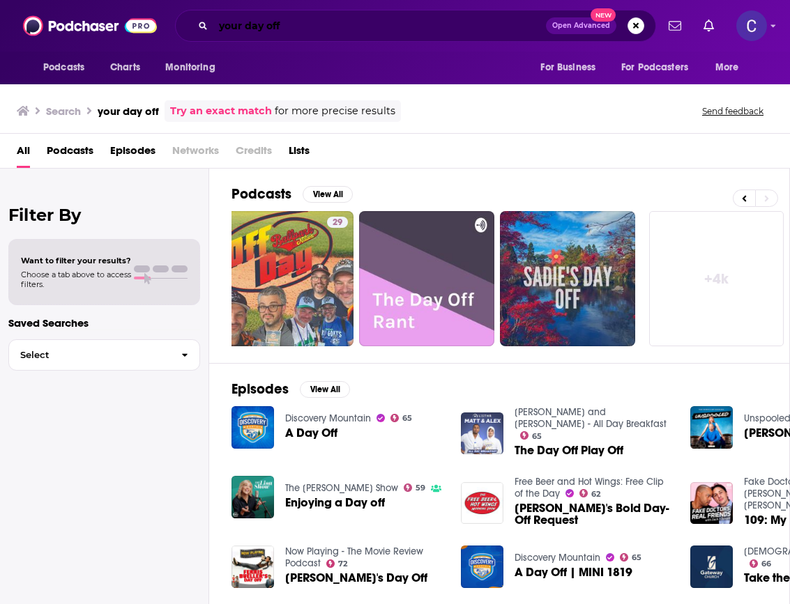
click at [389, 34] on input "your day off" at bounding box center [379, 26] width 332 height 22
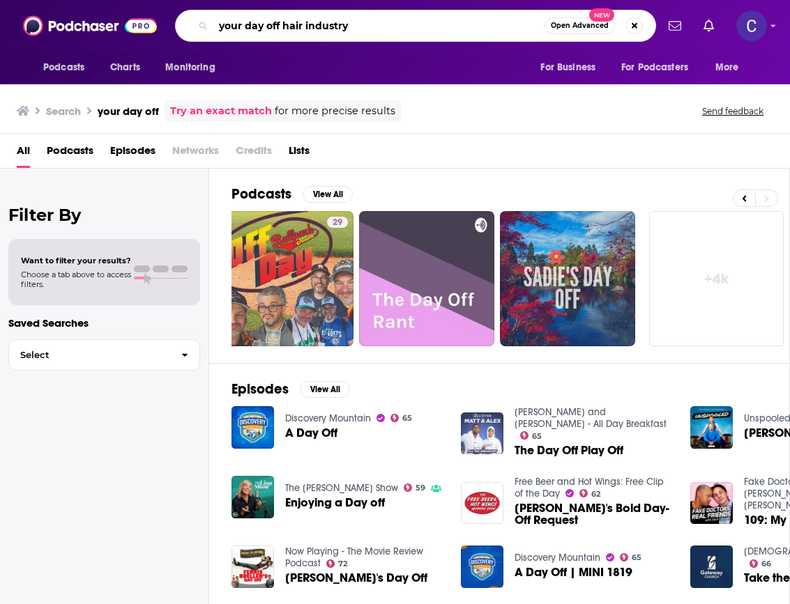
type input "your day off hair industry"
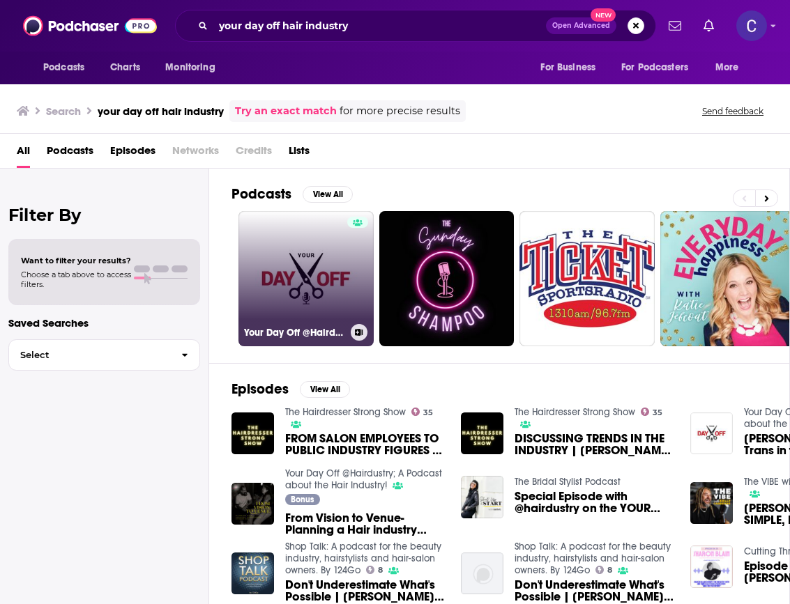
click at [327, 257] on link "Your Day Off @Hairdustry; A Podcast about the Hair Industry!" at bounding box center [305, 278] width 135 height 135
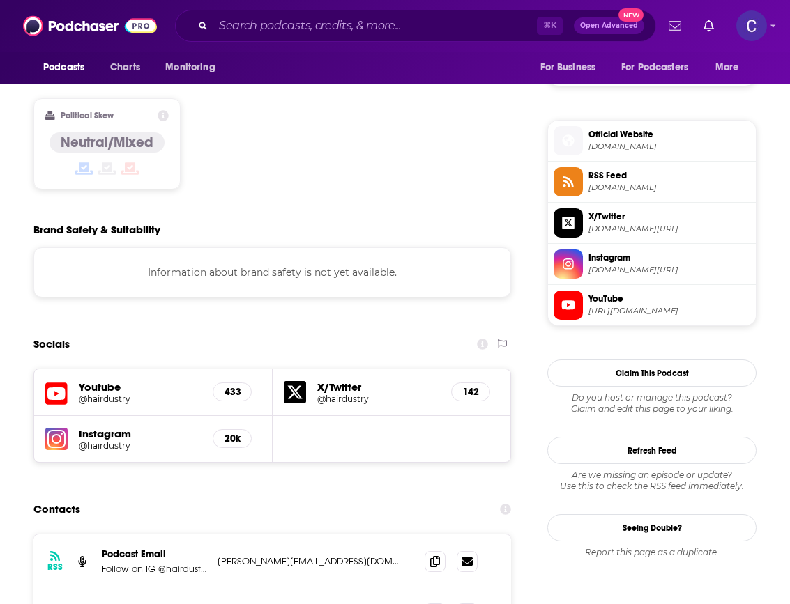
scroll to position [1064, 0]
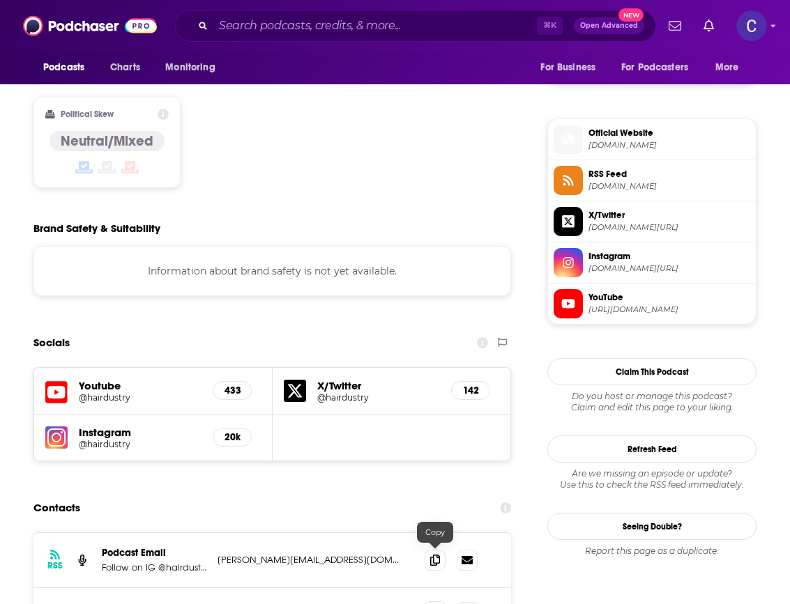
click at [440, 602] on span at bounding box center [434, 612] width 21 height 21
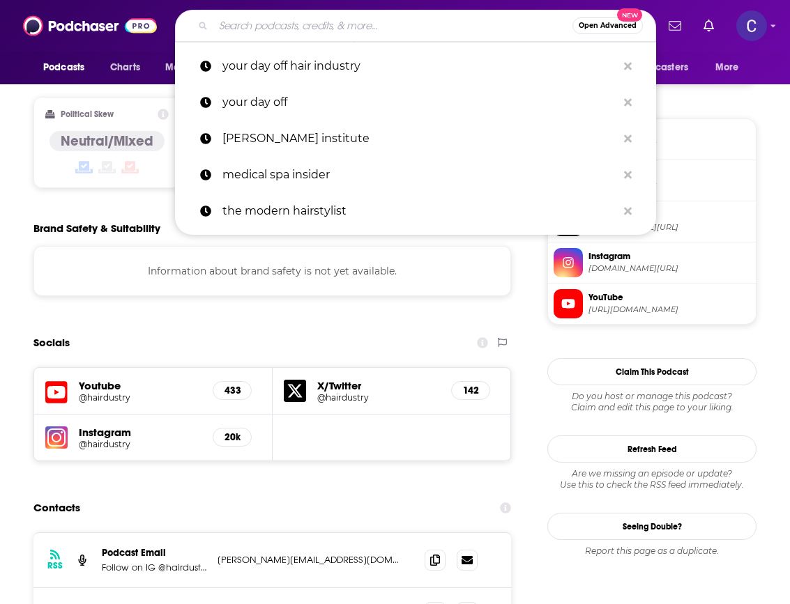
click at [395, 35] on input "Search podcasts, credits, & more..." at bounding box center [392, 26] width 359 height 22
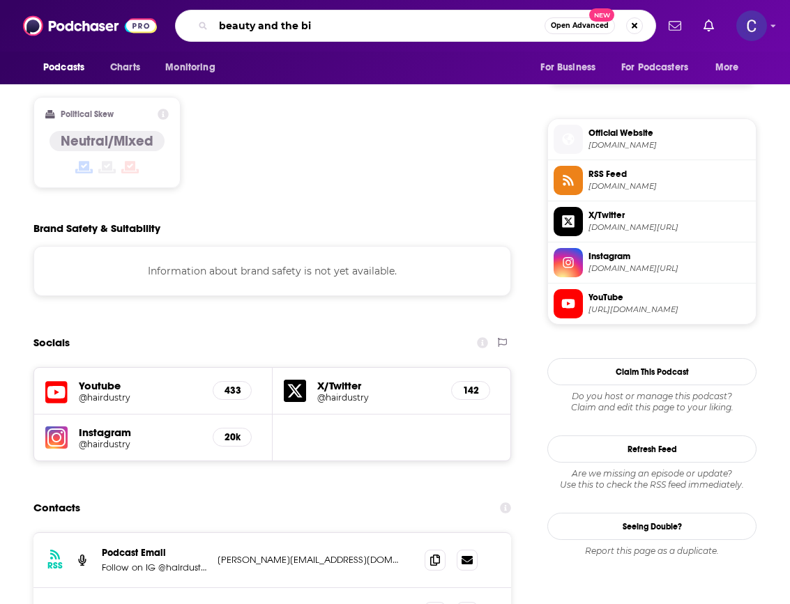
type input "beauty and the biz"
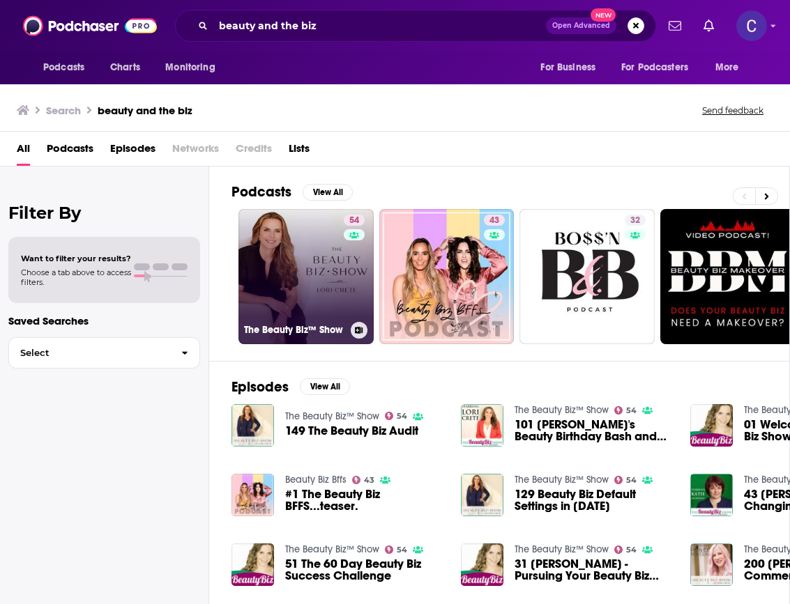
click at [318, 258] on link "54 The Beauty Biz™ Show" at bounding box center [305, 276] width 135 height 135
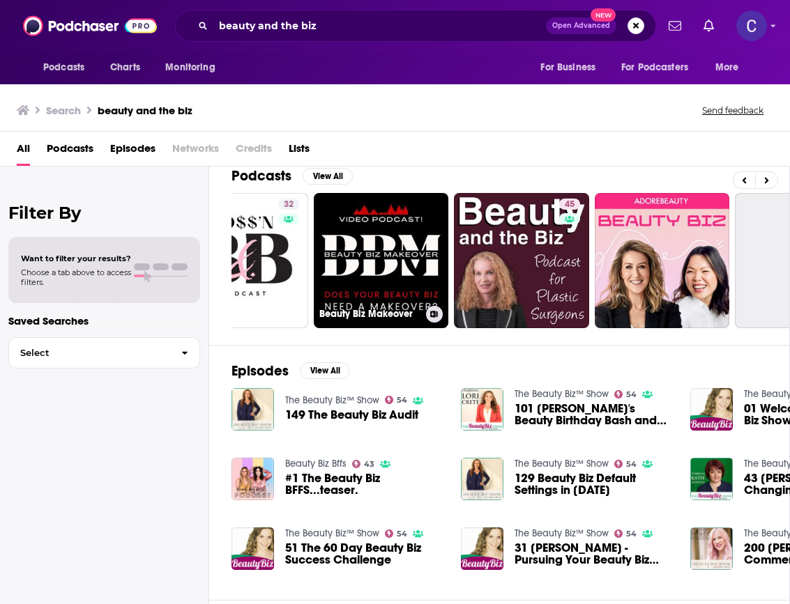
scroll to position [0, 570]
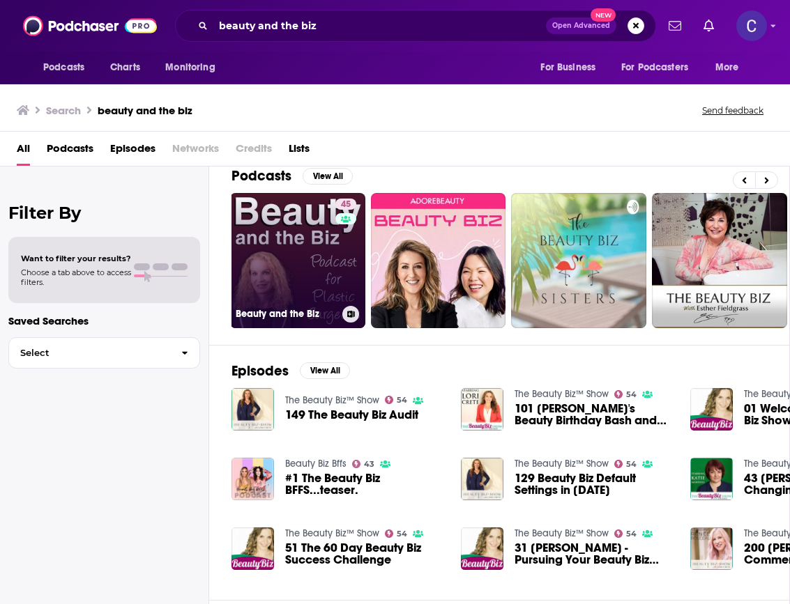
click at [332, 296] on link "45 Beauty and the Biz" at bounding box center [297, 260] width 135 height 135
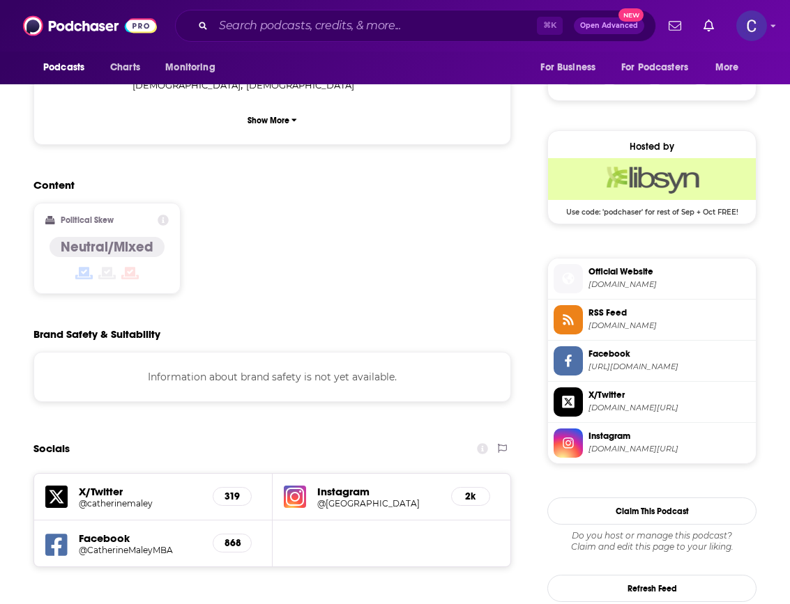
scroll to position [1042, 0]
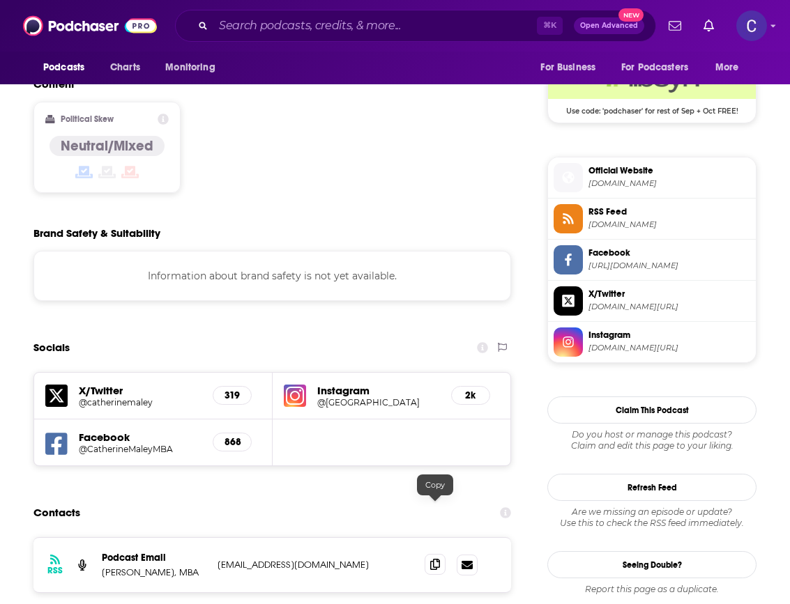
click at [441, 554] on span at bounding box center [434, 564] width 21 height 21
click at [293, 13] on div "⌘ K Open Advanced New" at bounding box center [415, 26] width 481 height 32
click at [289, 23] on input "Search podcasts, credits, & more..." at bounding box center [374, 26] width 323 height 22
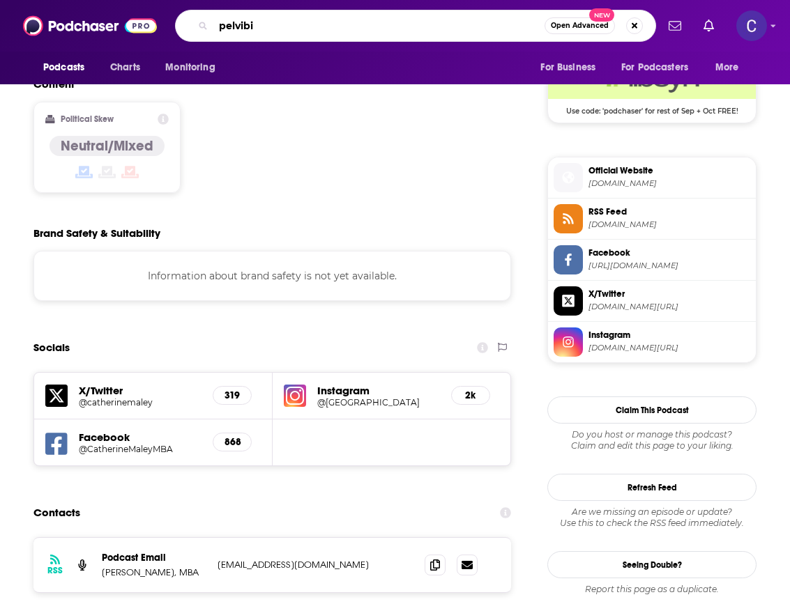
type input "pelvibiz"
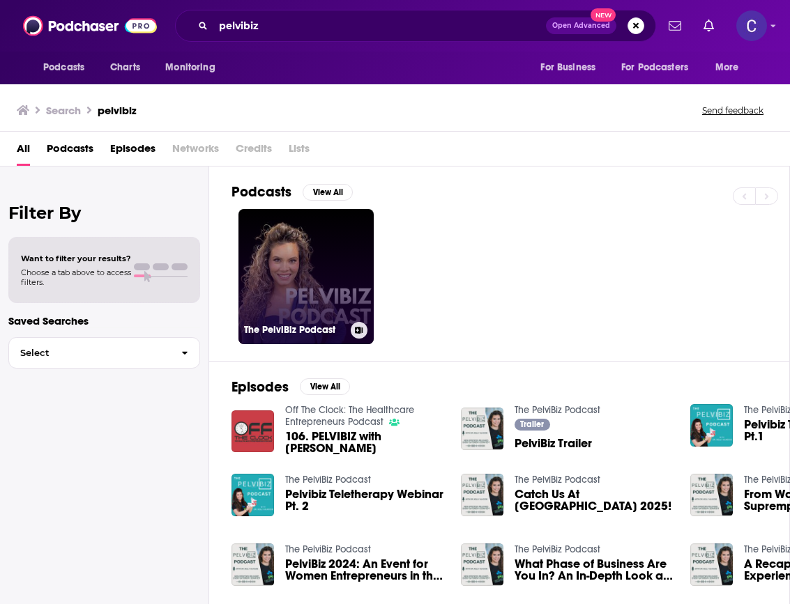
click at [286, 287] on link "The PelviBiz Podcast" at bounding box center [305, 276] width 135 height 135
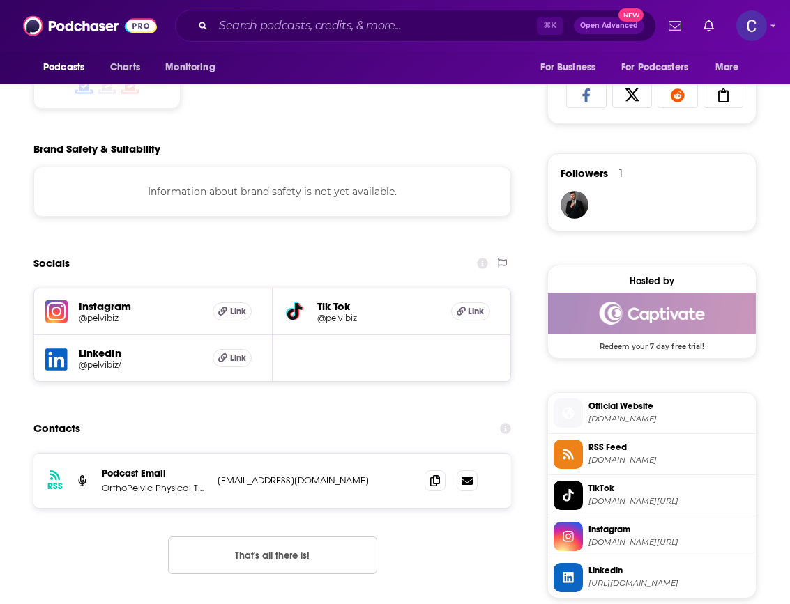
scroll to position [1000, 0]
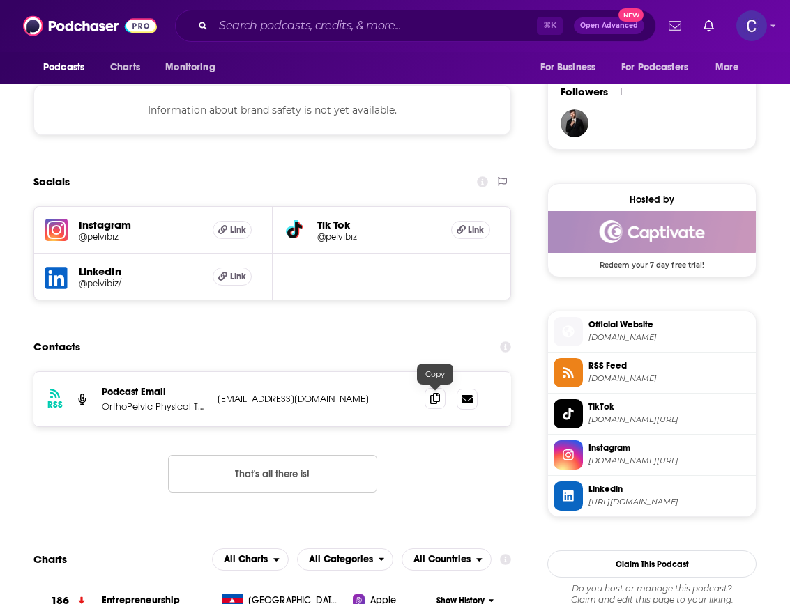
click at [425, 401] on span at bounding box center [434, 398] width 21 height 21
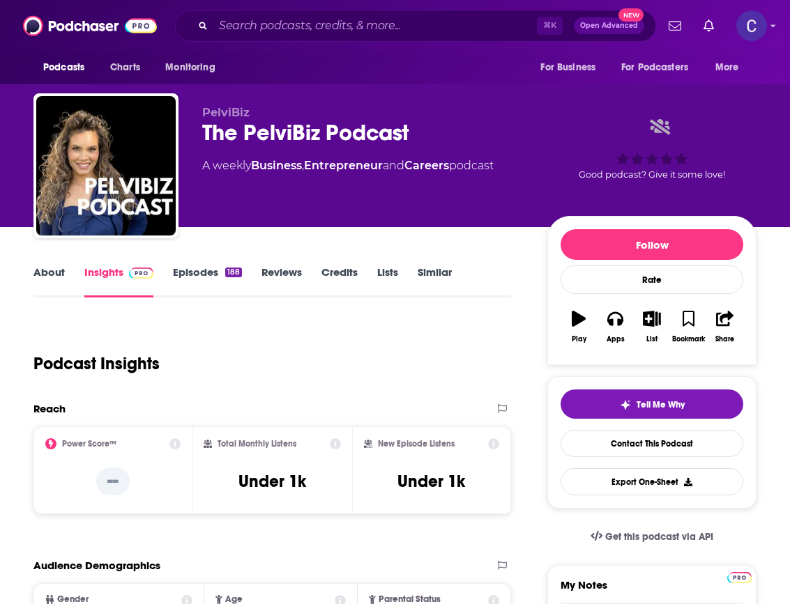
click at [201, 278] on link "Episodes 188" at bounding box center [207, 282] width 69 height 32
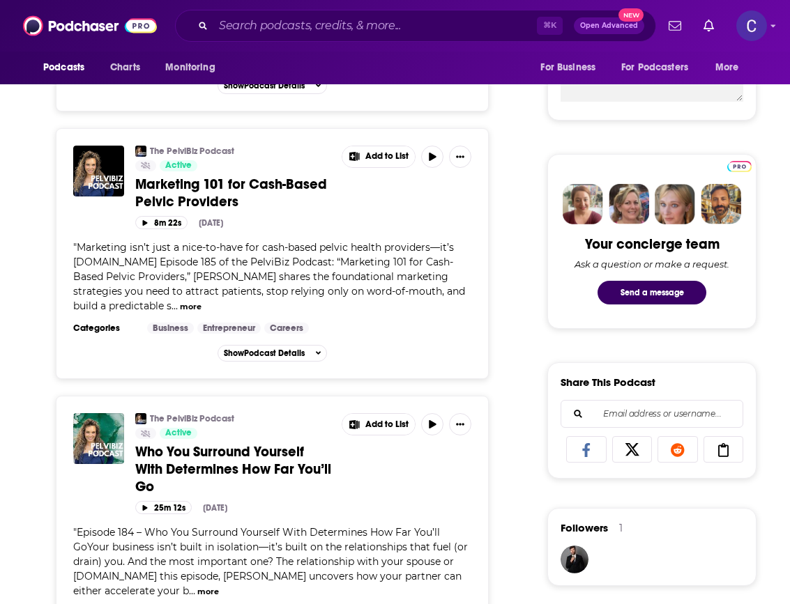
scroll to position [684, 0]
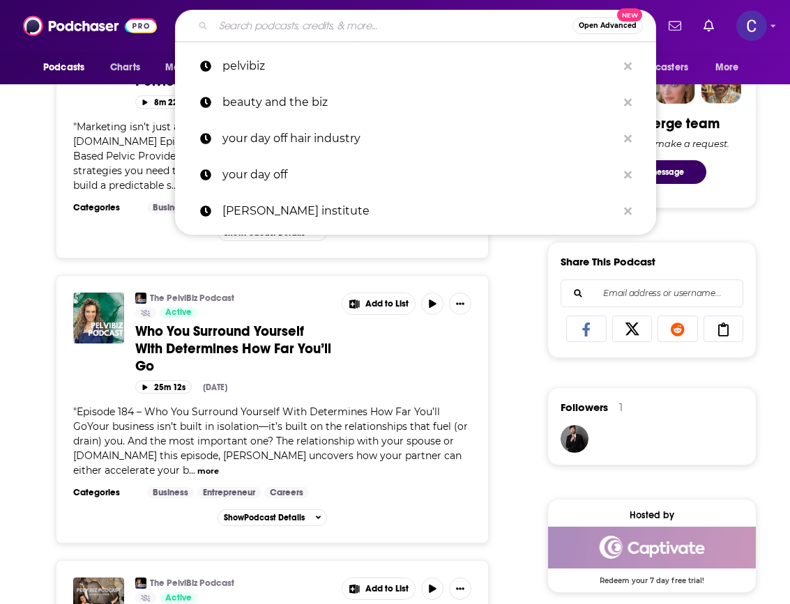
click at [319, 29] on input "Search podcasts, credits, & more..." at bounding box center [392, 26] width 359 height 22
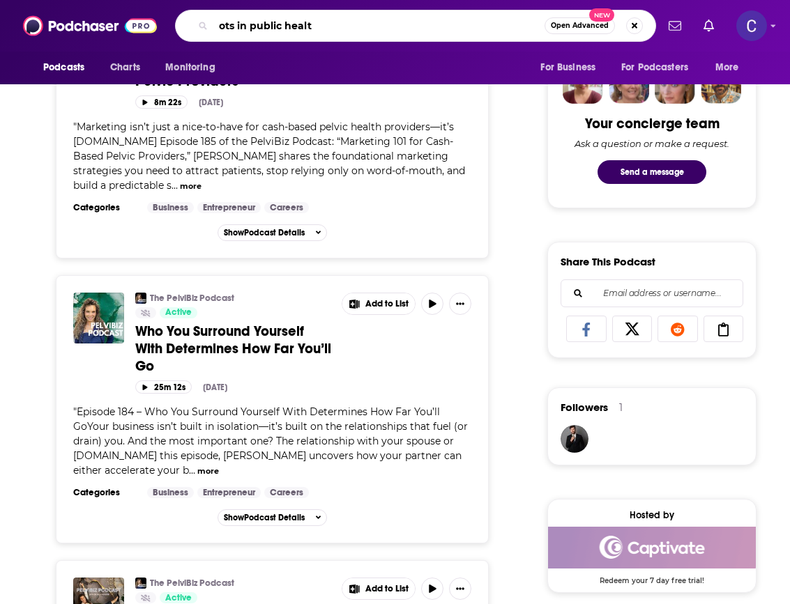
type input "ots in public health"
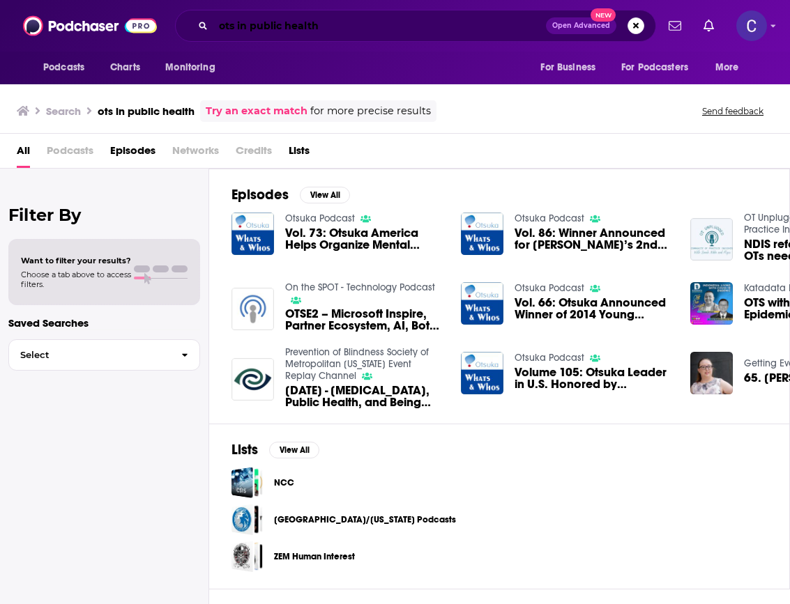
click at [301, 36] on input "ots in public health" at bounding box center [379, 26] width 332 height 22
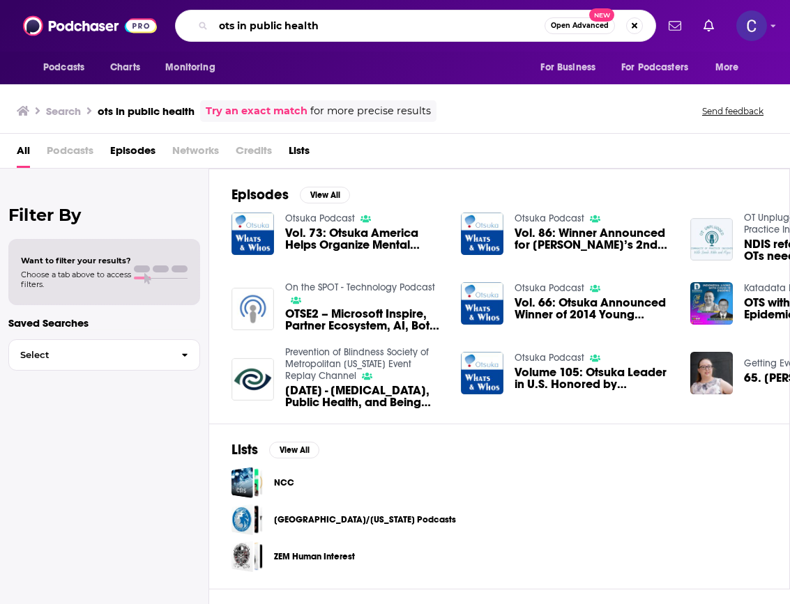
click at [301, 36] on input "ots in public health" at bounding box center [378, 26] width 331 height 22
click at [269, 28] on input "ots in public health" at bounding box center [378, 26] width 331 height 22
type input "ots in pelvic health"
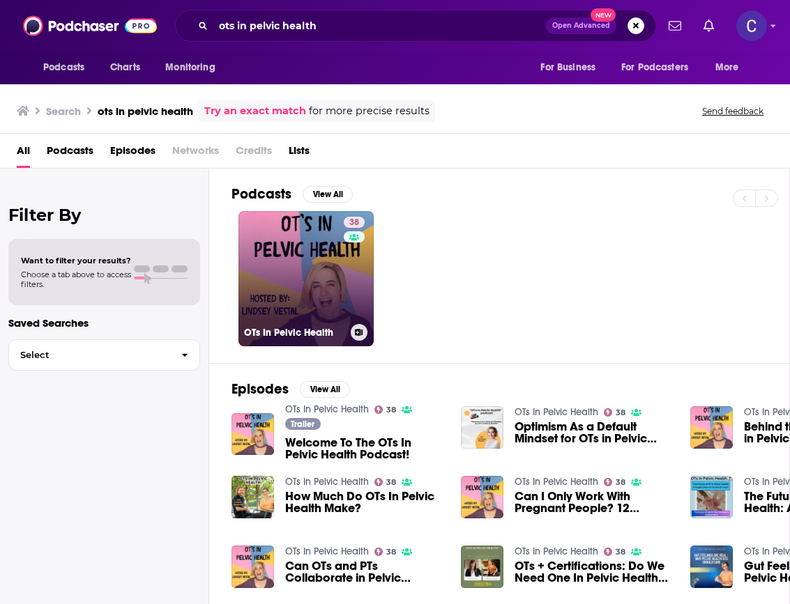
click at [344, 272] on div "38" at bounding box center [356, 270] width 24 height 107
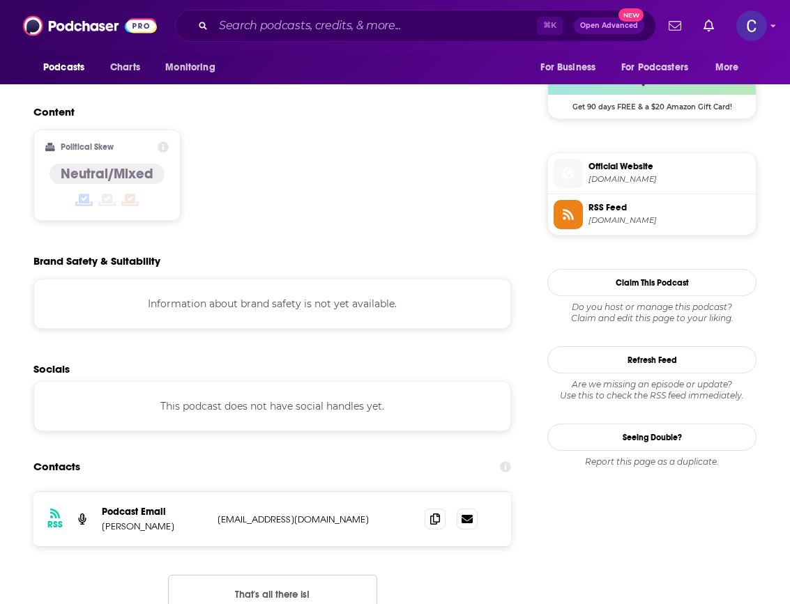
scroll to position [1081, 0]
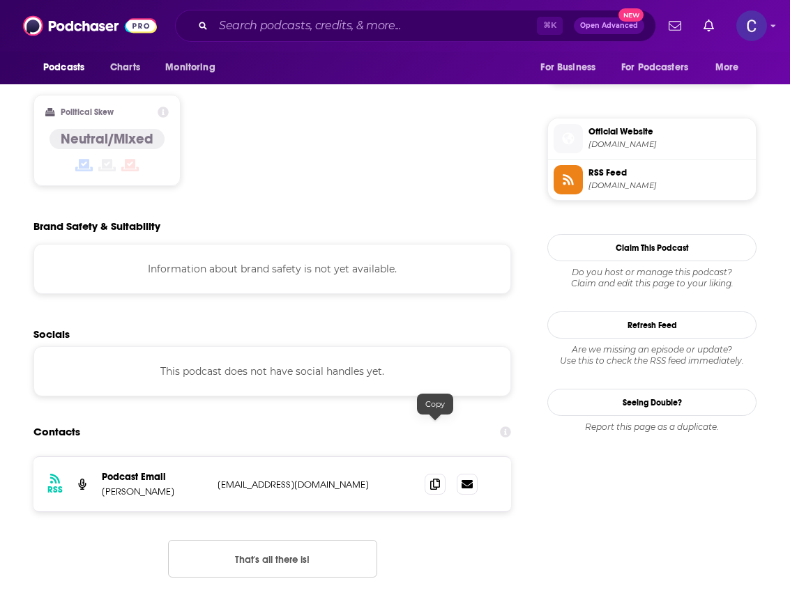
click at [450, 474] on div at bounding box center [450, 484] width 53 height 21
click at [444, 473] on span at bounding box center [434, 483] width 21 height 21
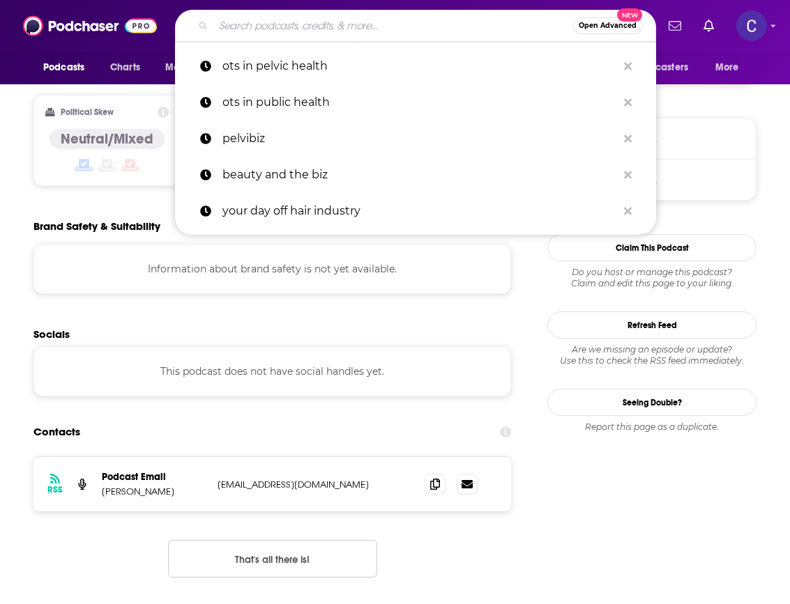
click at [399, 15] on input "Search podcasts, credits, & more..." at bounding box center [392, 26] width 359 height 22
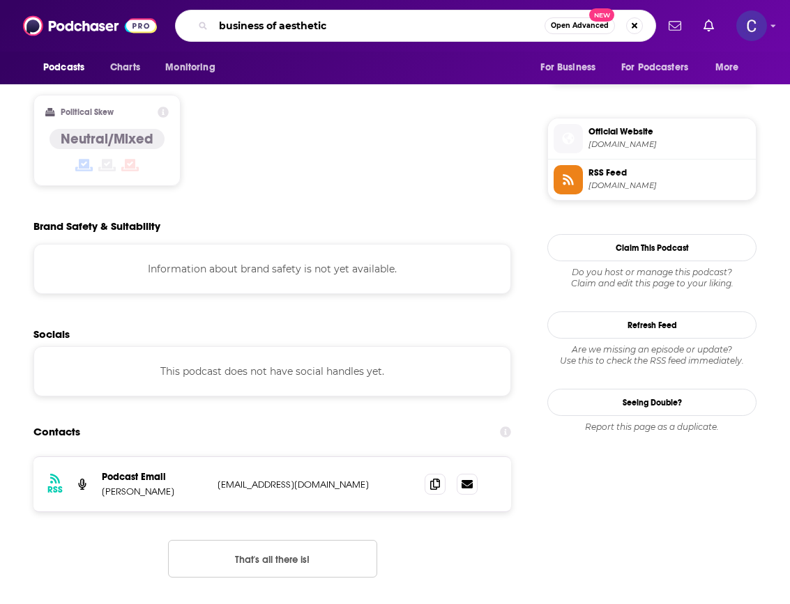
type input "business of aesthetics"
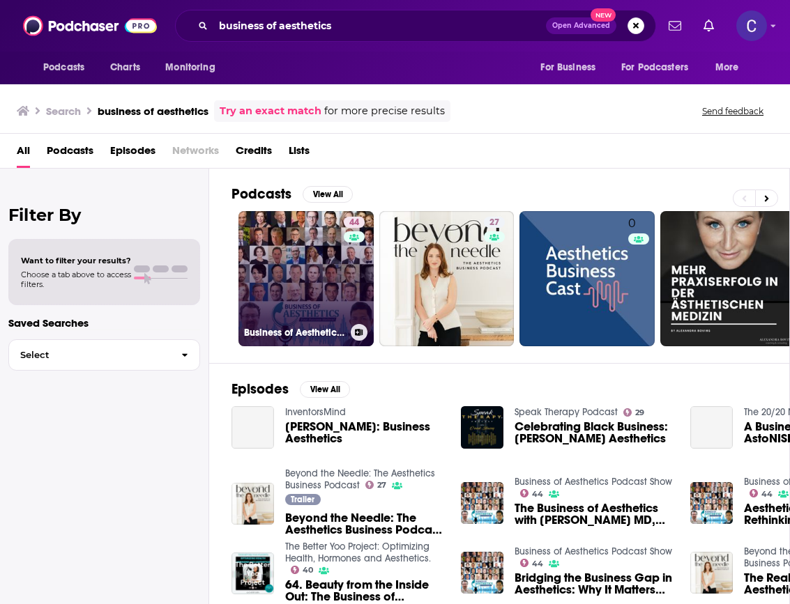
click at [279, 249] on link "44 Business of Aesthetics Podcast Show" at bounding box center [305, 278] width 135 height 135
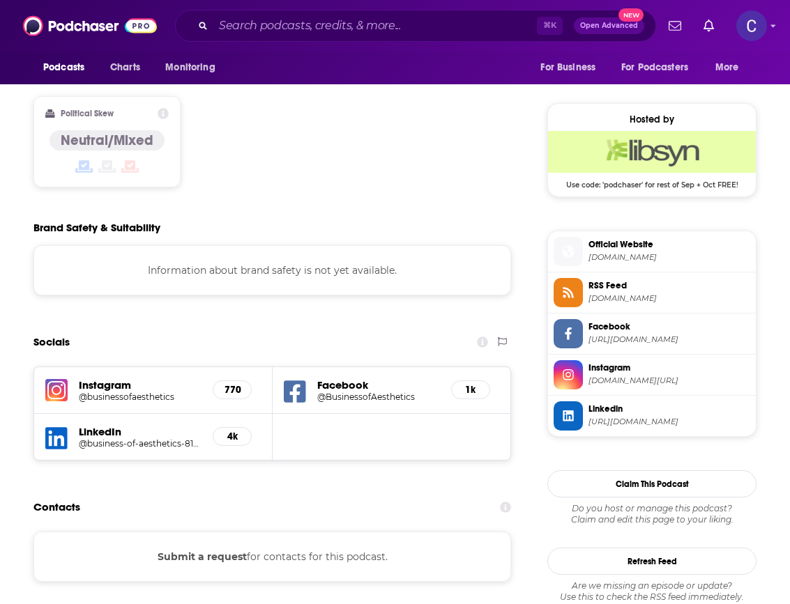
scroll to position [1202, 0]
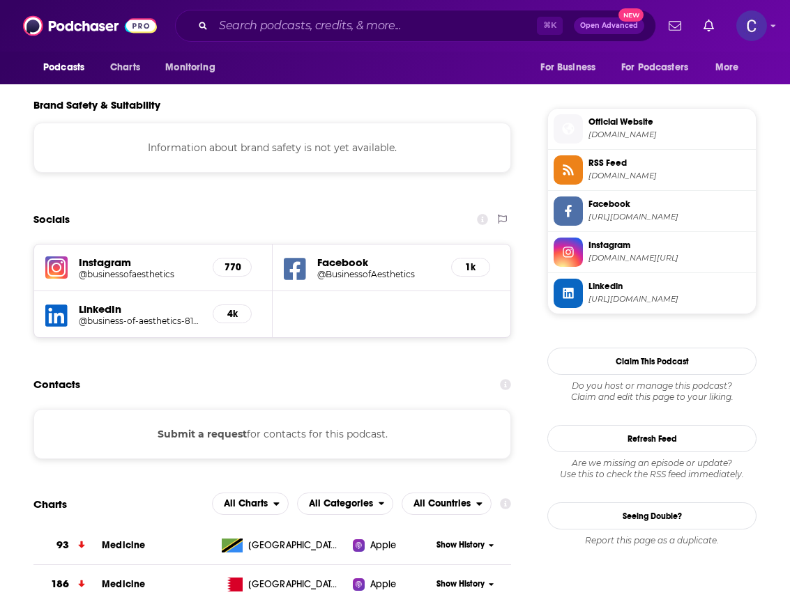
click at [327, 269] on h5 "@BusinessofAesthetics" at bounding box center [378, 274] width 123 height 10
click at [342, 22] on input "Search podcasts, credits, & more..." at bounding box center [374, 26] width 323 height 22
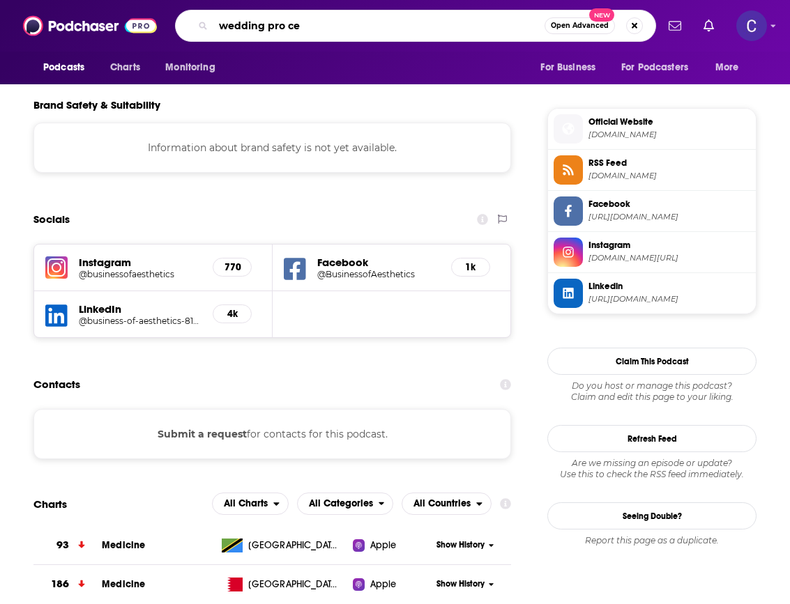
type input "wedding pro ceo"
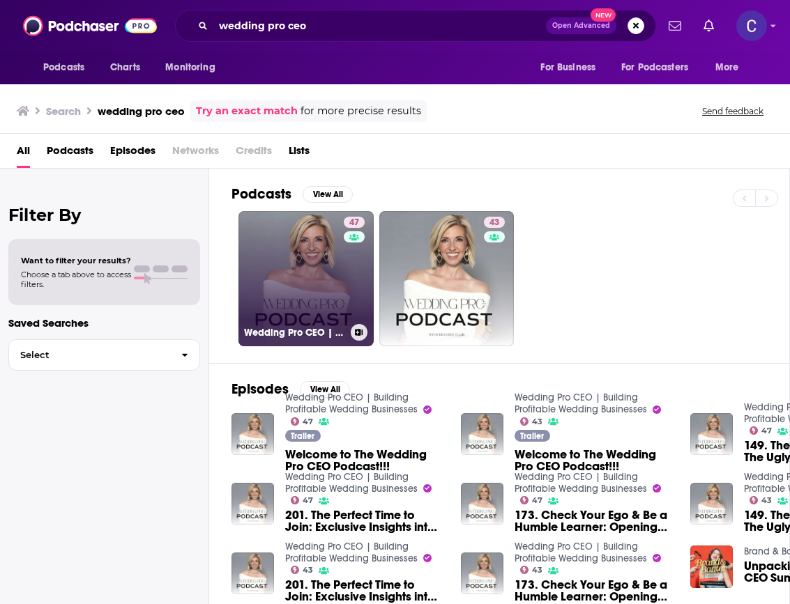
click at [300, 234] on link "47 Wedding Pro CEO | Building Profitable Wedding Businesses" at bounding box center [305, 278] width 135 height 135
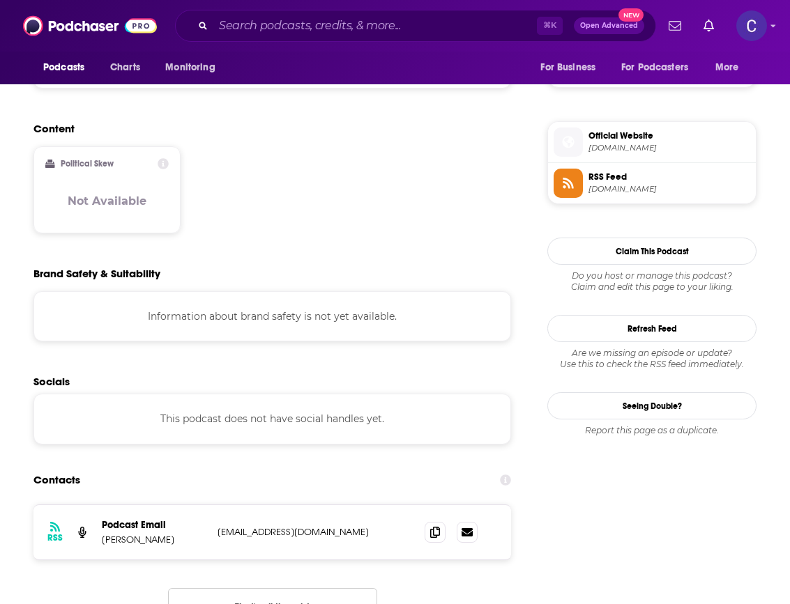
scroll to position [1092, 0]
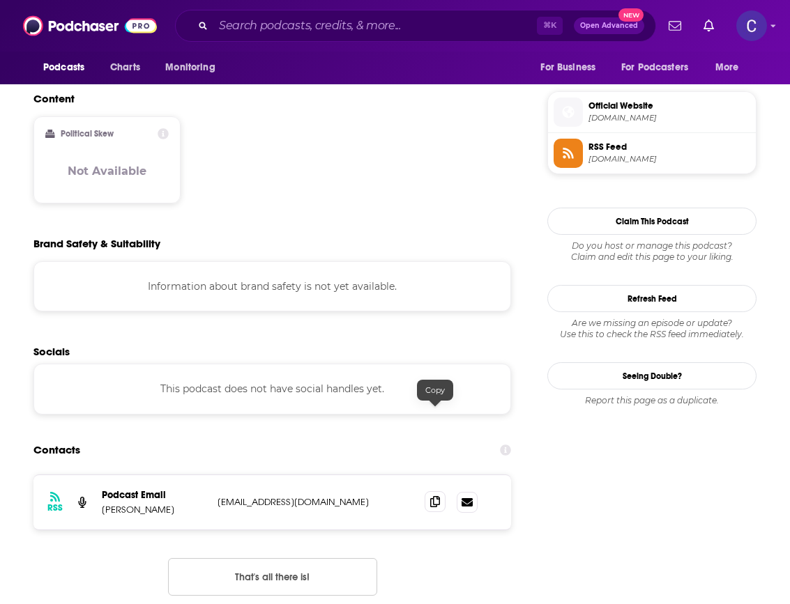
click at [438, 496] on icon at bounding box center [435, 501] width 10 height 11
click at [266, 33] on input "Search podcasts, credits, & more..." at bounding box center [374, 26] width 323 height 22
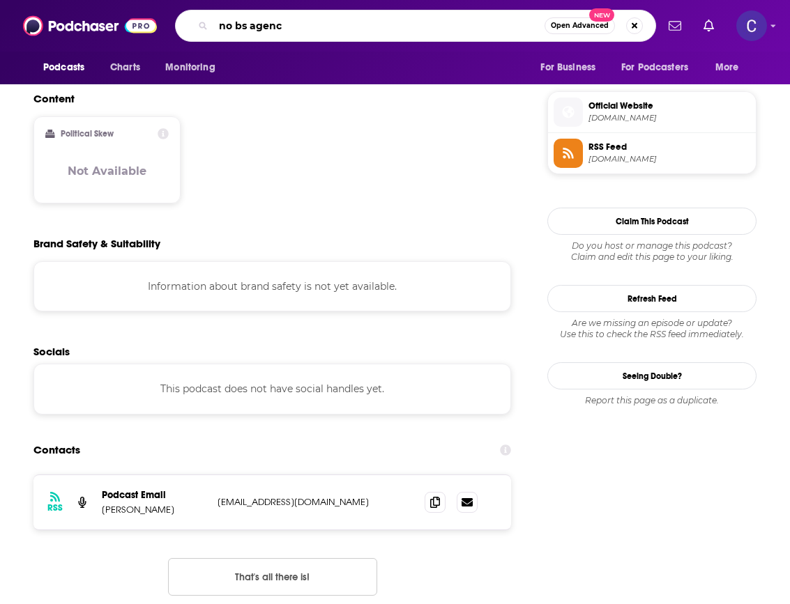
type input "no bs agency"
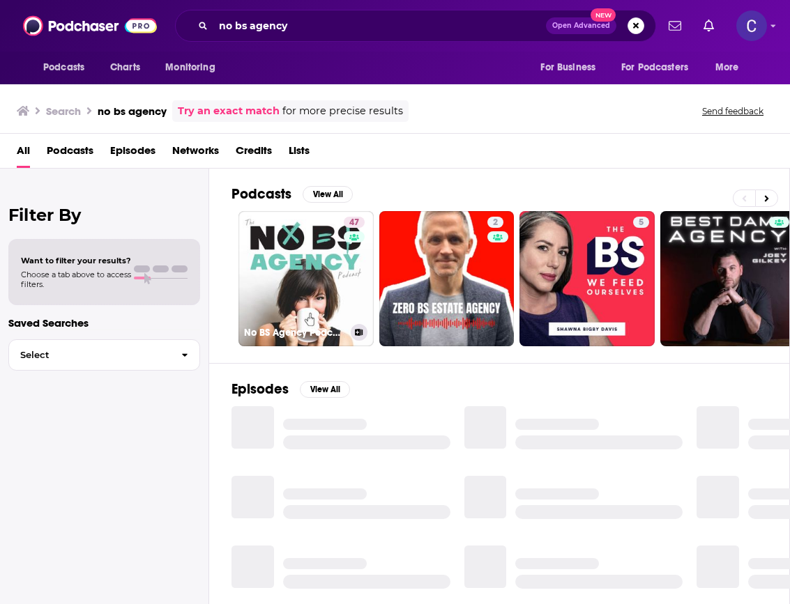
click at [315, 240] on link "47 No BS Agency Podcast" at bounding box center [305, 278] width 135 height 135
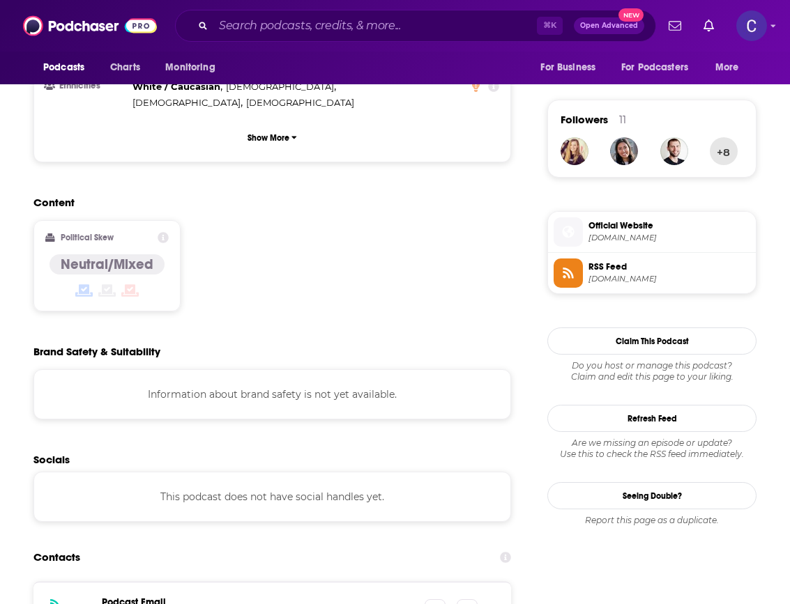
scroll to position [1099, 0]
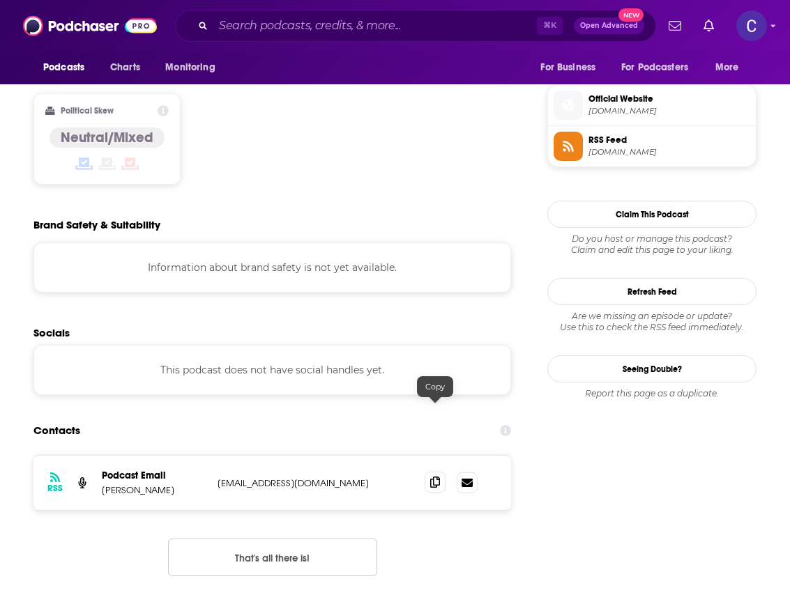
click at [440, 472] on span at bounding box center [434, 482] width 21 height 21
click at [324, 33] on input "Search podcasts, credits, & more..." at bounding box center [374, 26] width 323 height 22
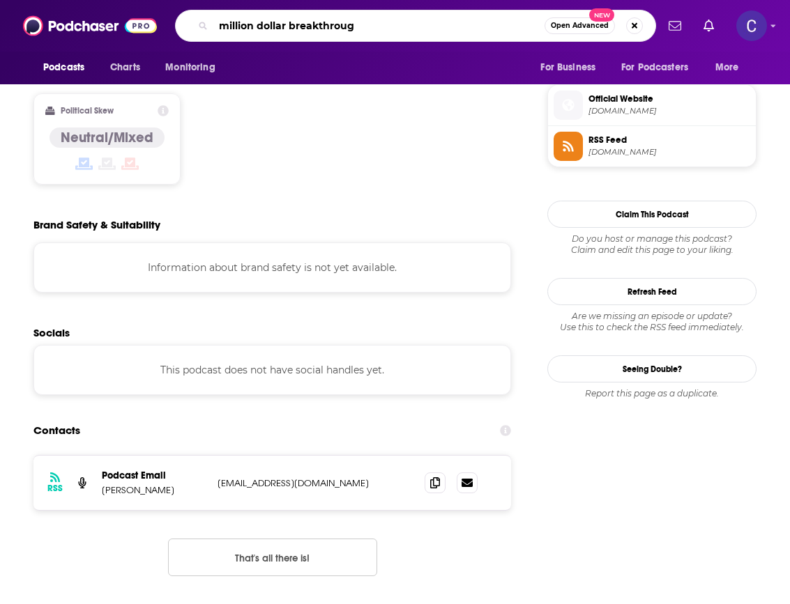
type input "million dollar breakthrough"
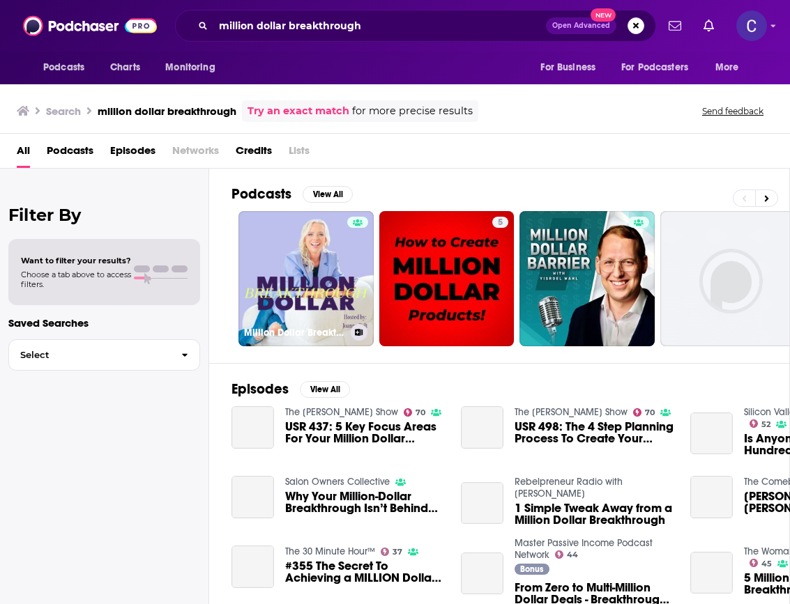
click at [293, 236] on link "Million Dollar Breakthrough" at bounding box center [305, 278] width 135 height 135
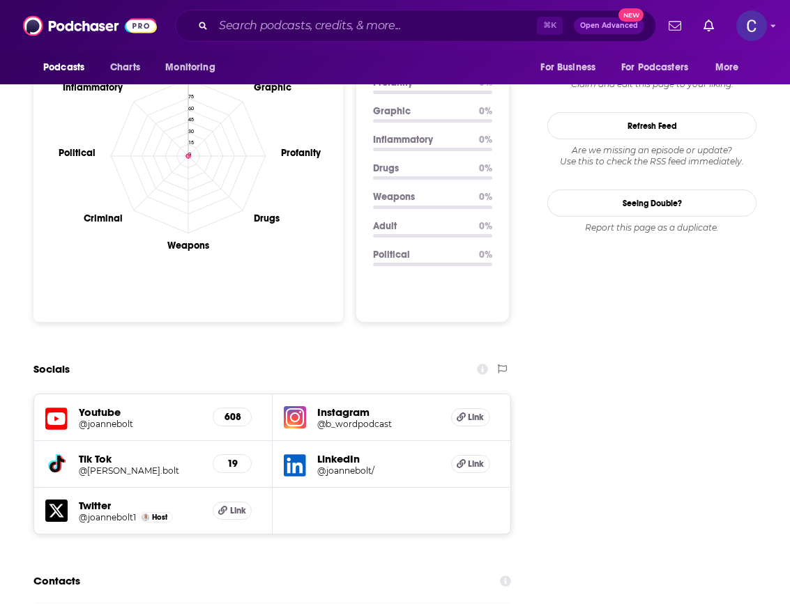
scroll to position [1500, 0]
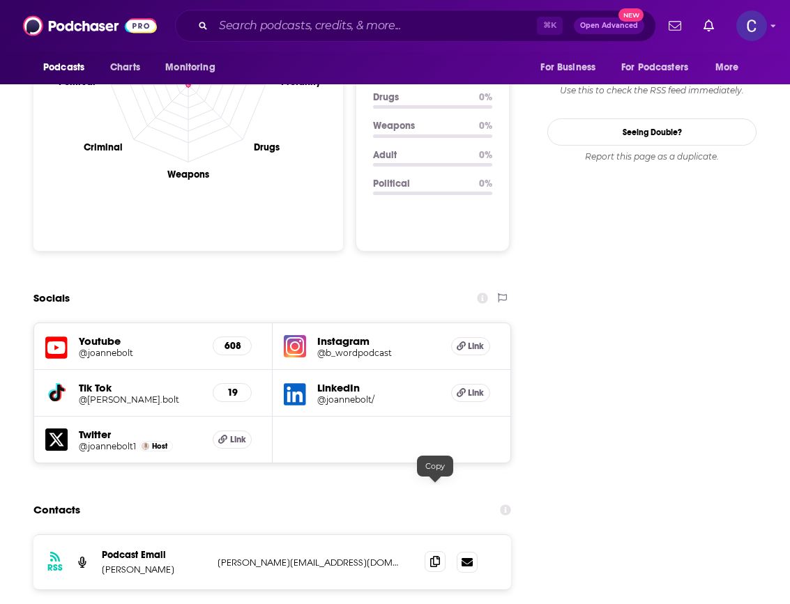
click at [429, 551] on span at bounding box center [434, 561] width 21 height 21
click at [431, 19] on input "Search podcasts, credits, & more..." at bounding box center [374, 26] width 323 height 22
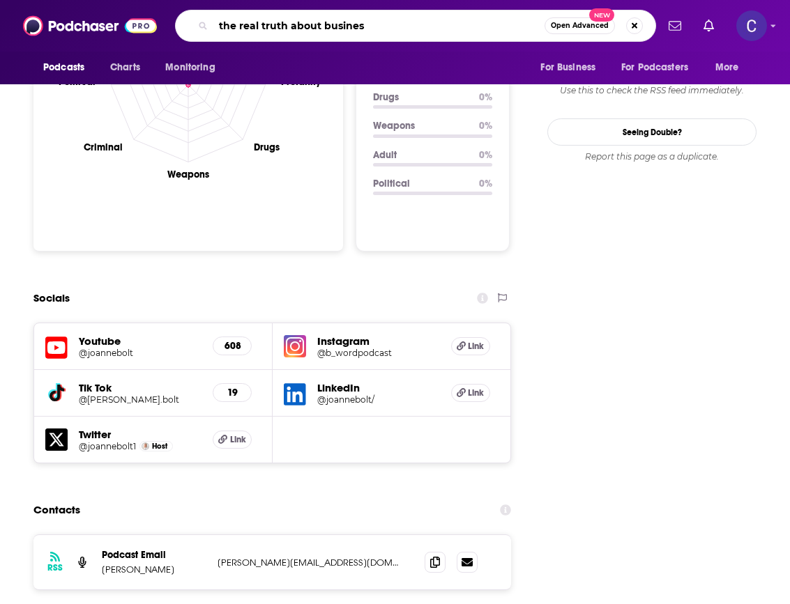
type input "the real truth about business"
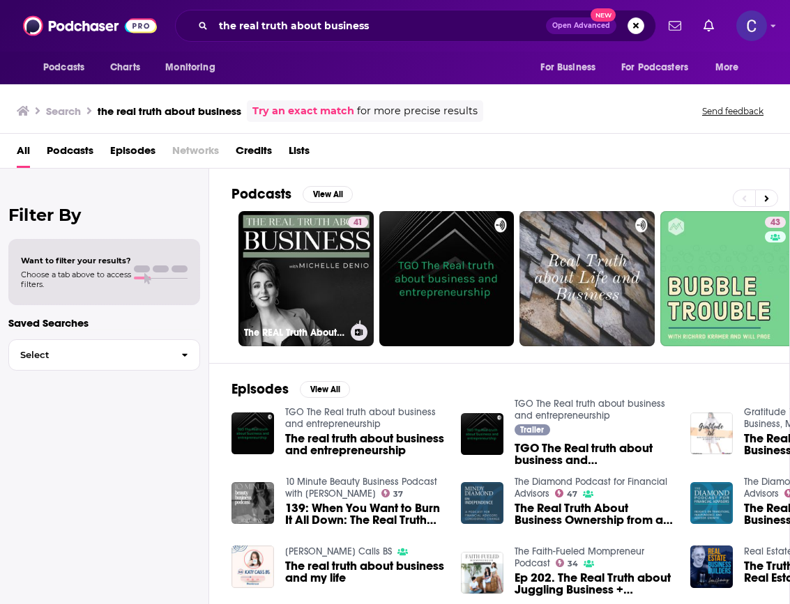
click at [317, 235] on link "41 The REAL Truth About Business: Business Growth Tips for Solopreneurs + Small…" at bounding box center [305, 278] width 135 height 135
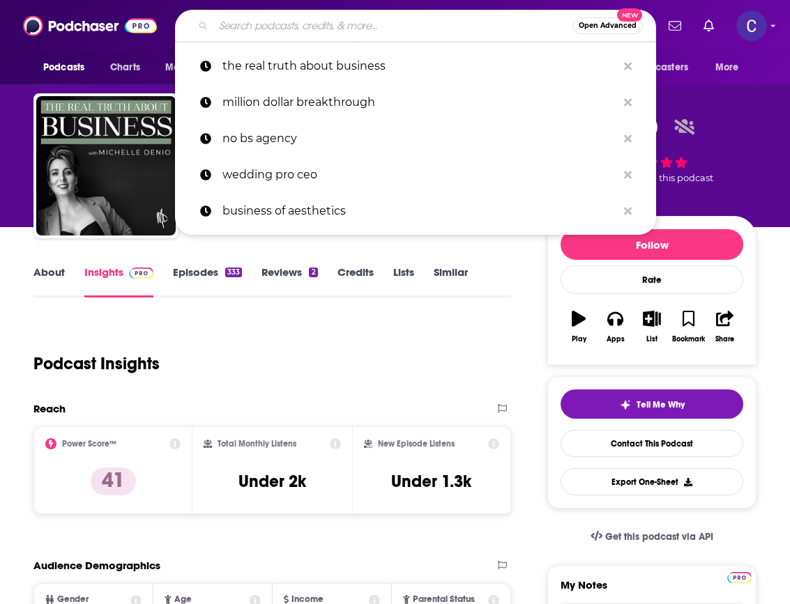
click at [323, 26] on input "Search podcasts, credits, & more..." at bounding box center [392, 26] width 359 height 22
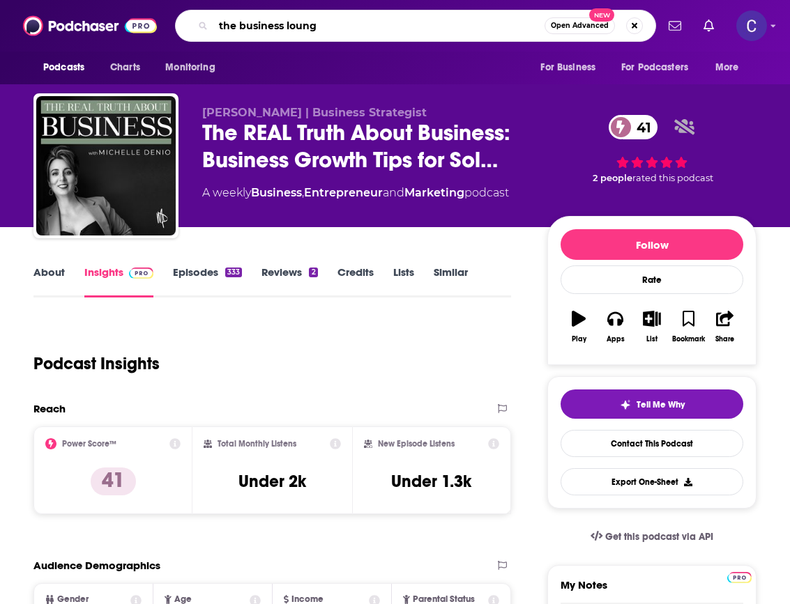
type input "the business lounge"
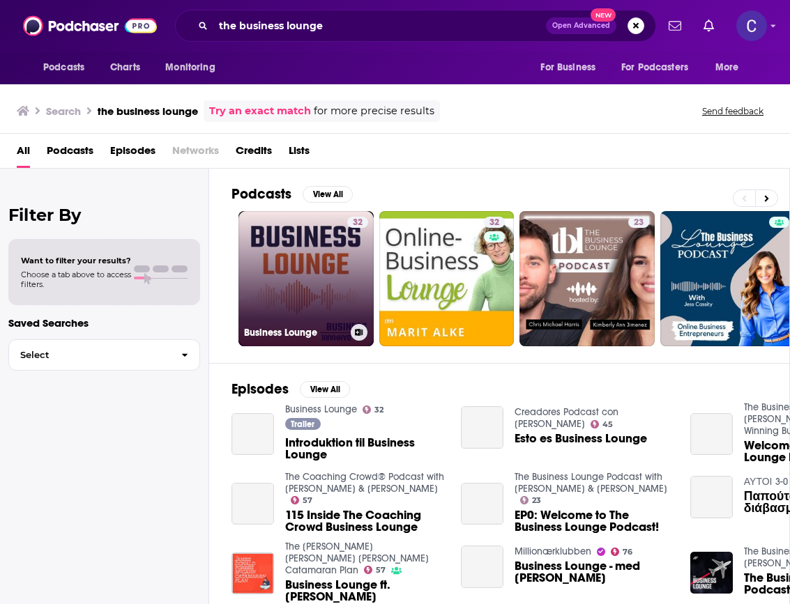
click at [310, 245] on link "32 Business Lounge" at bounding box center [305, 278] width 135 height 135
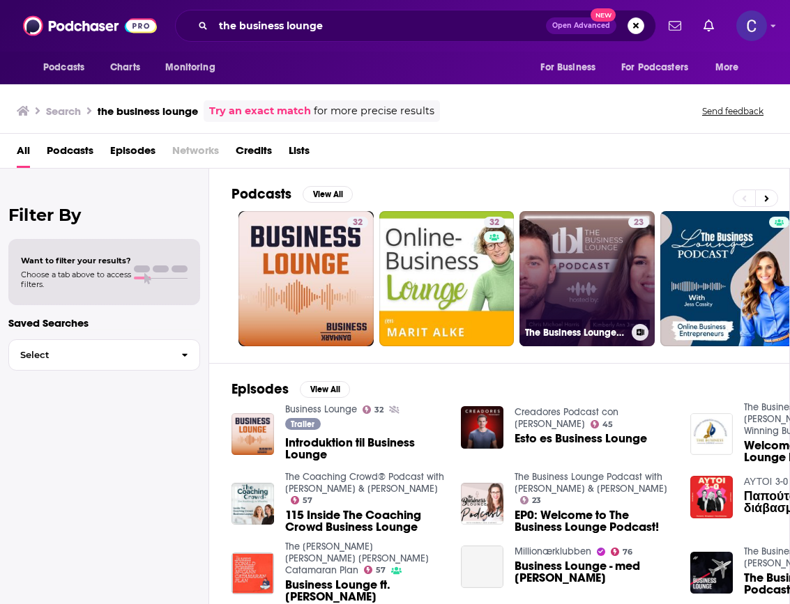
click at [575, 303] on link "23 The Business Lounge Podcast with [PERSON_NAME] & [PERSON_NAME]" at bounding box center [586, 278] width 135 height 135
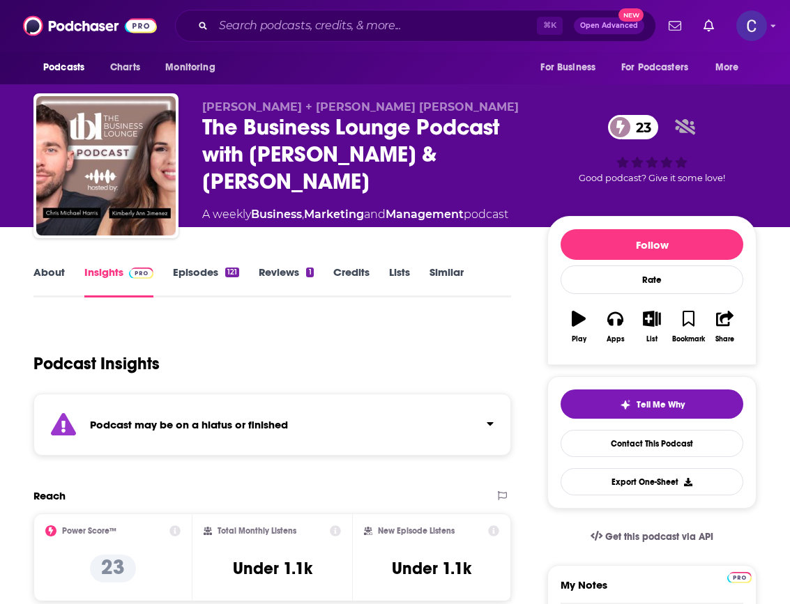
click at [218, 278] on link "Episodes 121" at bounding box center [206, 282] width 66 height 32
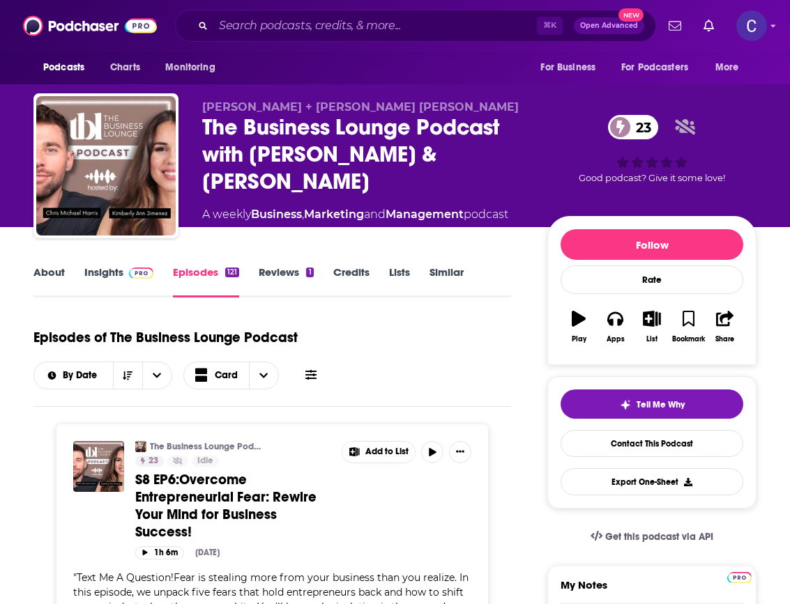
scroll to position [9, 0]
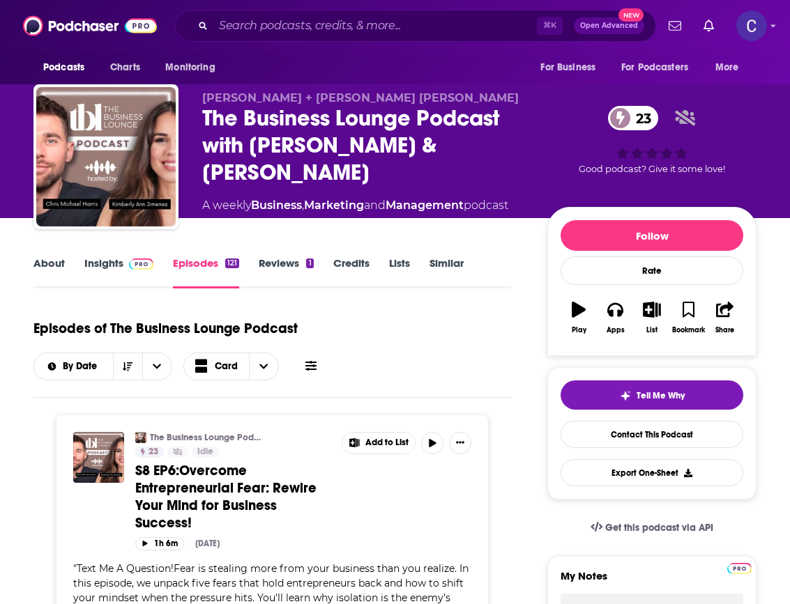
click at [106, 266] on link "Insights" at bounding box center [118, 273] width 69 height 32
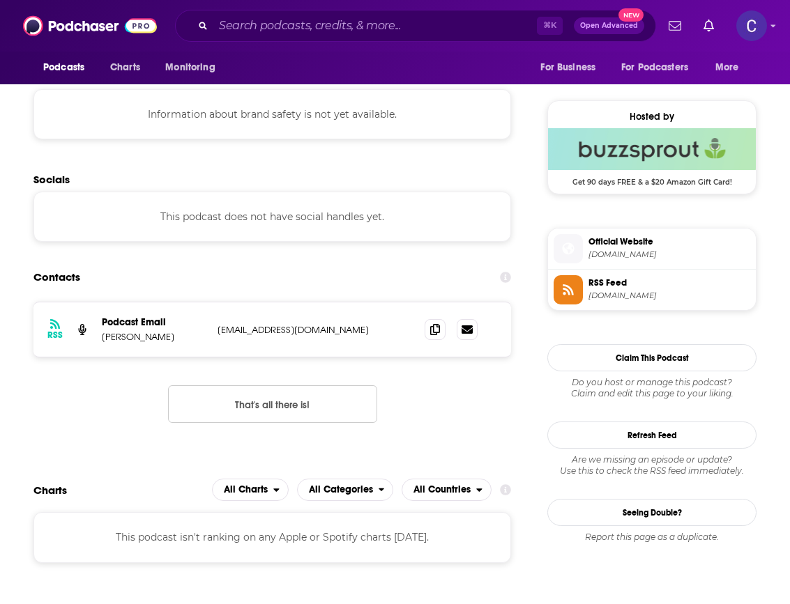
scroll to position [1177, 0]
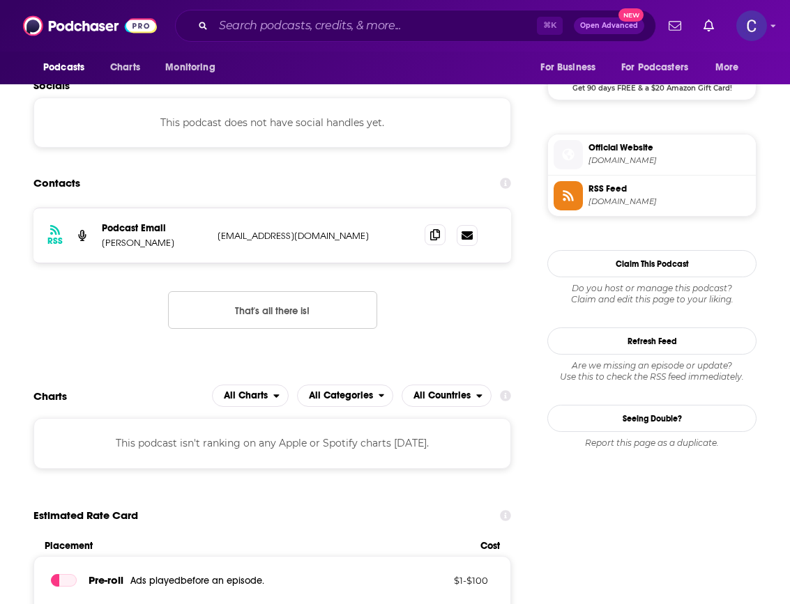
click at [441, 243] on span at bounding box center [434, 234] width 21 height 21
click at [397, 29] on input "Search podcasts, credits, & more..." at bounding box center [374, 26] width 323 height 22
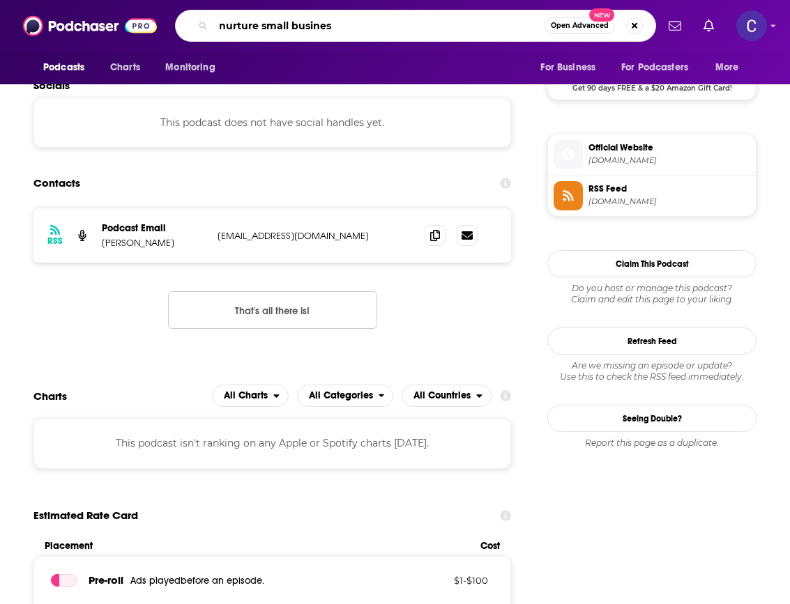
type input "nurture small business"
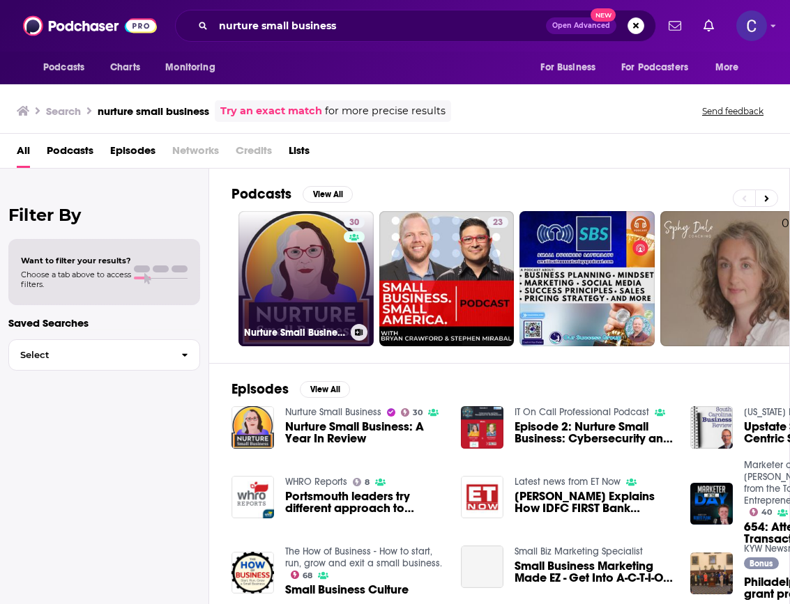
click at [305, 240] on link "30 Nurture Small Business" at bounding box center [305, 278] width 135 height 135
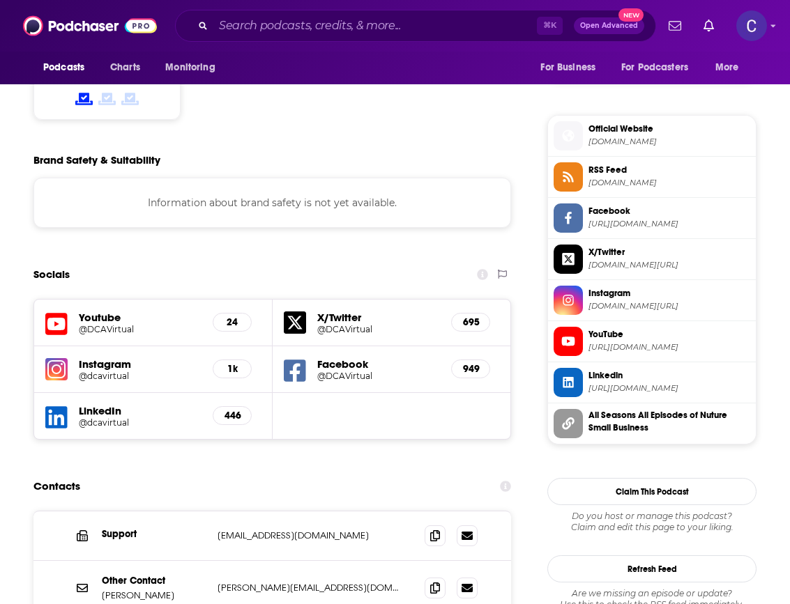
scroll to position [1205, 0]
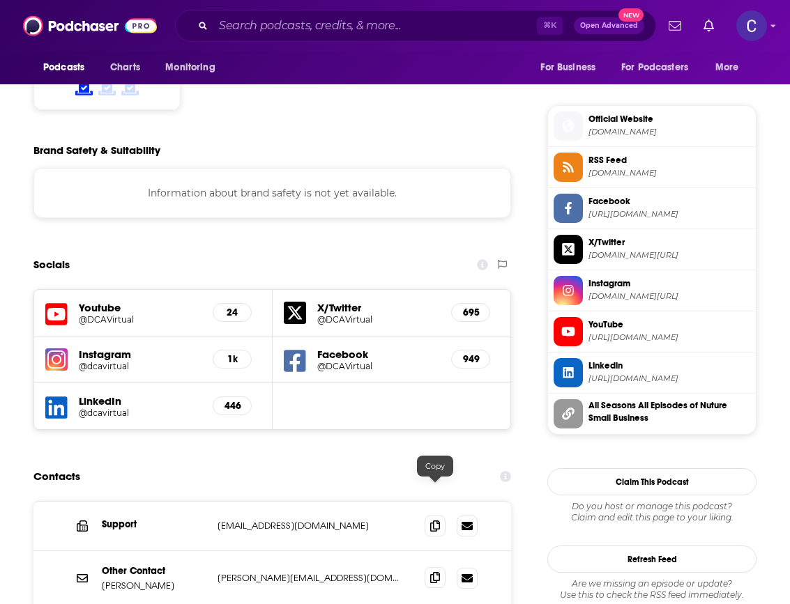
click at [430, 567] on span at bounding box center [434, 577] width 21 height 21
click at [390, 38] on div "⌘ K Open Advanced New" at bounding box center [415, 26] width 481 height 32
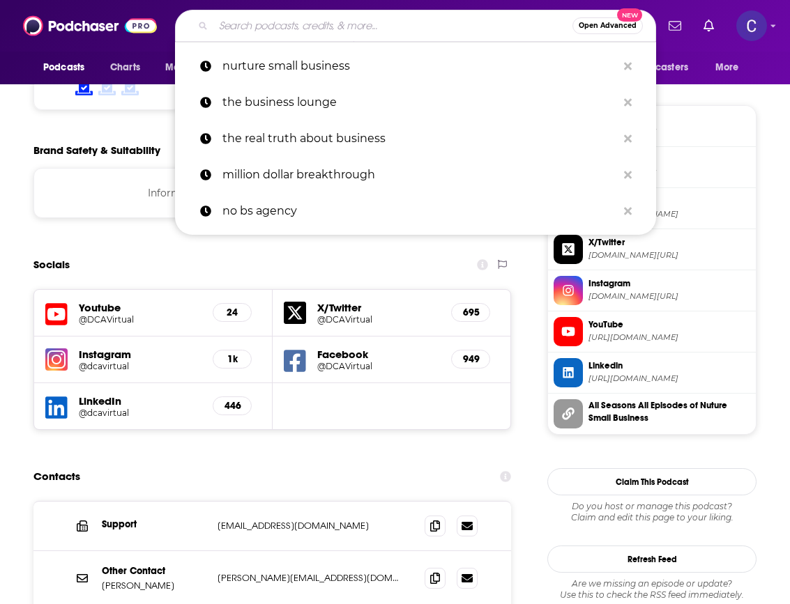
click at [390, 33] on input "Search podcasts, credits, & more..." at bounding box center [392, 26] width 359 height 22
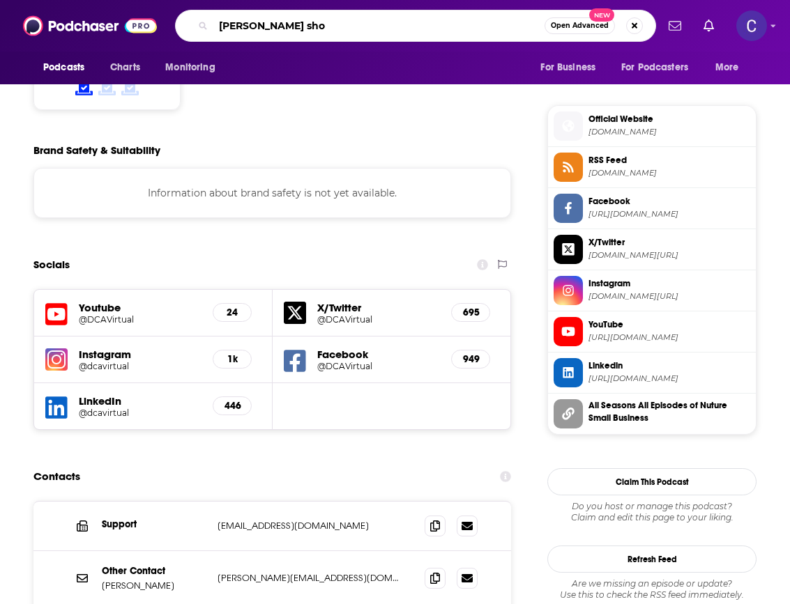
type input "[PERSON_NAME] show"
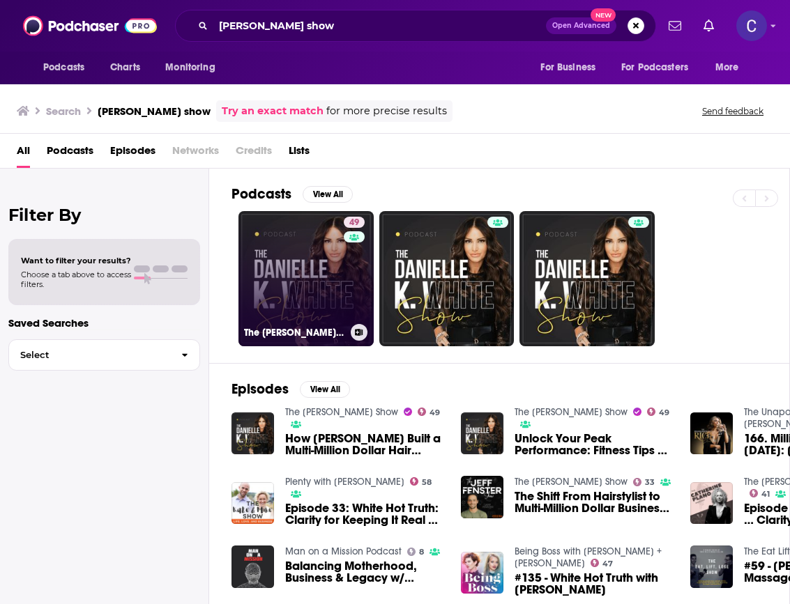
click at [340, 274] on link "49 The [PERSON_NAME] Show" at bounding box center [305, 278] width 135 height 135
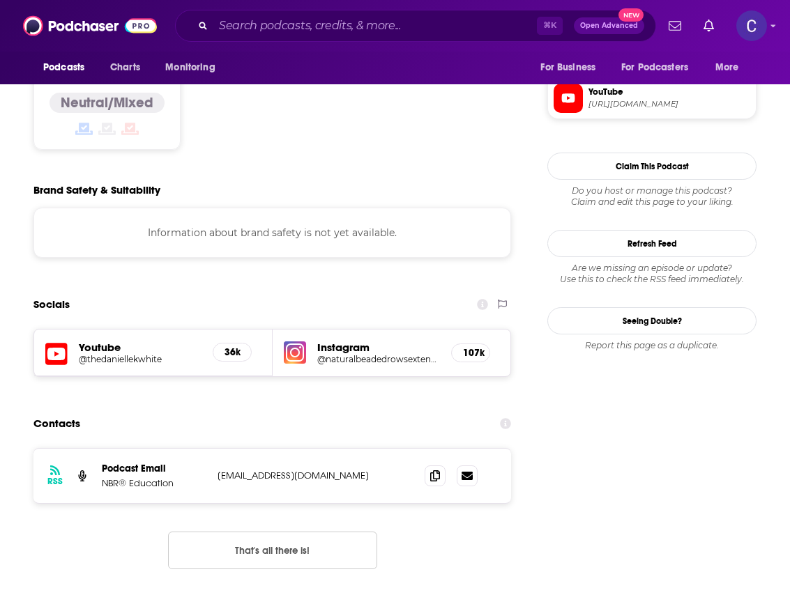
scroll to position [1312, 0]
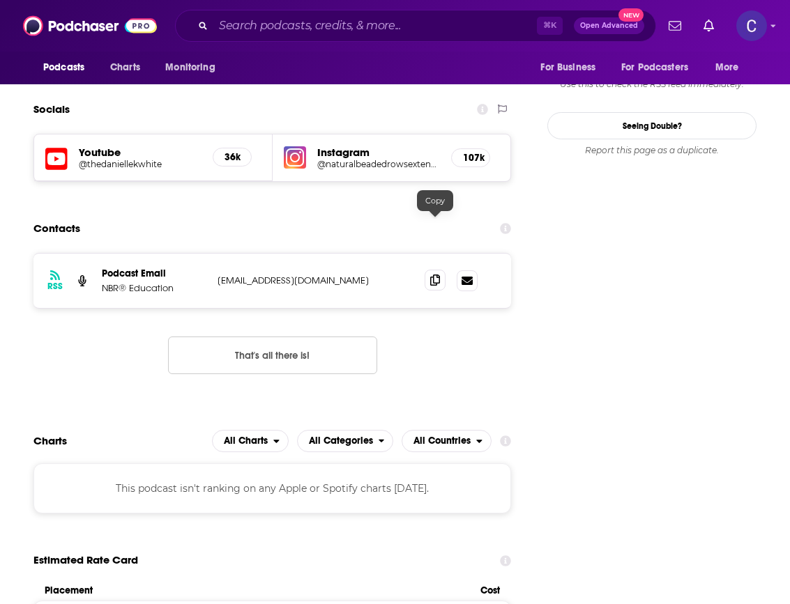
click at [431, 270] on span at bounding box center [434, 280] width 21 height 21
click at [387, 7] on div "Podcasts Charts Monitoring ⌘ K Open Advanced New For Business For Podcasters Mo…" at bounding box center [395, 26] width 790 height 52
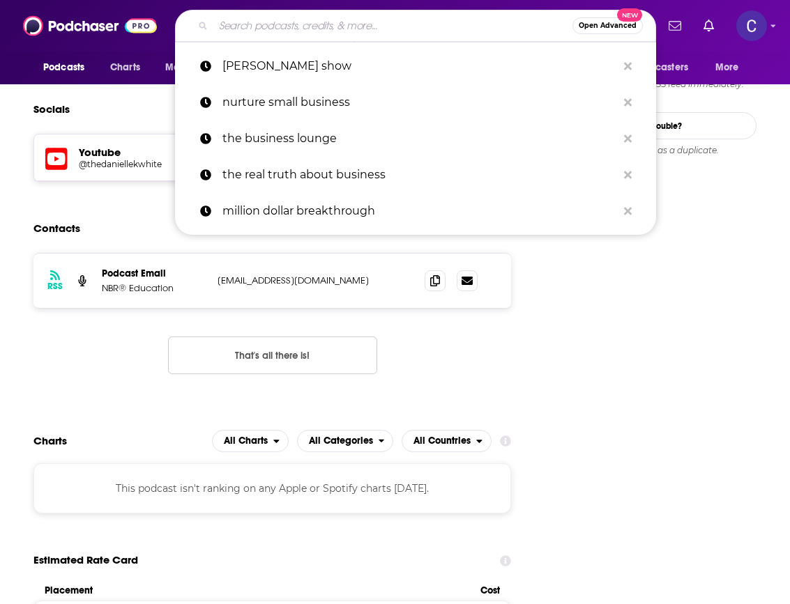
click at [383, 18] on input "Search podcasts, credits, & more..." at bounding box center [392, 26] width 359 height 22
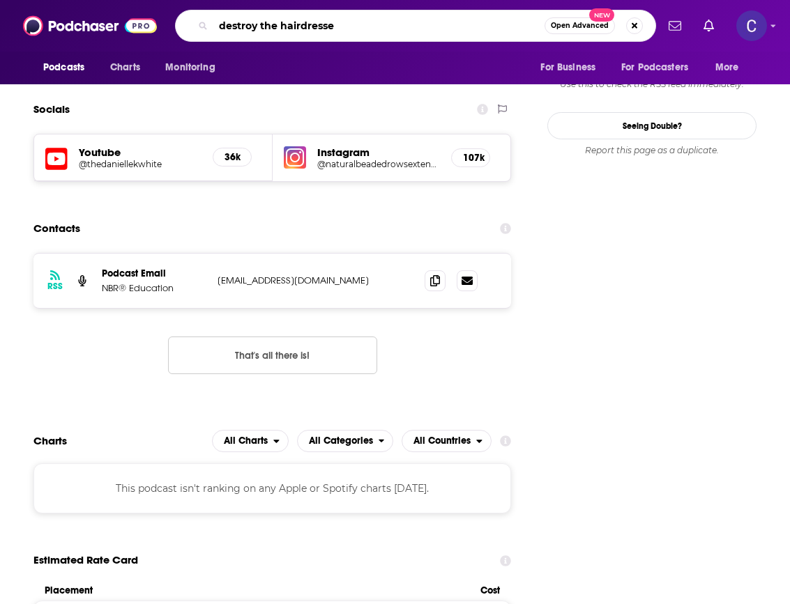
type input "destroy the hairdresser"
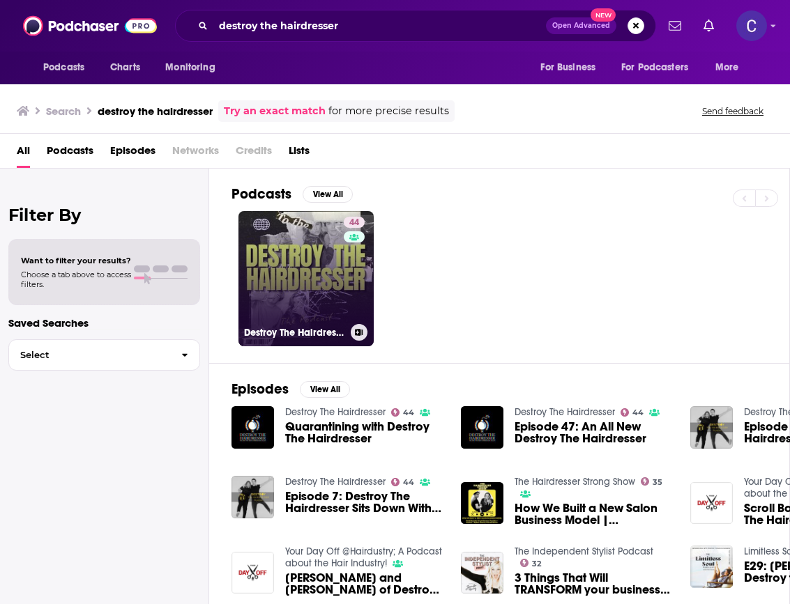
click at [314, 274] on link "44 Destroy The Hairdresser" at bounding box center [305, 278] width 135 height 135
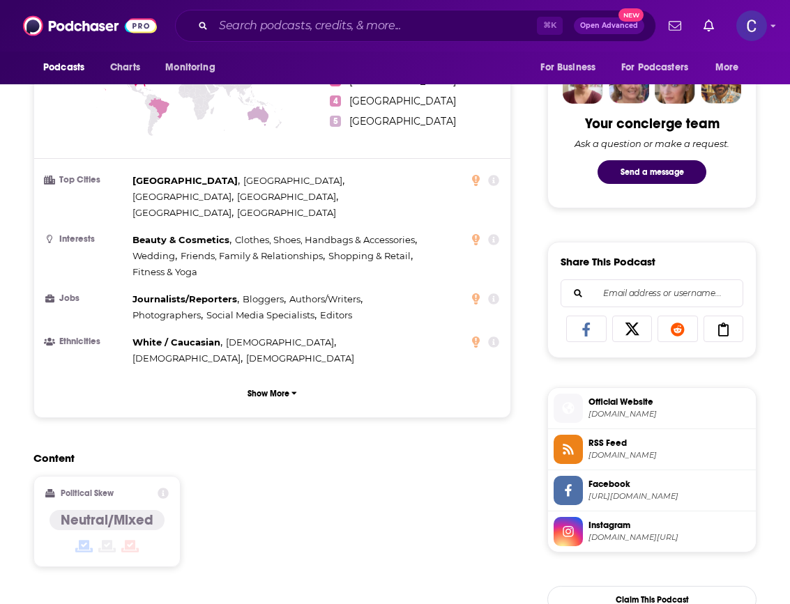
scroll to position [1009, 0]
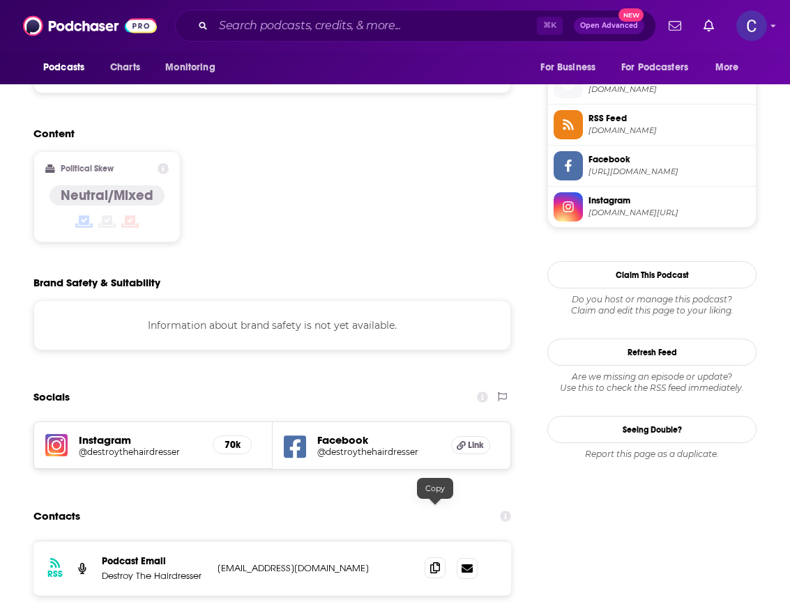
click at [426, 558] on span at bounding box center [434, 568] width 21 height 21
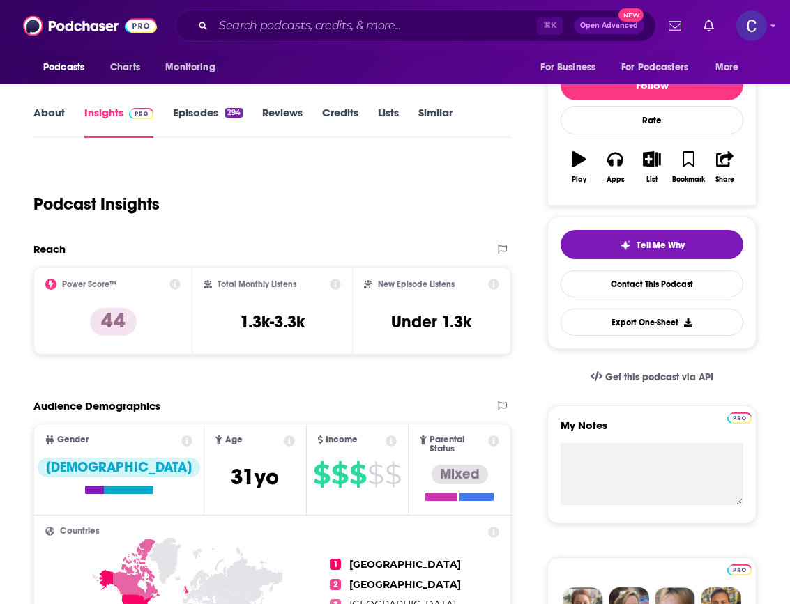
scroll to position [20, 0]
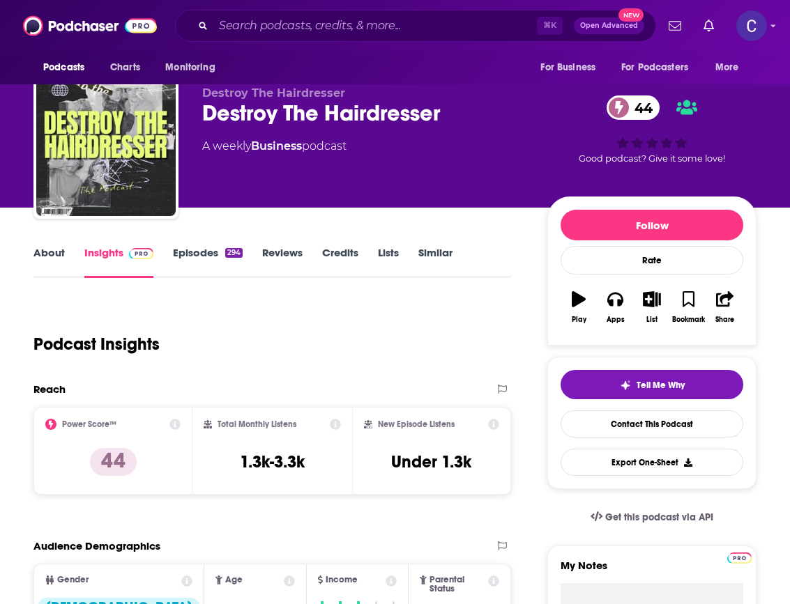
click at [190, 276] on link "Episodes 294" at bounding box center [208, 262] width 70 height 32
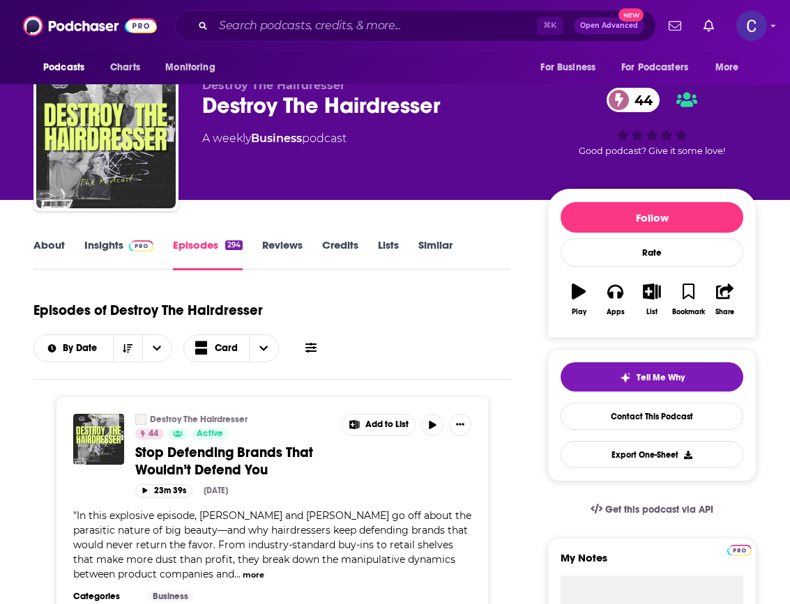
scroll to position [28, 0]
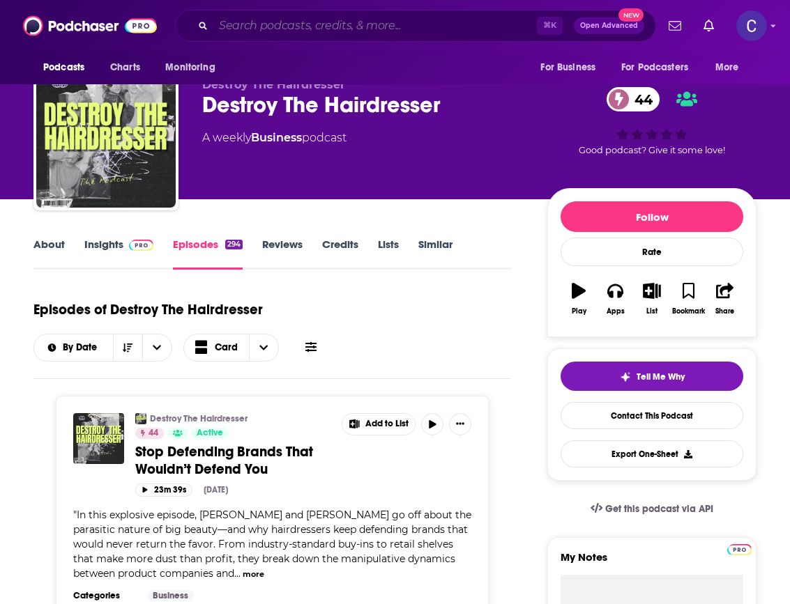
click at [456, 20] on input "Search podcasts, credits, & more..." at bounding box center [374, 26] width 323 height 22
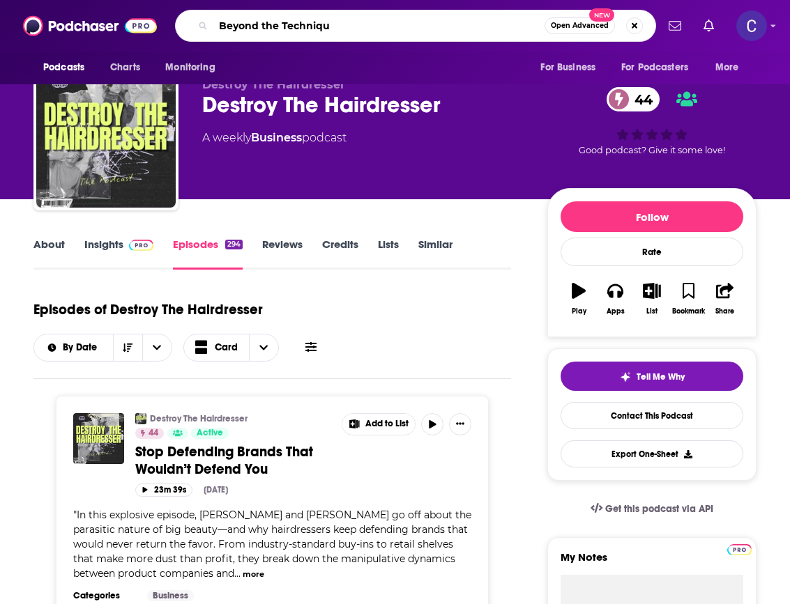
type input "Beyond the Technique"
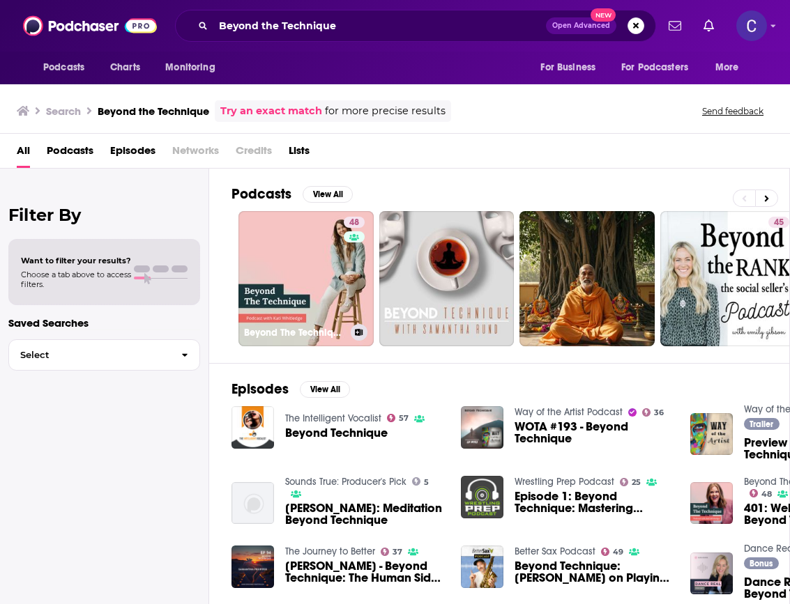
click at [293, 266] on link "48 Beyond The Technique Podcast" at bounding box center [305, 278] width 135 height 135
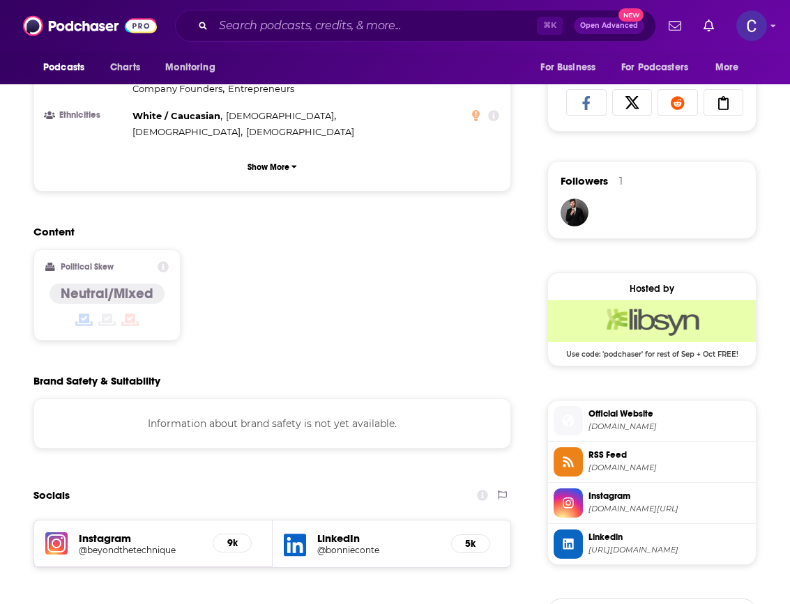
scroll to position [1024, 0]
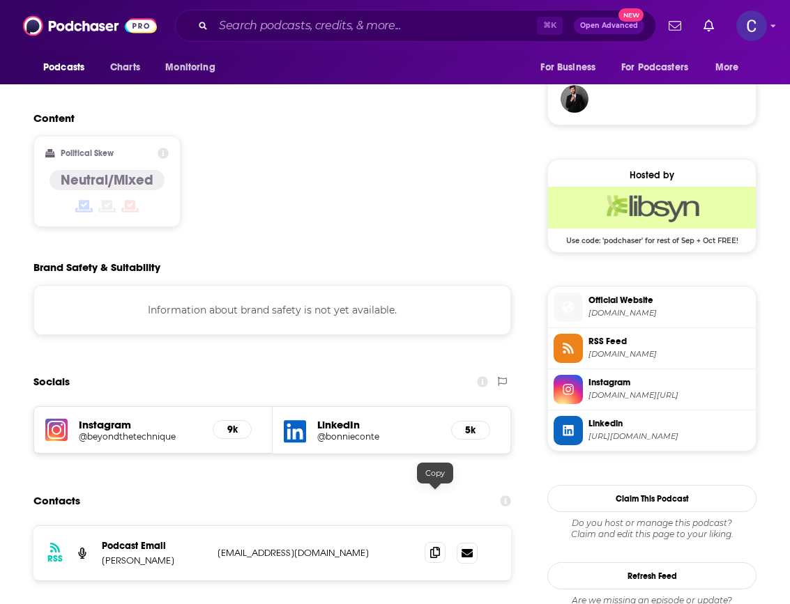
click at [436, 547] on icon at bounding box center [435, 552] width 10 height 11
click at [346, 24] on input "Search podcasts, credits, & more..." at bounding box center [374, 26] width 323 height 22
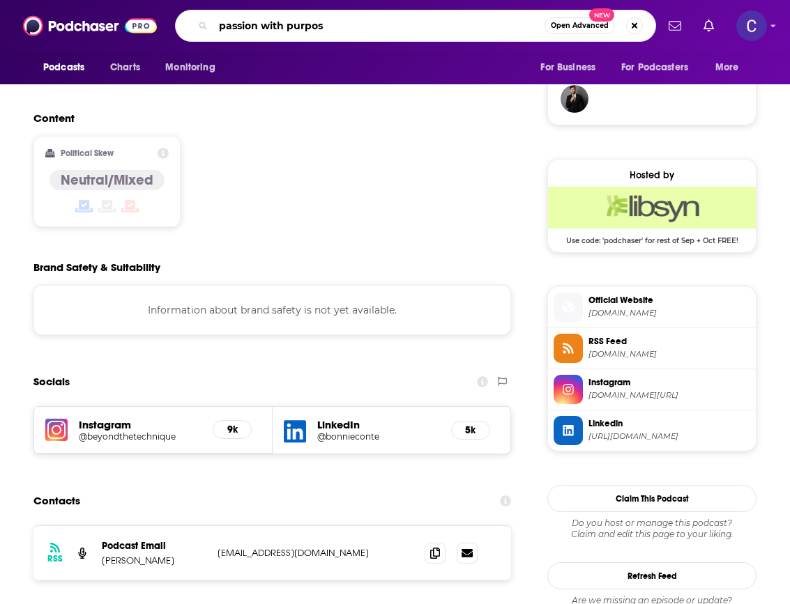
type input "passion with purpose"
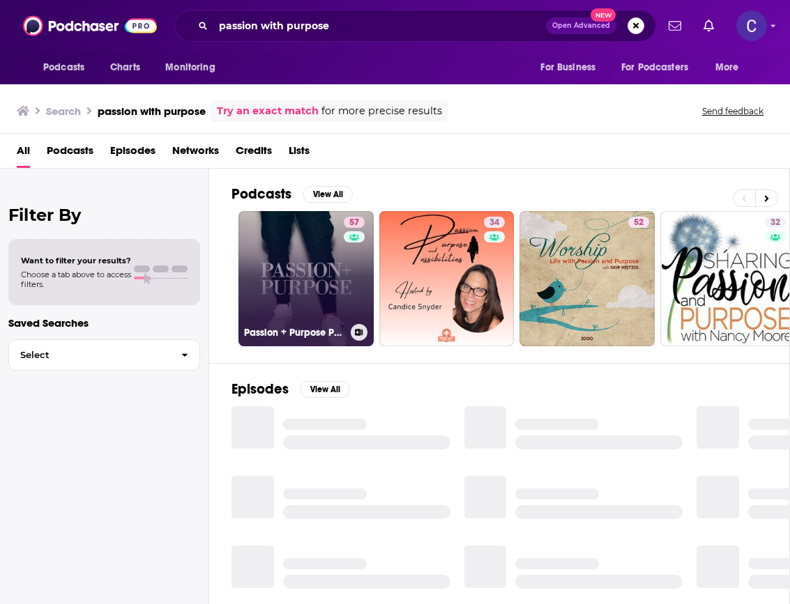
click at [318, 256] on link "57 Passion + Purpose Podcast" at bounding box center [305, 278] width 135 height 135
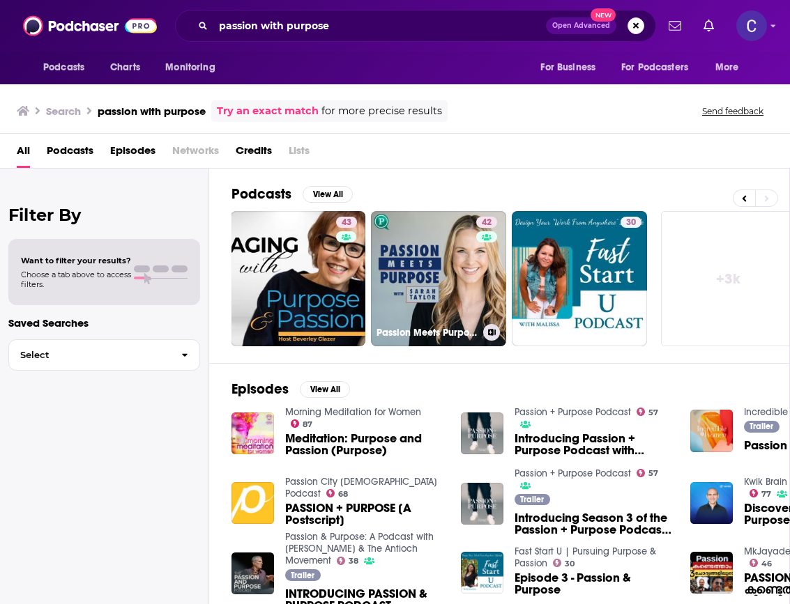
scroll to position [0, 722]
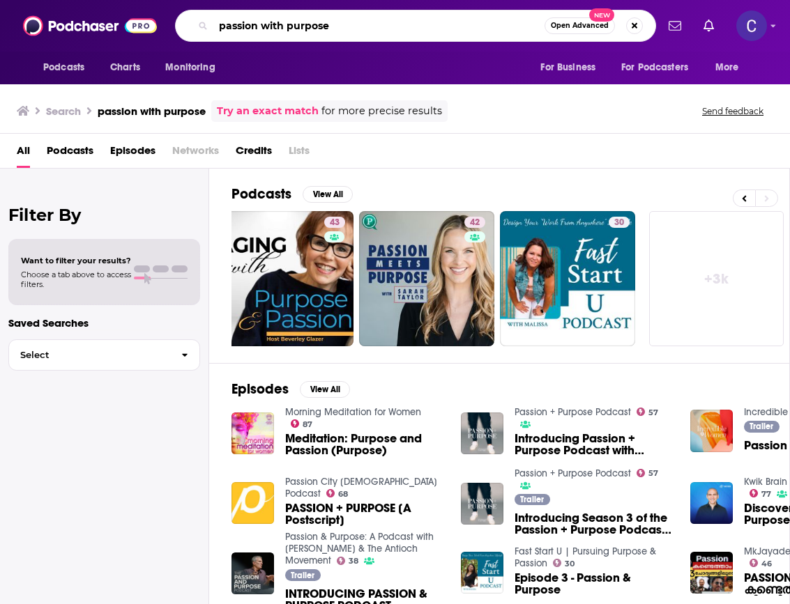
click at [491, 33] on input "passion with purpose" at bounding box center [378, 26] width 331 height 22
type input "passionate and prosperous"
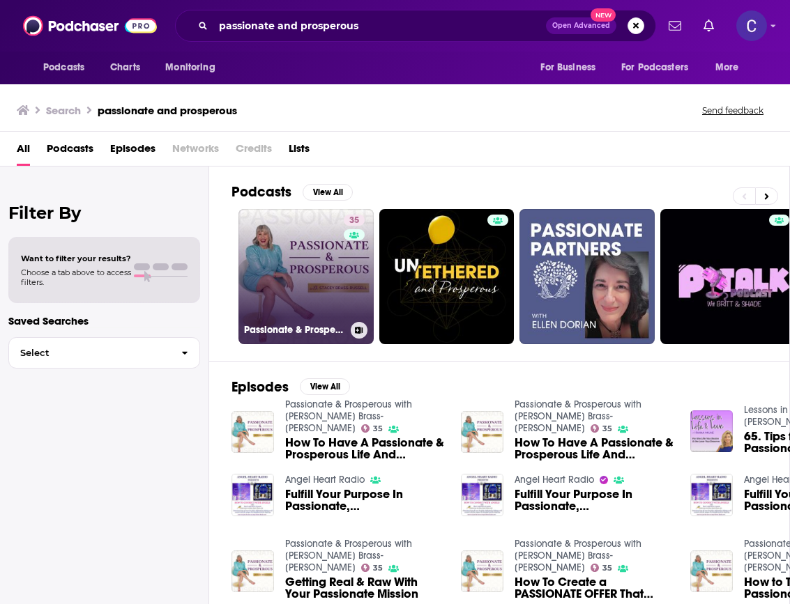
click at [339, 266] on link "35 Passionate & Prosperous with [PERSON_NAME] Brass-[PERSON_NAME]" at bounding box center [305, 276] width 135 height 135
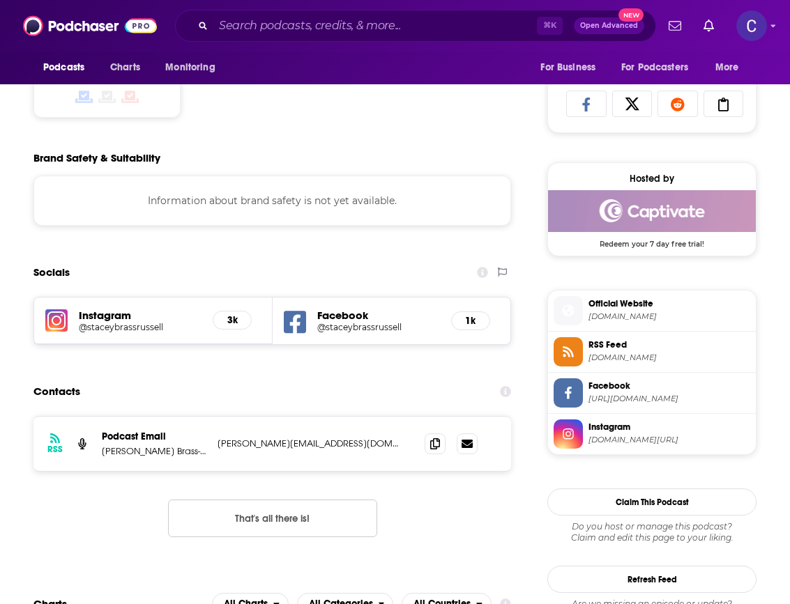
scroll to position [917, 0]
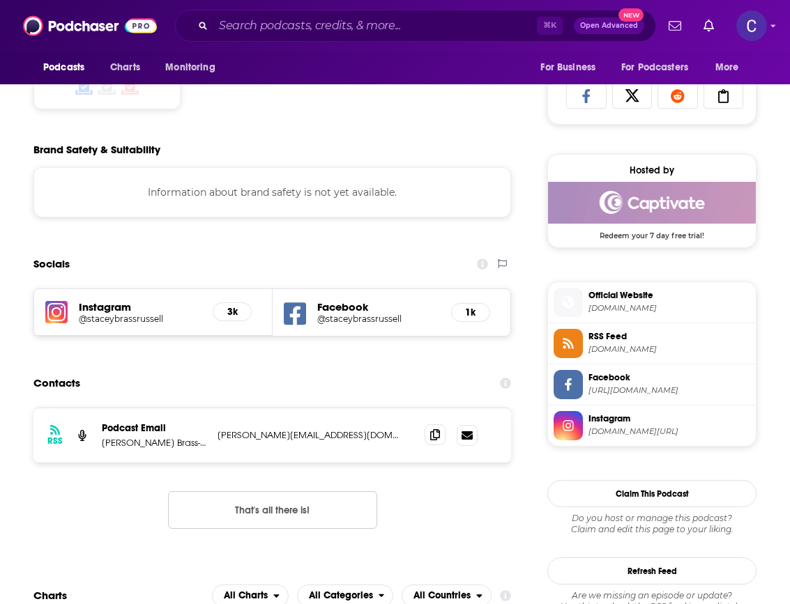
click at [441, 445] on div at bounding box center [450, 435] width 53 height 21
click at [439, 439] on icon at bounding box center [435, 434] width 10 height 11
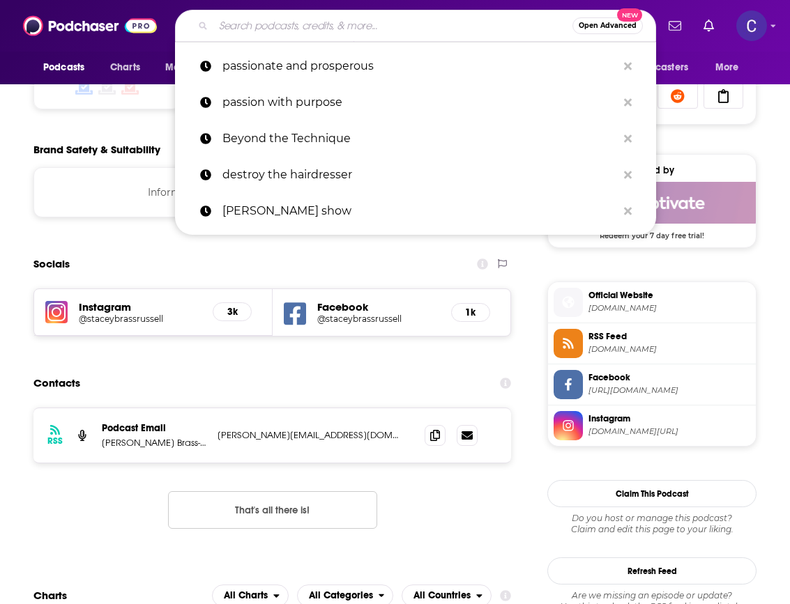
click at [265, 20] on input "Search podcasts, credits, & more..." at bounding box center [392, 26] width 359 height 22
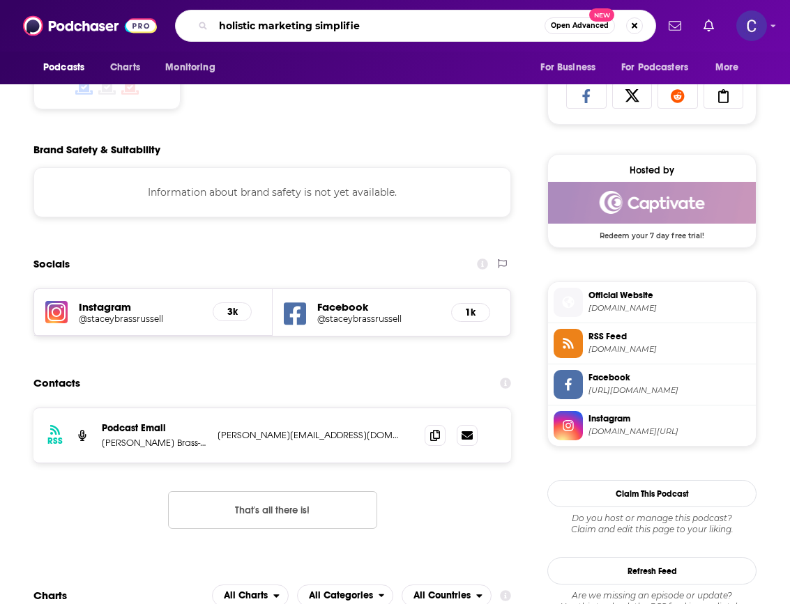
type input "holistic marketing simplified"
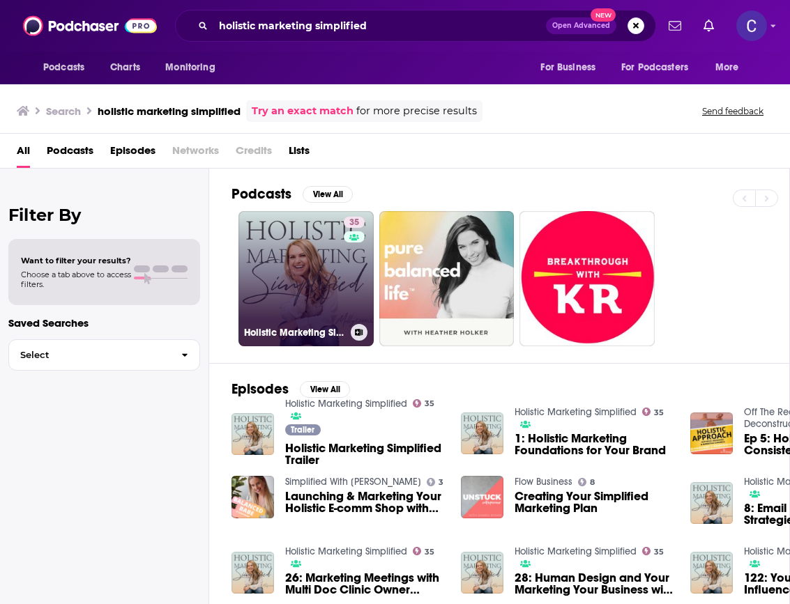
click at [330, 286] on link "35 Holistic Marketing Simplified" at bounding box center [305, 278] width 135 height 135
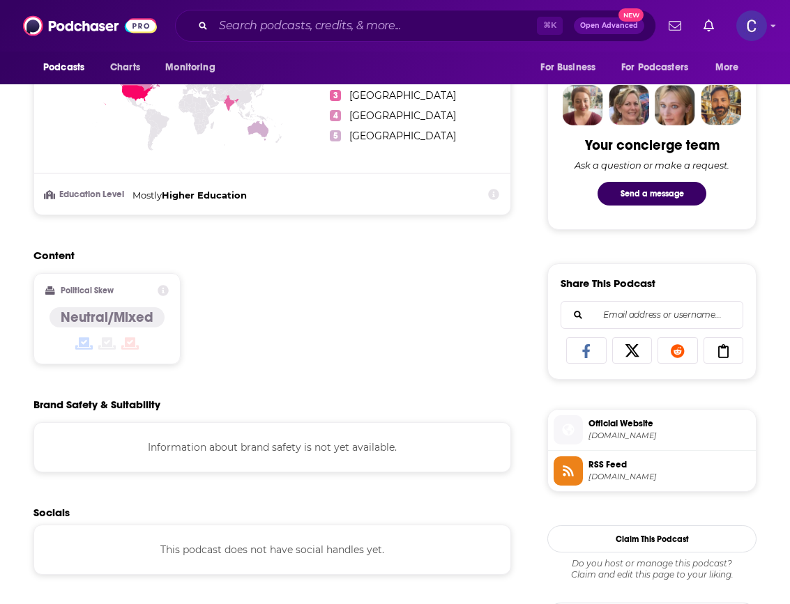
scroll to position [1045, 0]
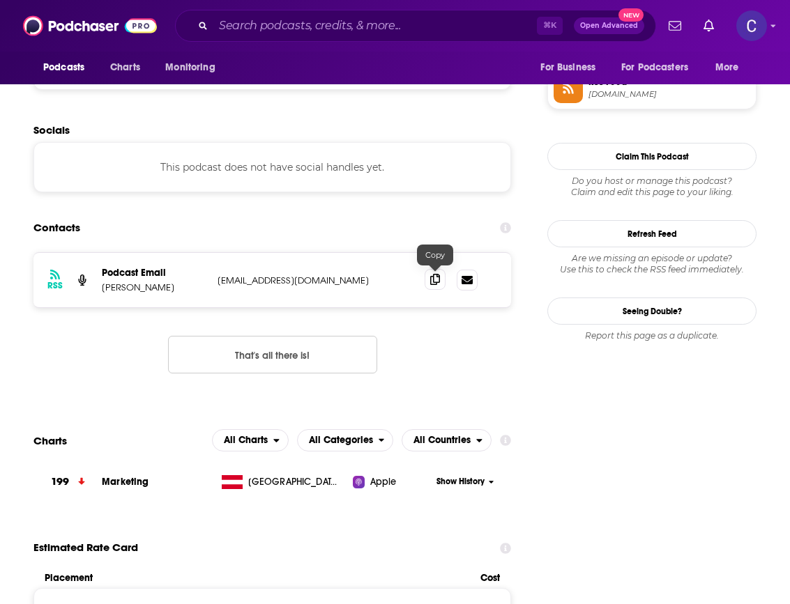
click at [435, 285] on span at bounding box center [434, 279] width 21 height 21
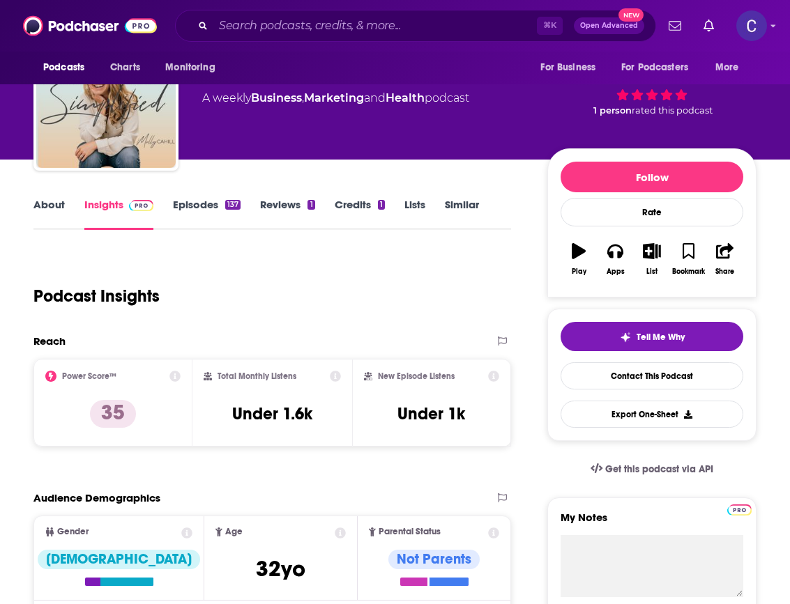
scroll to position [0, 0]
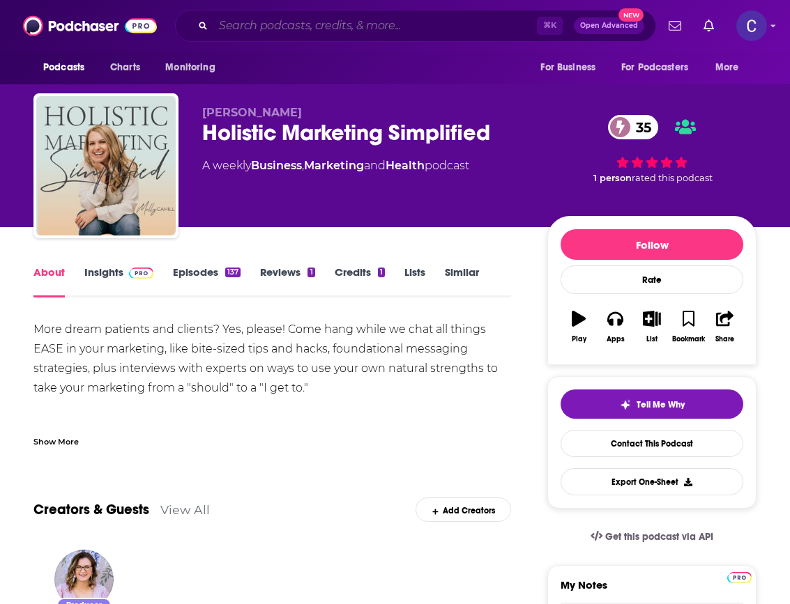
click at [265, 22] on input "Search podcasts, credits, & more..." at bounding box center [374, 26] width 323 height 22
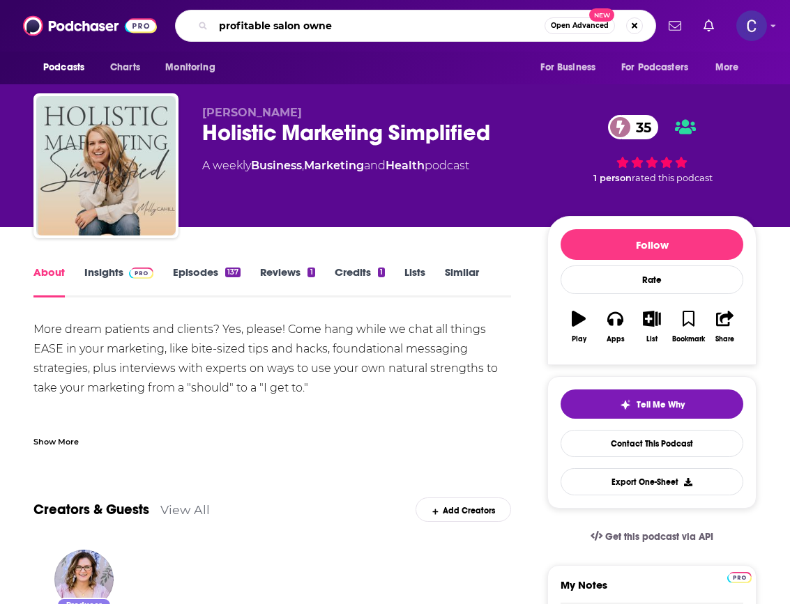
type input "profitable salon owner"
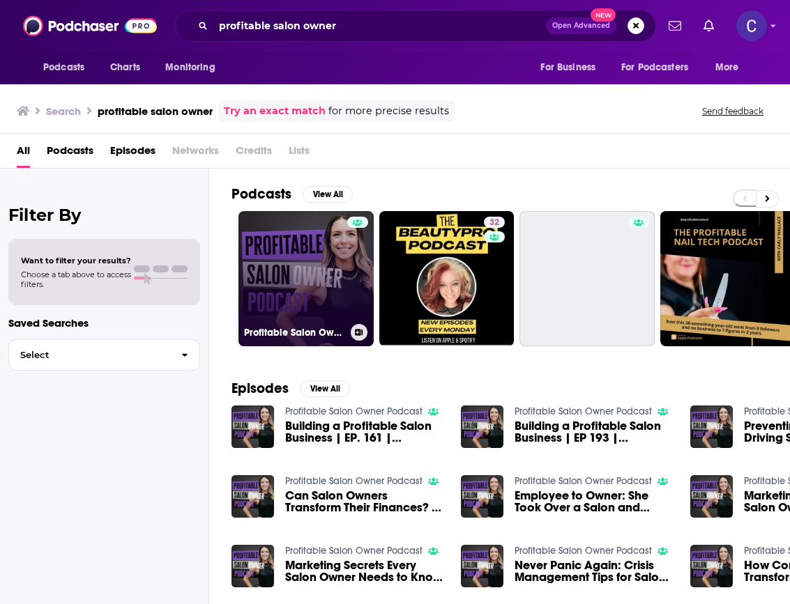
click at [309, 293] on link "Profitable Salon Owner Podcast" at bounding box center [305, 278] width 135 height 135
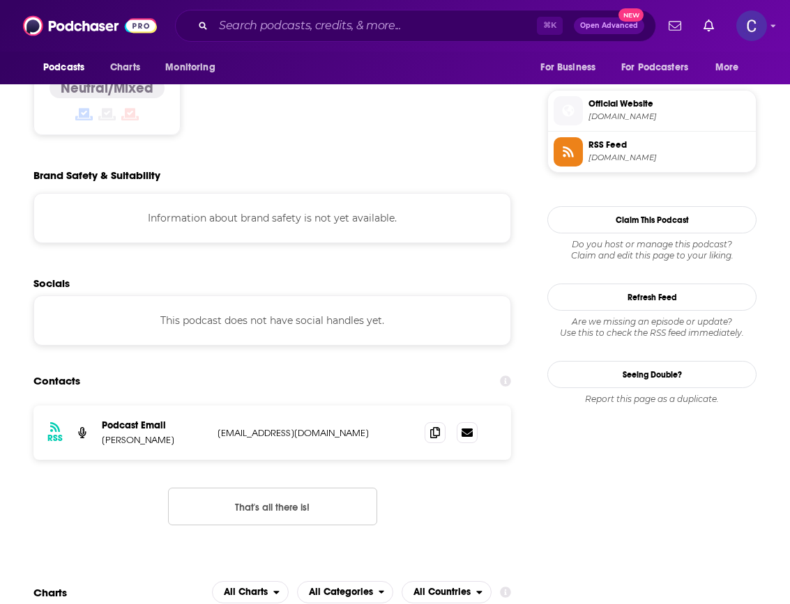
scroll to position [1185, 0]
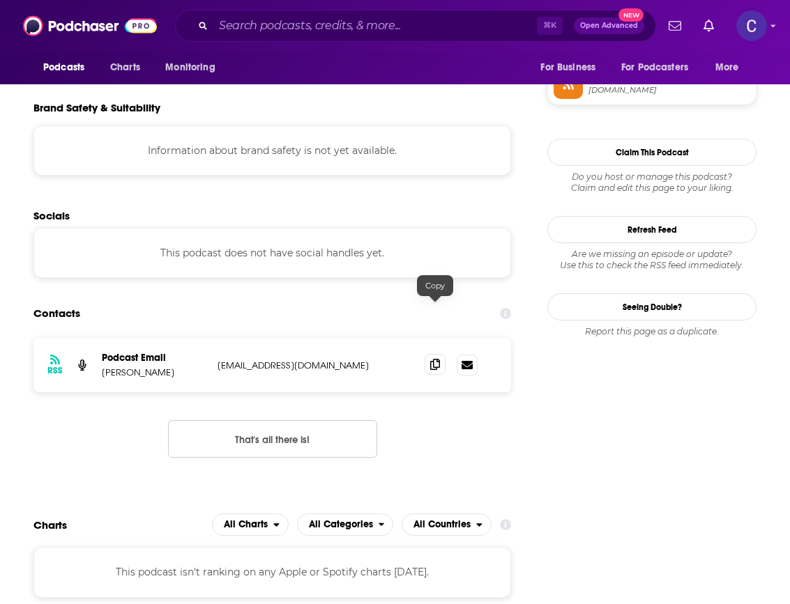
click at [424, 354] on span at bounding box center [434, 364] width 21 height 21
click at [275, 22] on input "Search podcasts, credits, & more..." at bounding box center [374, 26] width 323 height 22
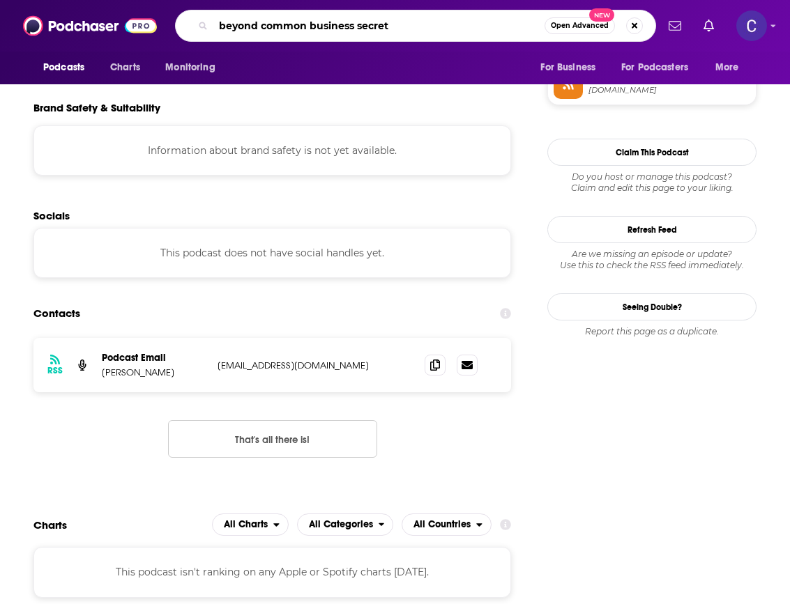
type input "beyond common business secrets"
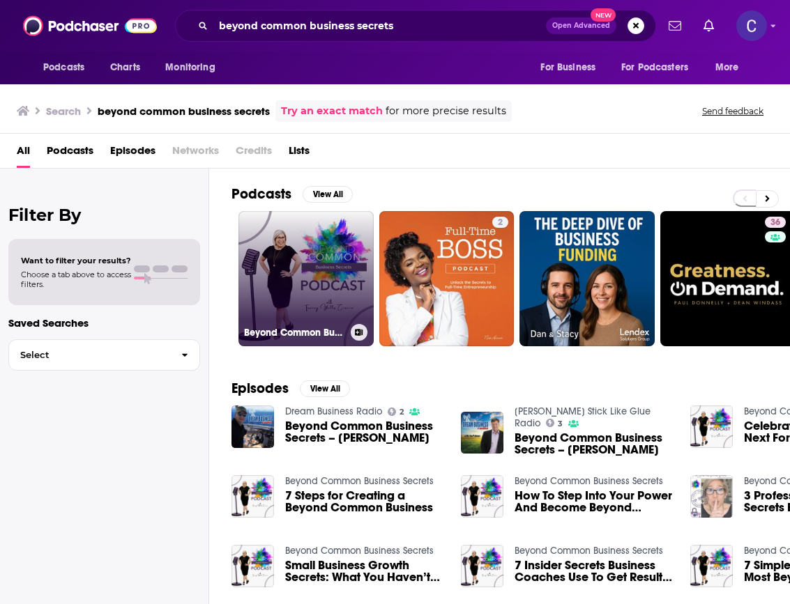
click at [298, 260] on link "Beyond Common Business Secrets" at bounding box center [305, 278] width 135 height 135
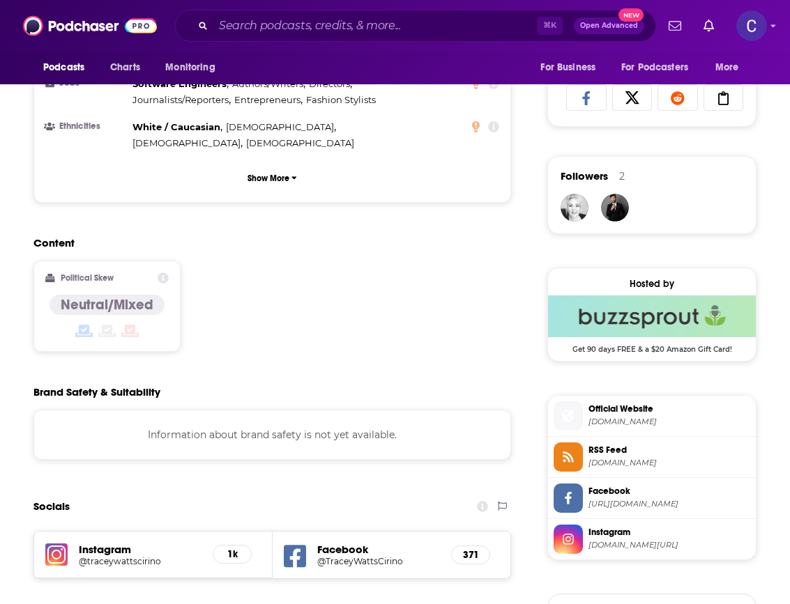
scroll to position [1066, 0]
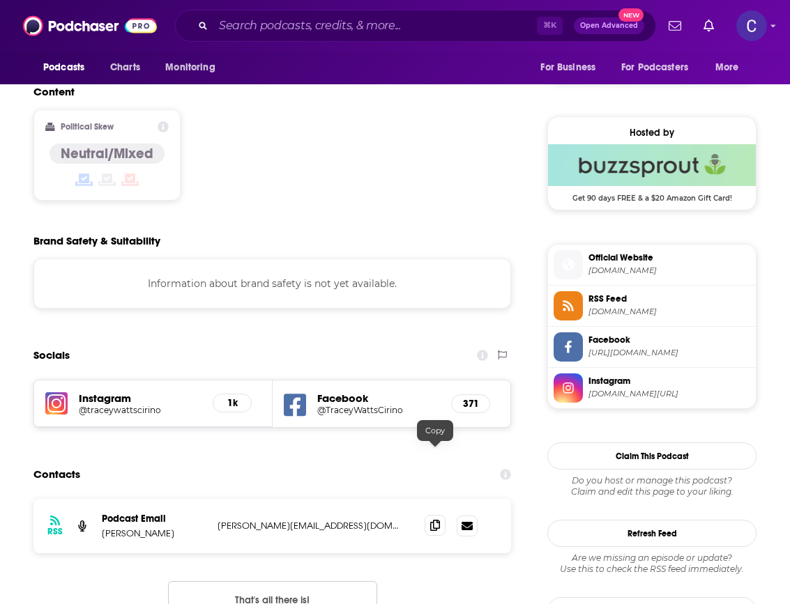
click at [436, 515] on span at bounding box center [434, 525] width 21 height 21
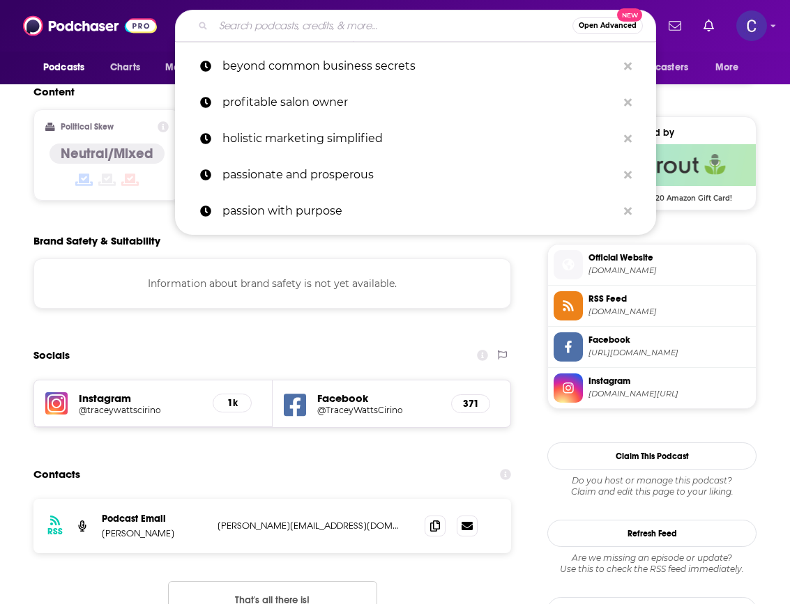
click at [269, 33] on input "Search podcasts, credits, & more..." at bounding box center [392, 26] width 359 height 22
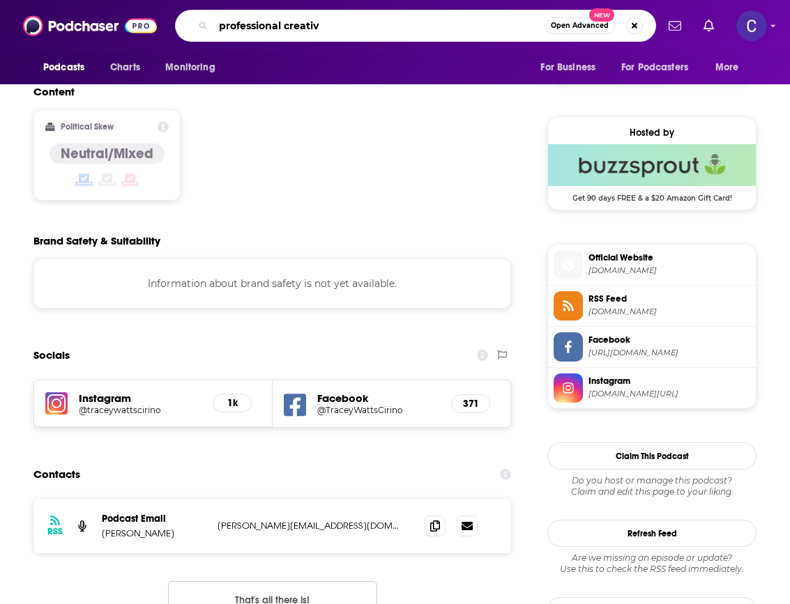
type input "professional creative"
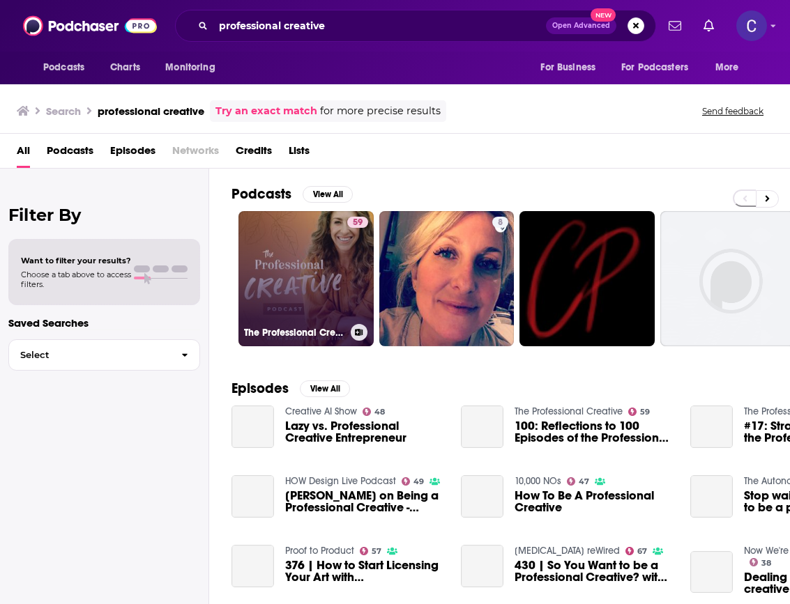
click at [334, 302] on link "59 The Professional Creative" at bounding box center [305, 278] width 135 height 135
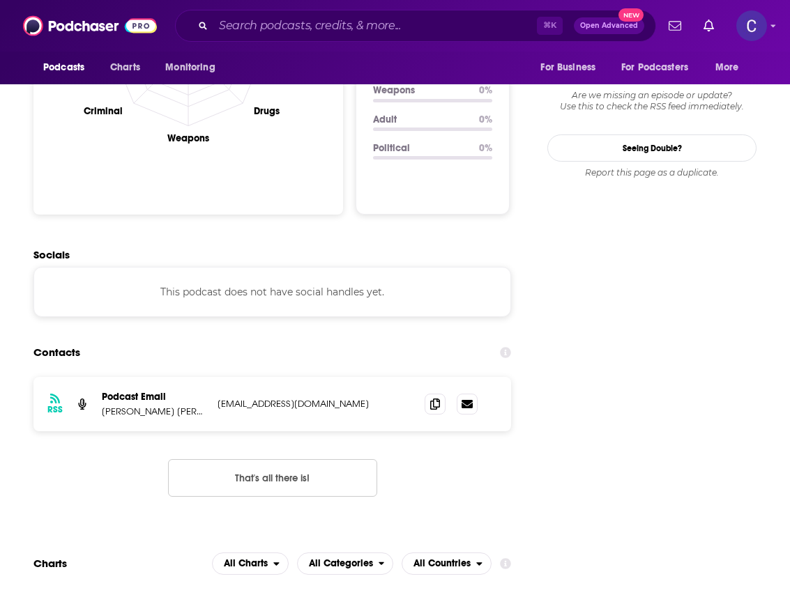
scroll to position [1549, 0]
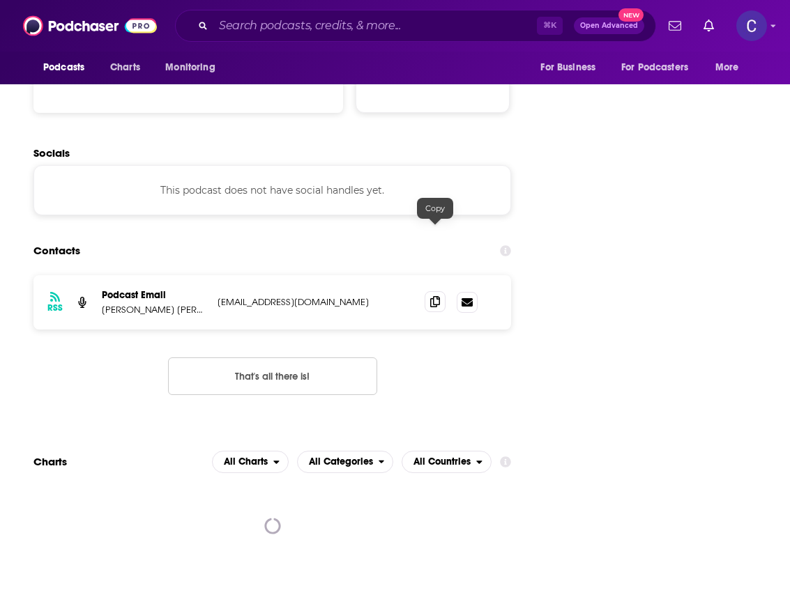
click at [433, 296] on icon at bounding box center [435, 301] width 10 height 11
click at [493, 38] on div "⌘ K Open Advanced New" at bounding box center [415, 26] width 481 height 32
click at [491, 28] on input "Search podcasts, credits, & more..." at bounding box center [374, 26] width 323 height 22
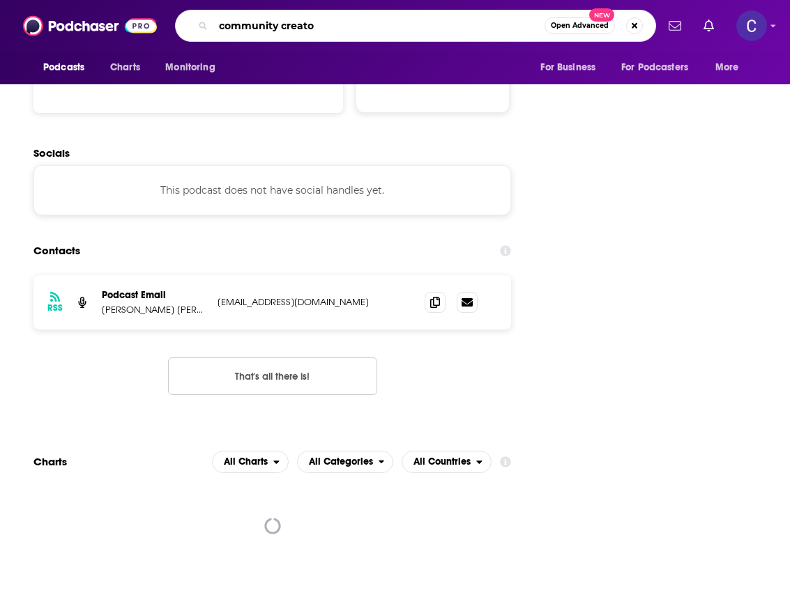
type input "community creator"
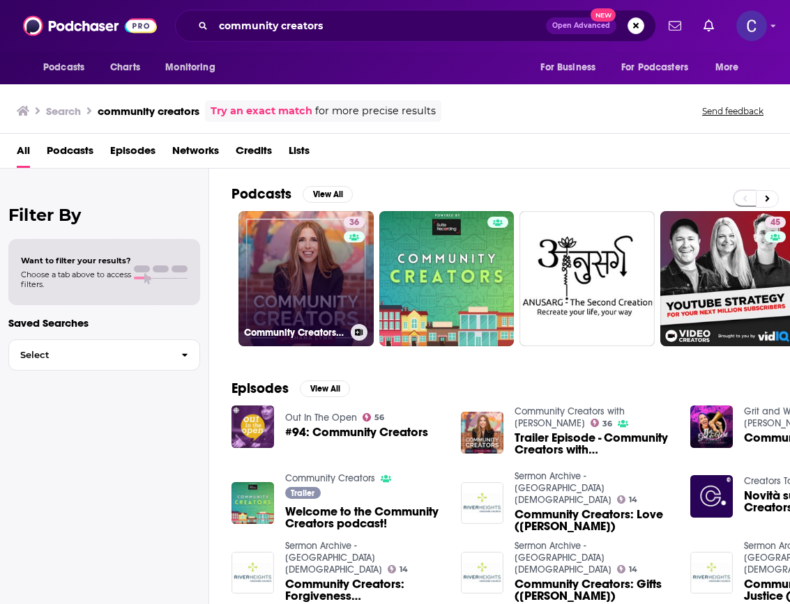
click at [340, 264] on link "36 Community Creators with Shana Lynn" at bounding box center [305, 278] width 135 height 135
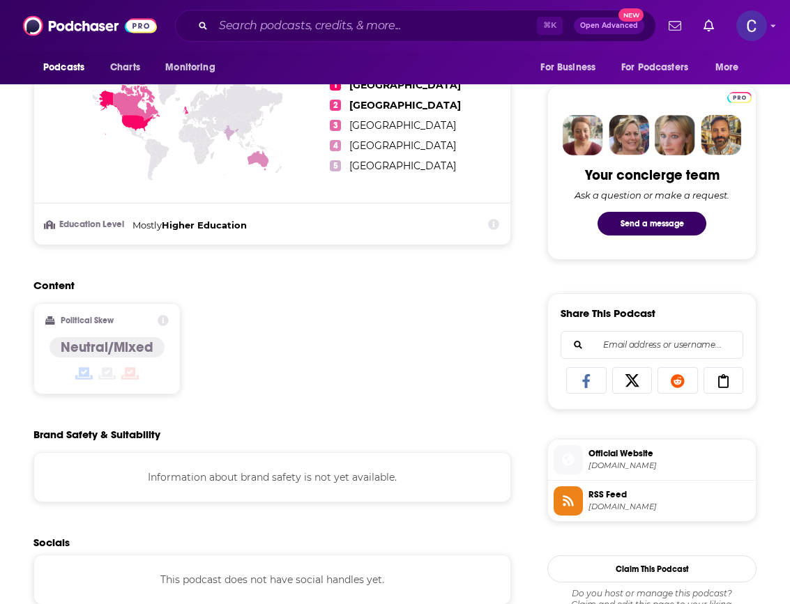
scroll to position [1006, 0]
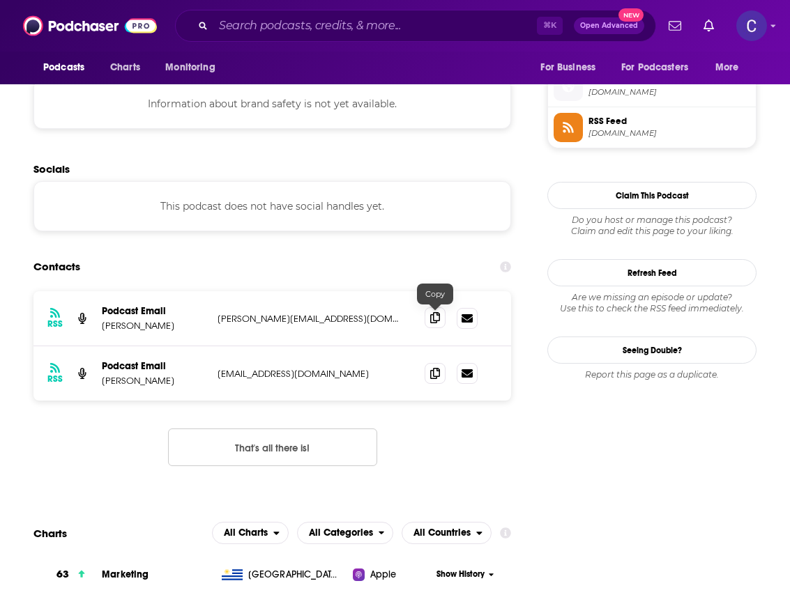
click at [436, 325] on span at bounding box center [434, 317] width 21 height 21
click at [404, 26] on input "Search podcasts, credits, & more..." at bounding box center [374, 26] width 323 height 22
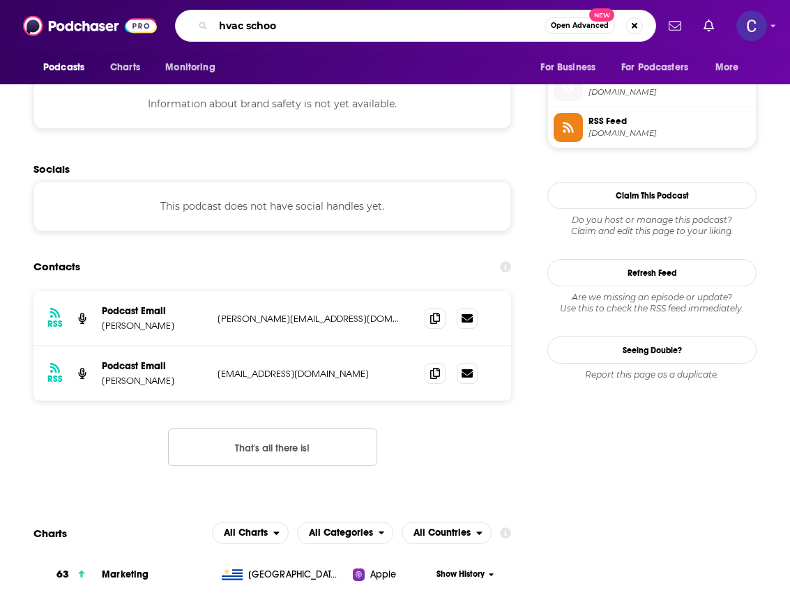
type input "hvac school"
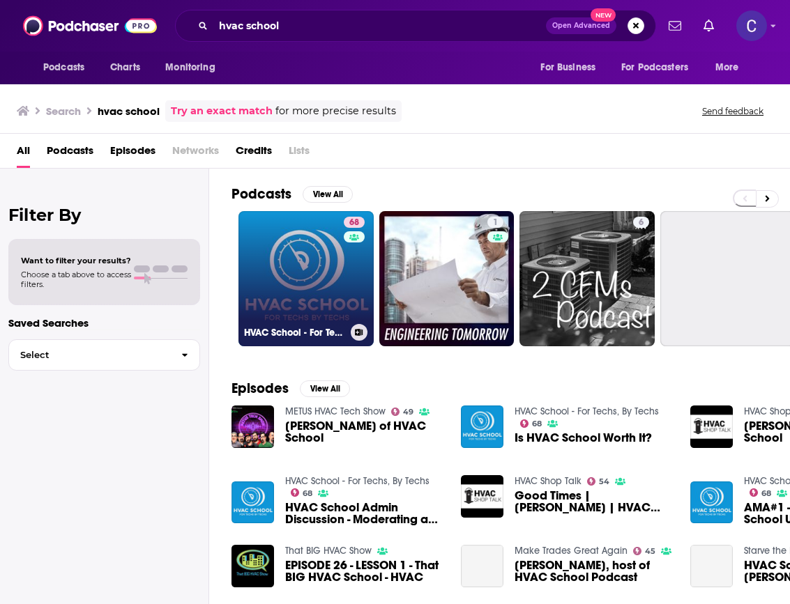
click at [303, 234] on link "68 HVAC School - For Techs, By Techs" at bounding box center [305, 278] width 135 height 135
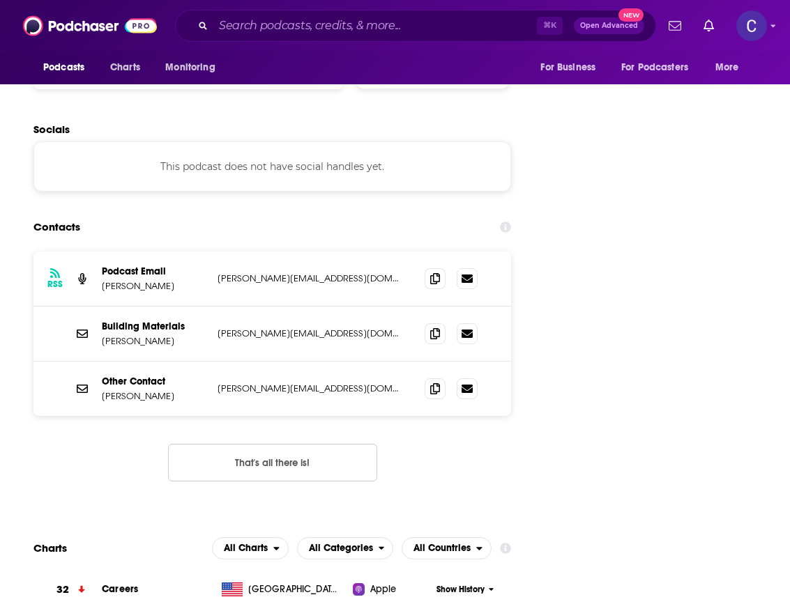
scroll to position [1605, 0]
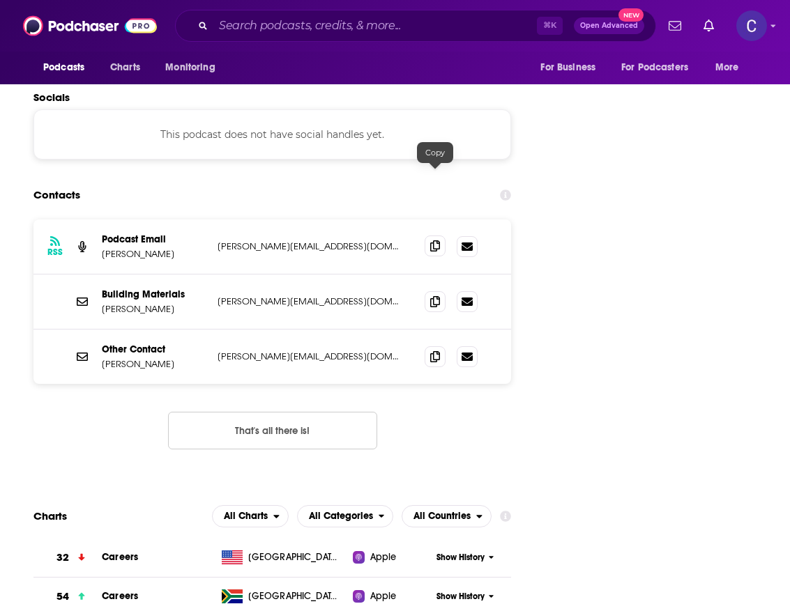
click at [440, 236] on span at bounding box center [434, 246] width 21 height 21
click at [436, 296] on icon at bounding box center [435, 301] width 10 height 11
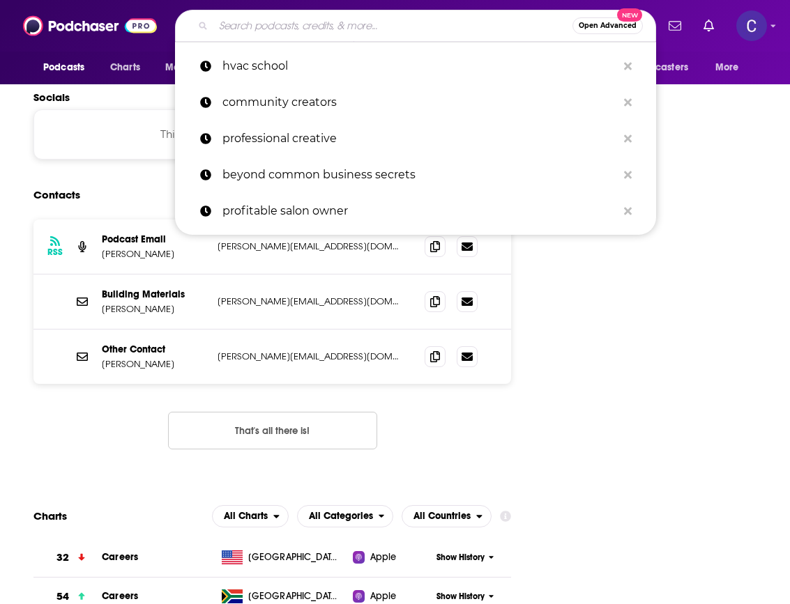
click at [419, 24] on input "Search podcasts, credits, & more..." at bounding box center [392, 26] width 359 height 22
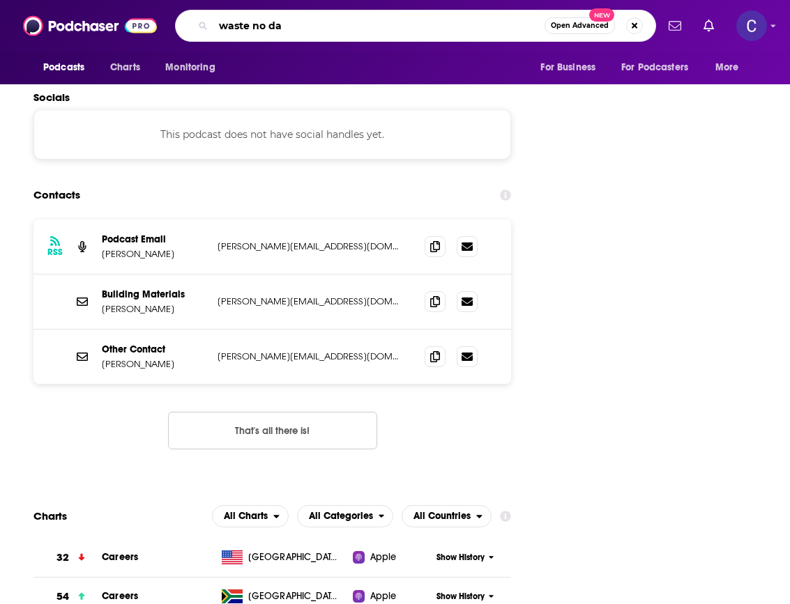
type input "waste no day"
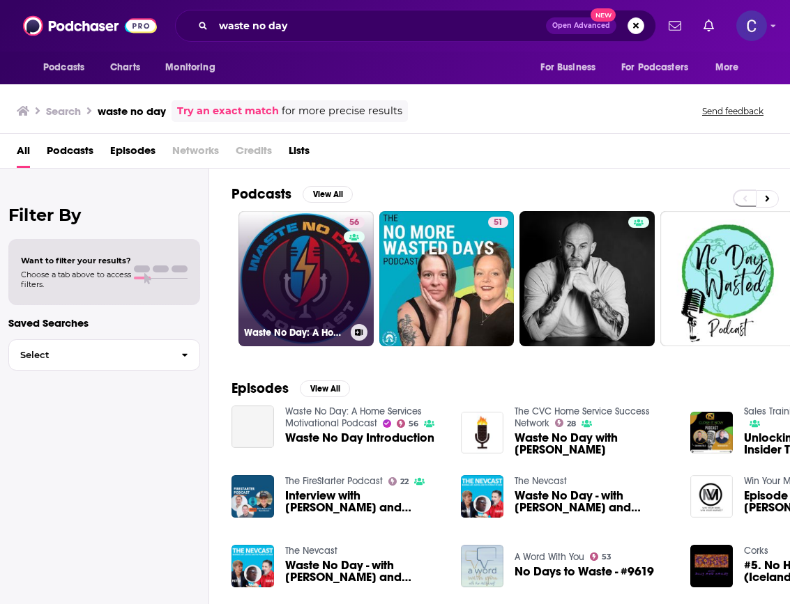
click at [290, 218] on link "56 Waste No Day: A Home Services Motivational Podcast" at bounding box center [305, 278] width 135 height 135
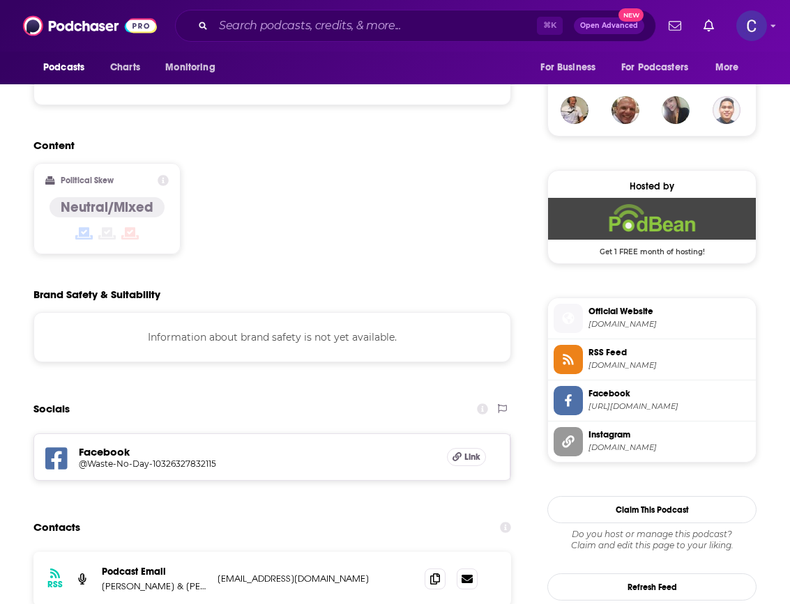
scroll to position [1122, 0]
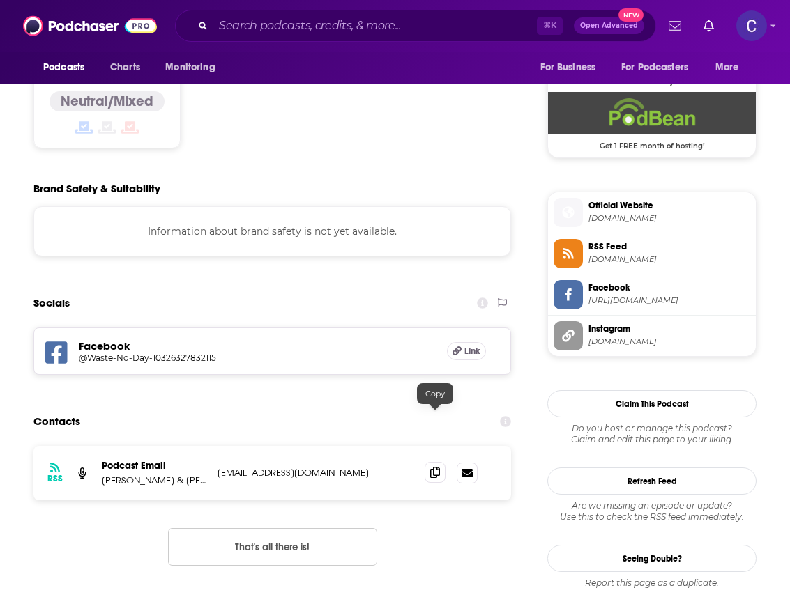
click at [434, 467] on icon at bounding box center [435, 472] width 10 height 11
click at [342, 38] on div "⌘ K Open Advanced New" at bounding box center [415, 26] width 481 height 32
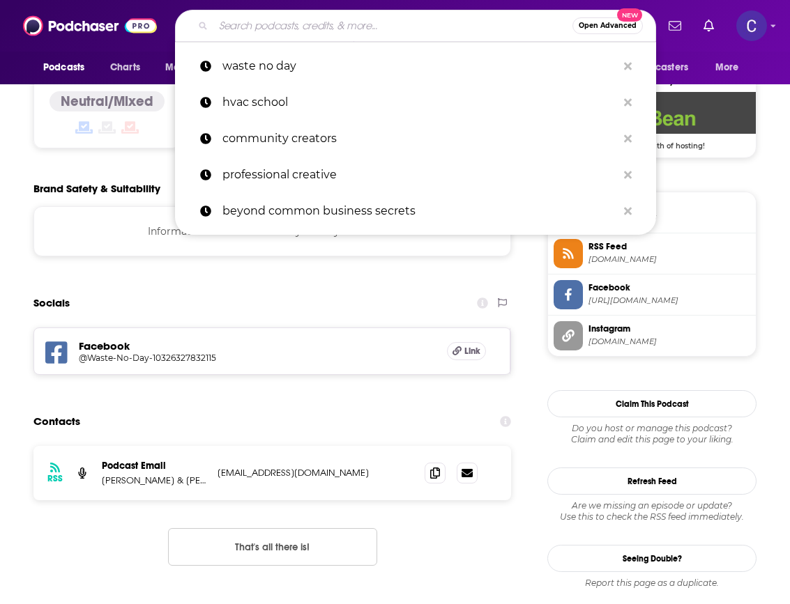
click at [339, 27] on input "Search podcasts, credits, & more..." at bounding box center [392, 26] width 359 height 22
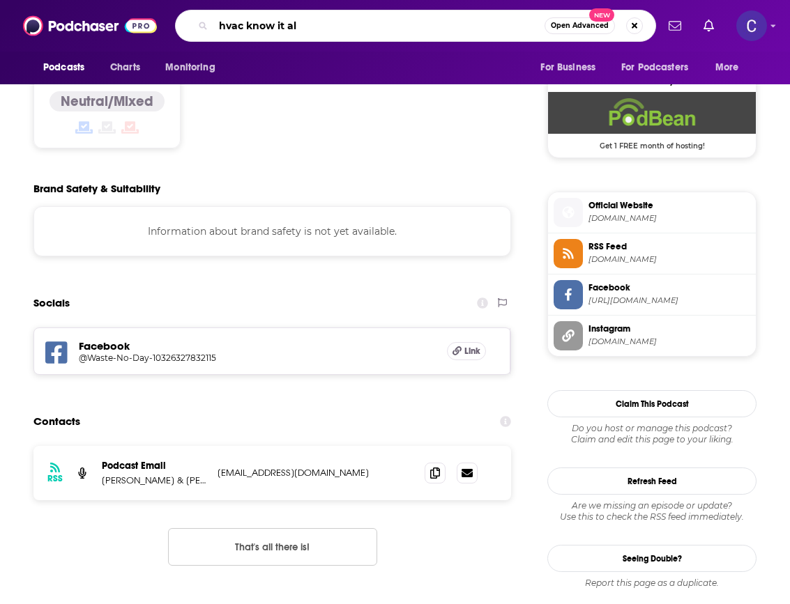
type input "hvac know it all"
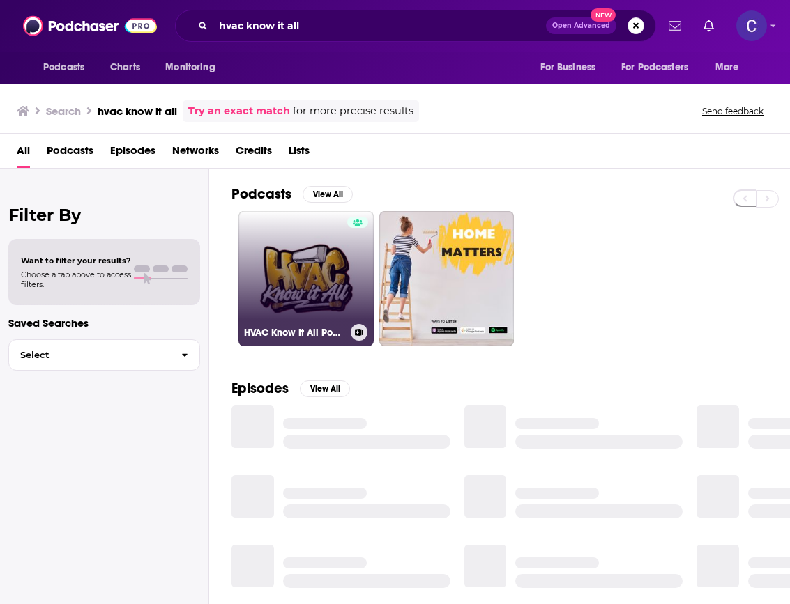
click at [308, 270] on link "HVAC Know It All Podcast" at bounding box center [305, 278] width 135 height 135
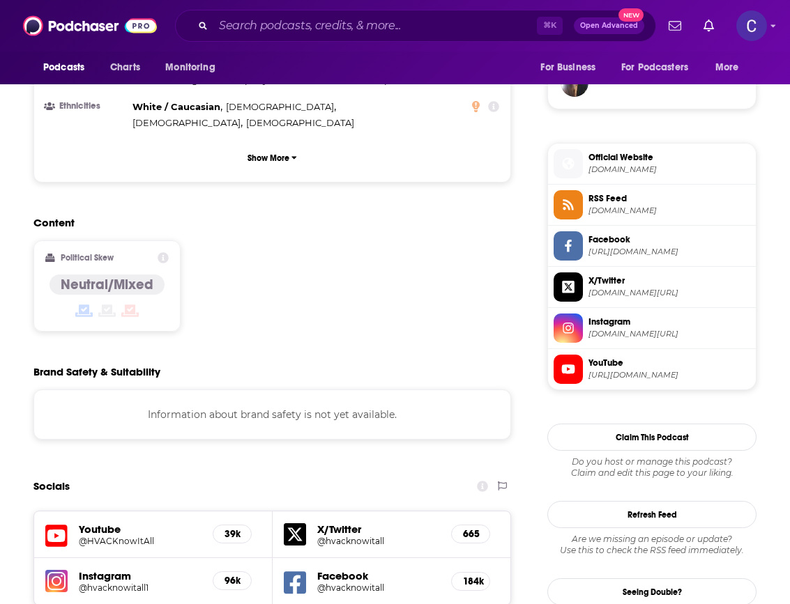
scroll to position [1138, 0]
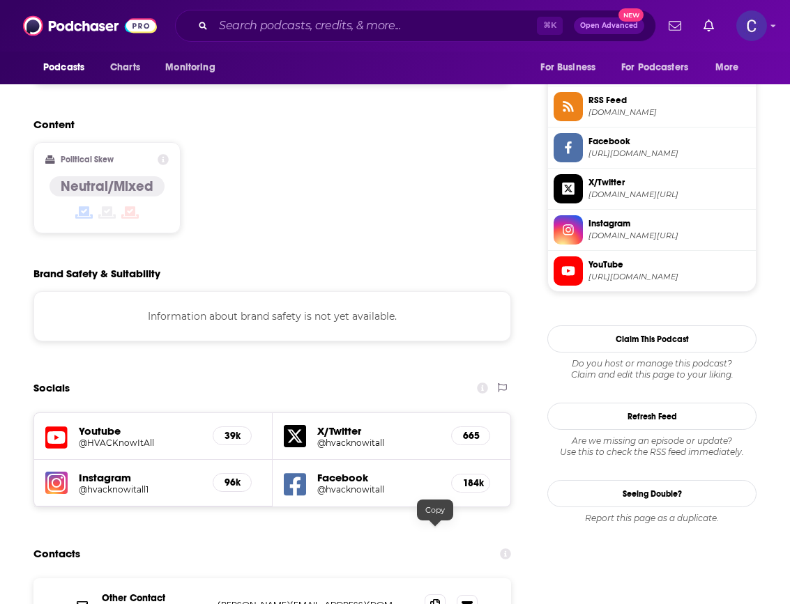
click at [430, 599] on icon at bounding box center [435, 604] width 10 height 11
click at [331, 28] on input "Search podcasts, credits, & more..." at bounding box center [374, 26] width 323 height 22
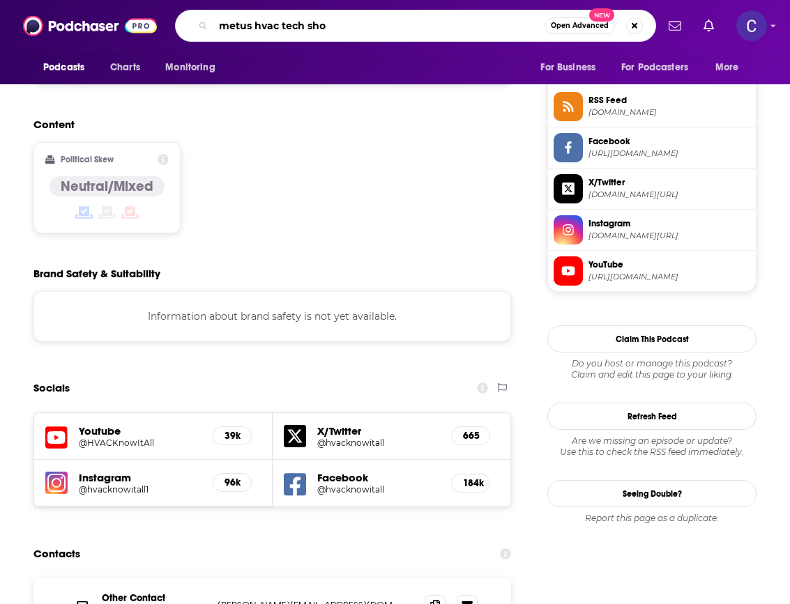
type input "metus hvac tech show"
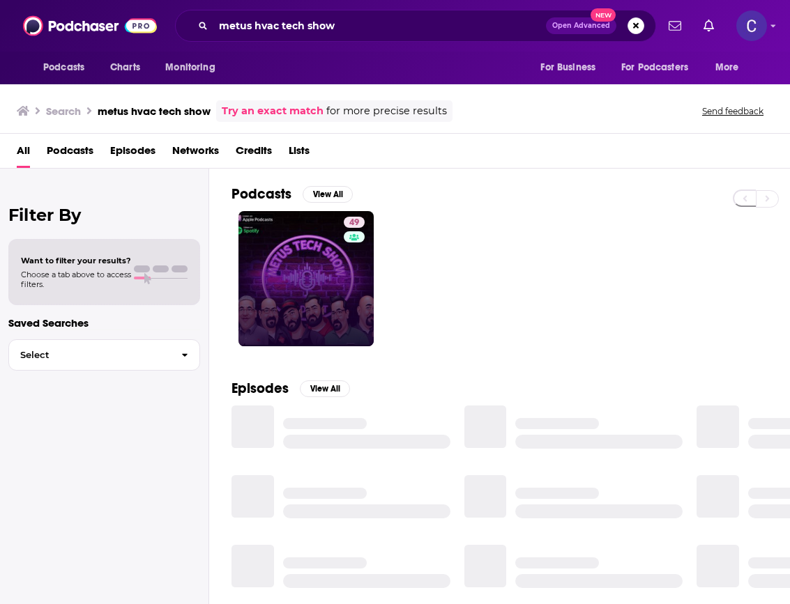
click at [303, 239] on link "49" at bounding box center [305, 278] width 135 height 135
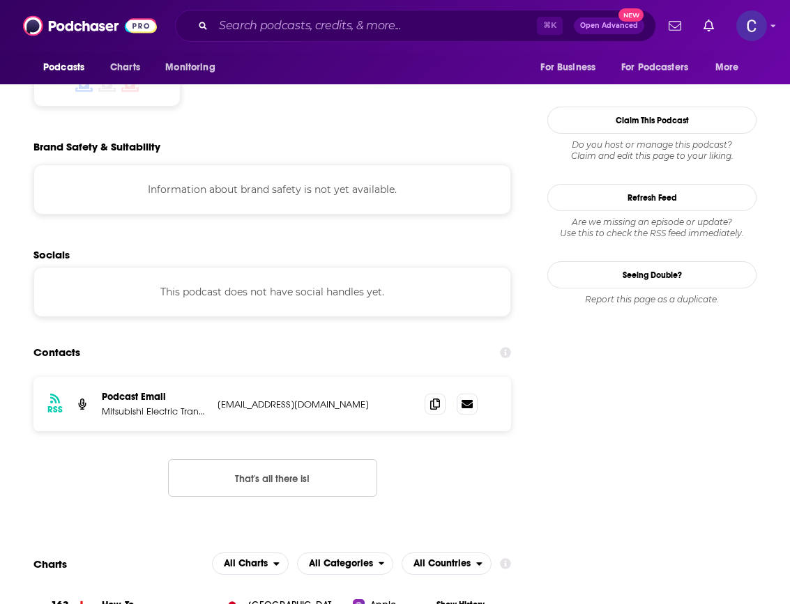
scroll to position [1386, 0]
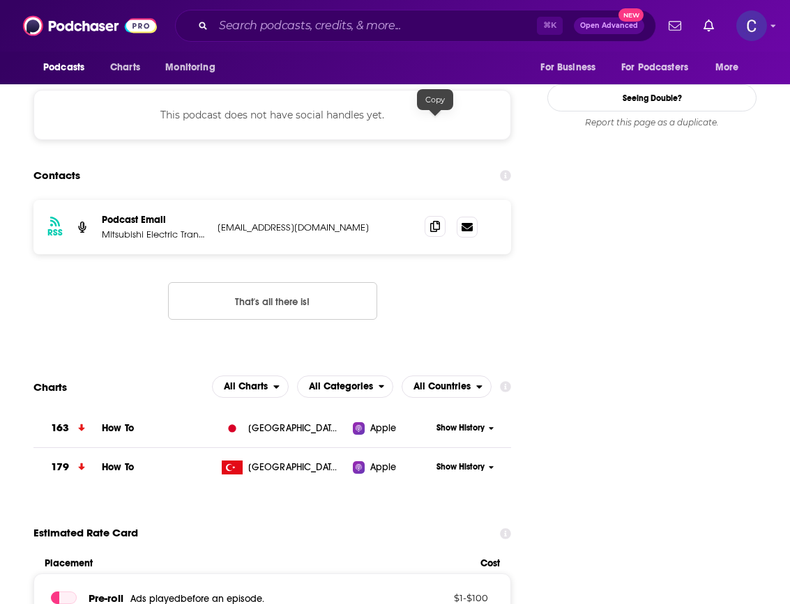
click at [441, 216] on span at bounding box center [434, 226] width 21 height 21
click at [342, 24] on input "Search podcasts, credits, & more..." at bounding box center [374, 26] width 323 height 22
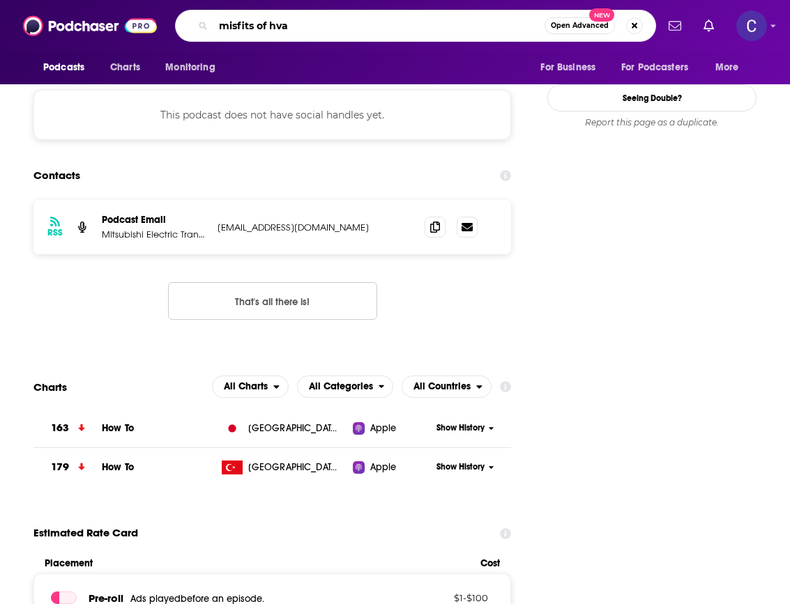
type input "misfits of hvac"
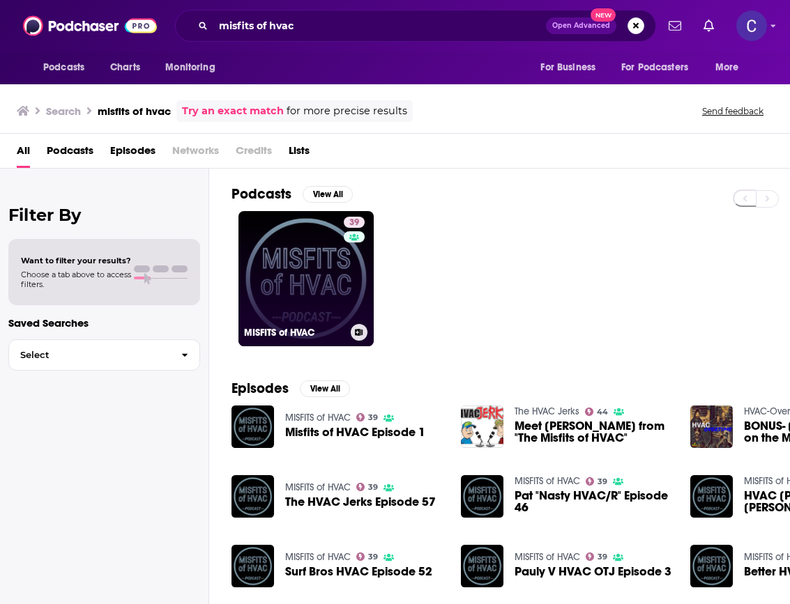
click at [300, 270] on link "39 MISFITS of HVAC" at bounding box center [305, 278] width 135 height 135
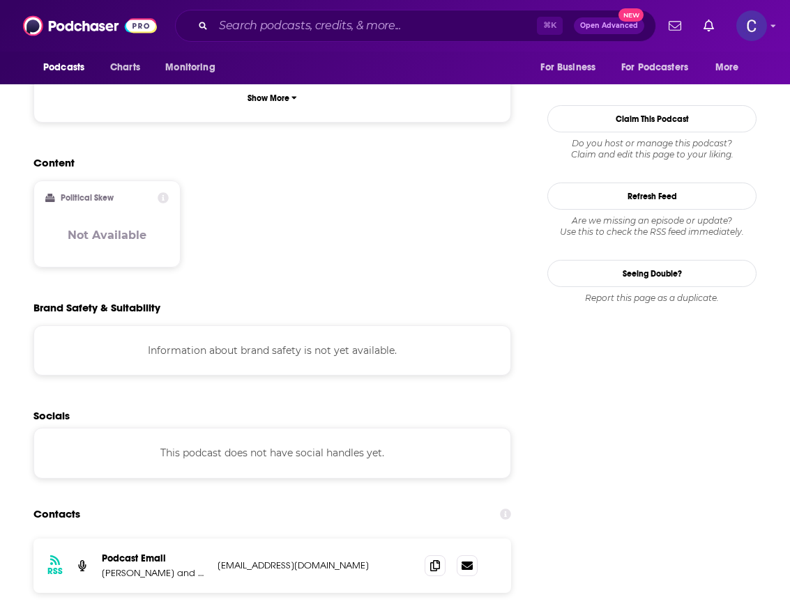
scroll to position [1101, 0]
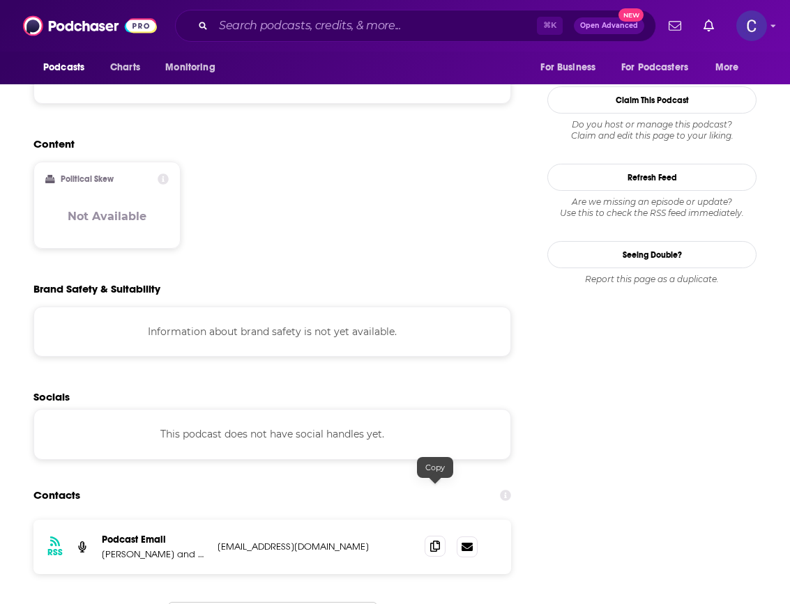
click at [424, 536] on span at bounding box center [434, 546] width 21 height 21
